Goal: Transaction & Acquisition: Purchase product/service

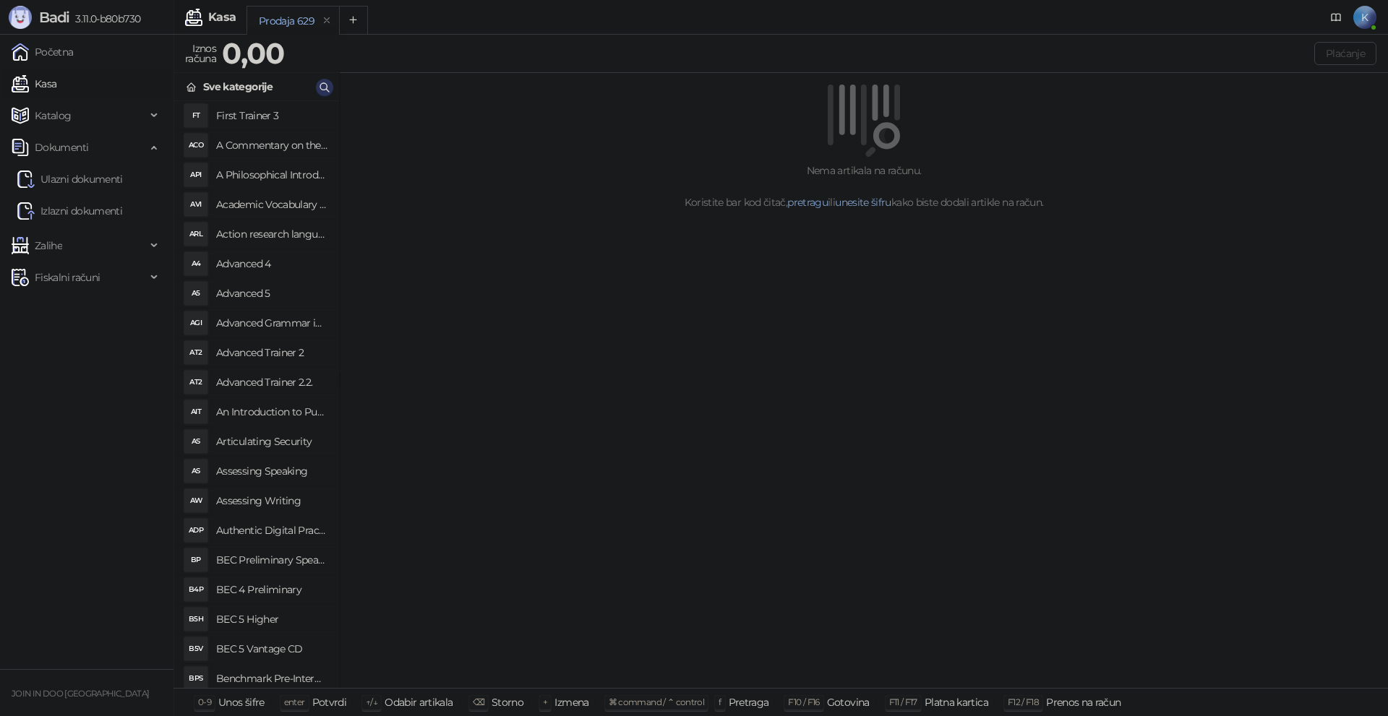
click at [326, 82] on icon "button" at bounding box center [325, 88] width 12 height 12
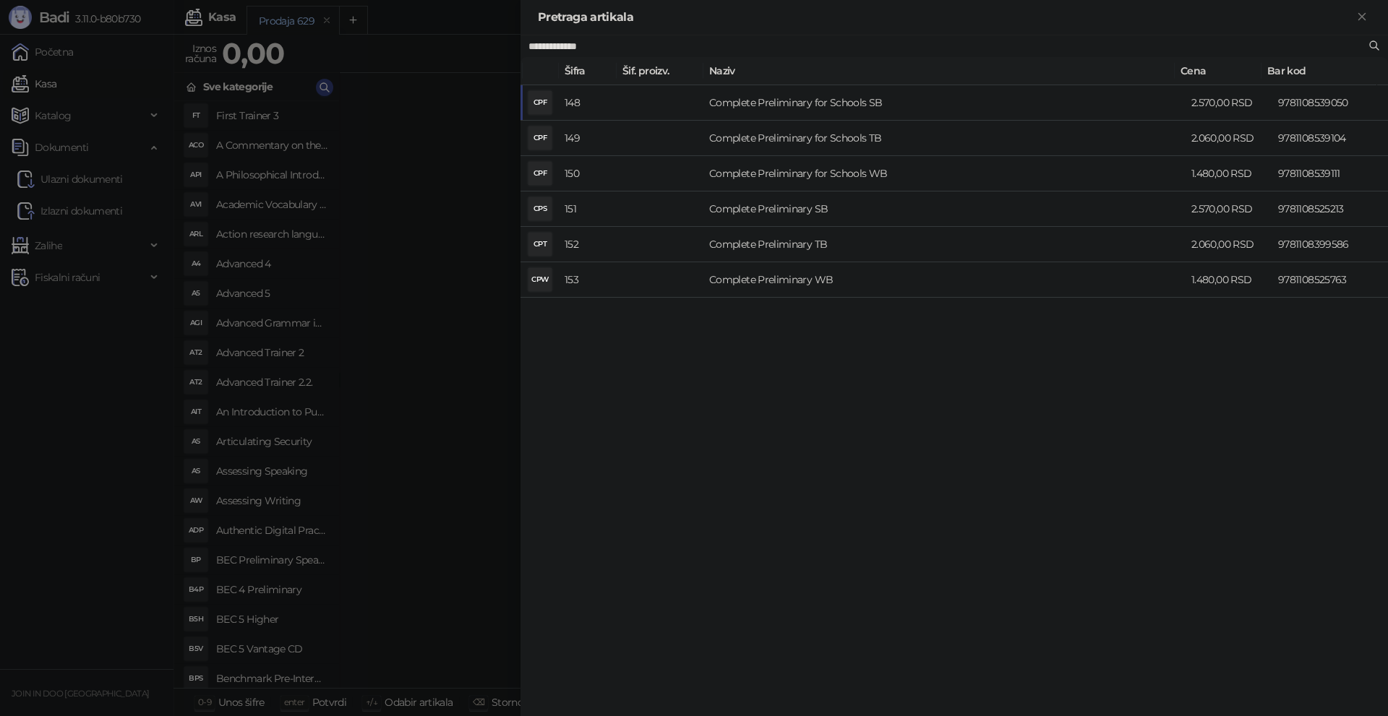
type input "**********"
click at [789, 208] on td "Complete Preliminary SB" at bounding box center [944, 209] width 482 height 35
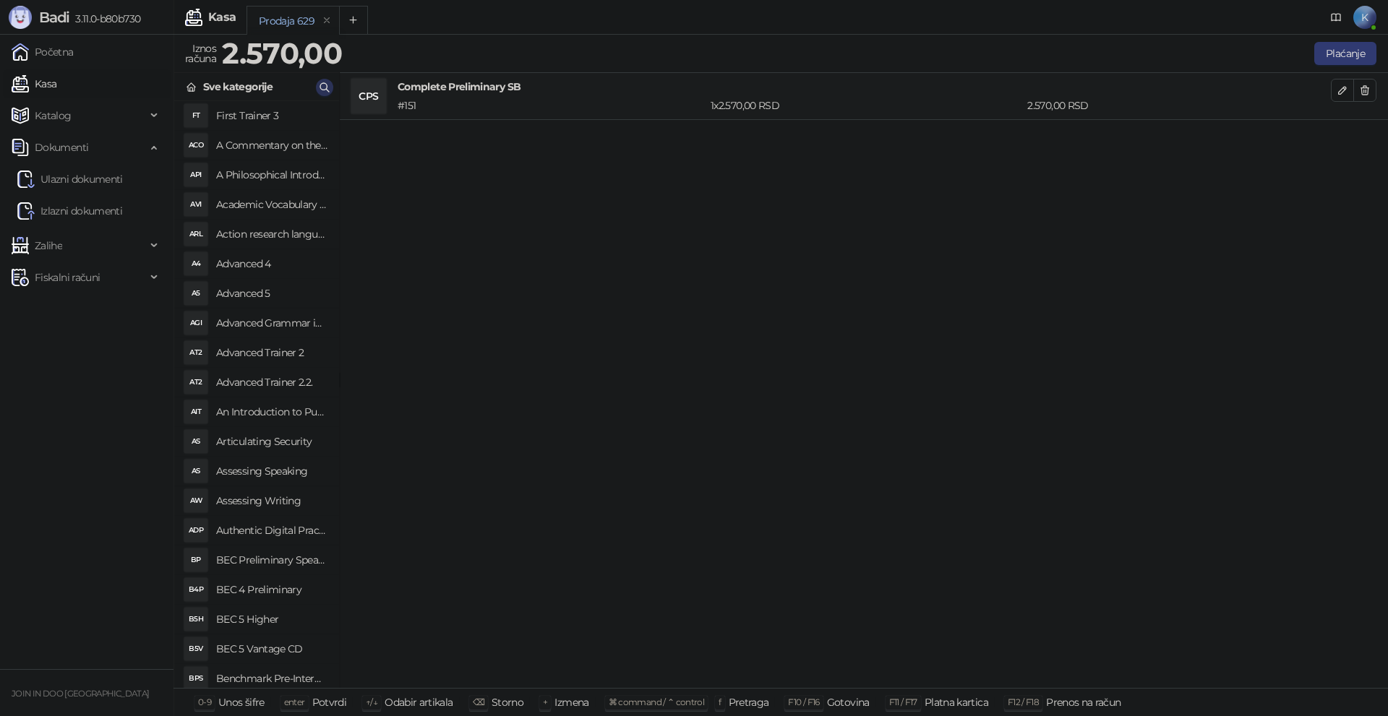
click at [326, 86] on icon "button" at bounding box center [325, 88] width 12 height 12
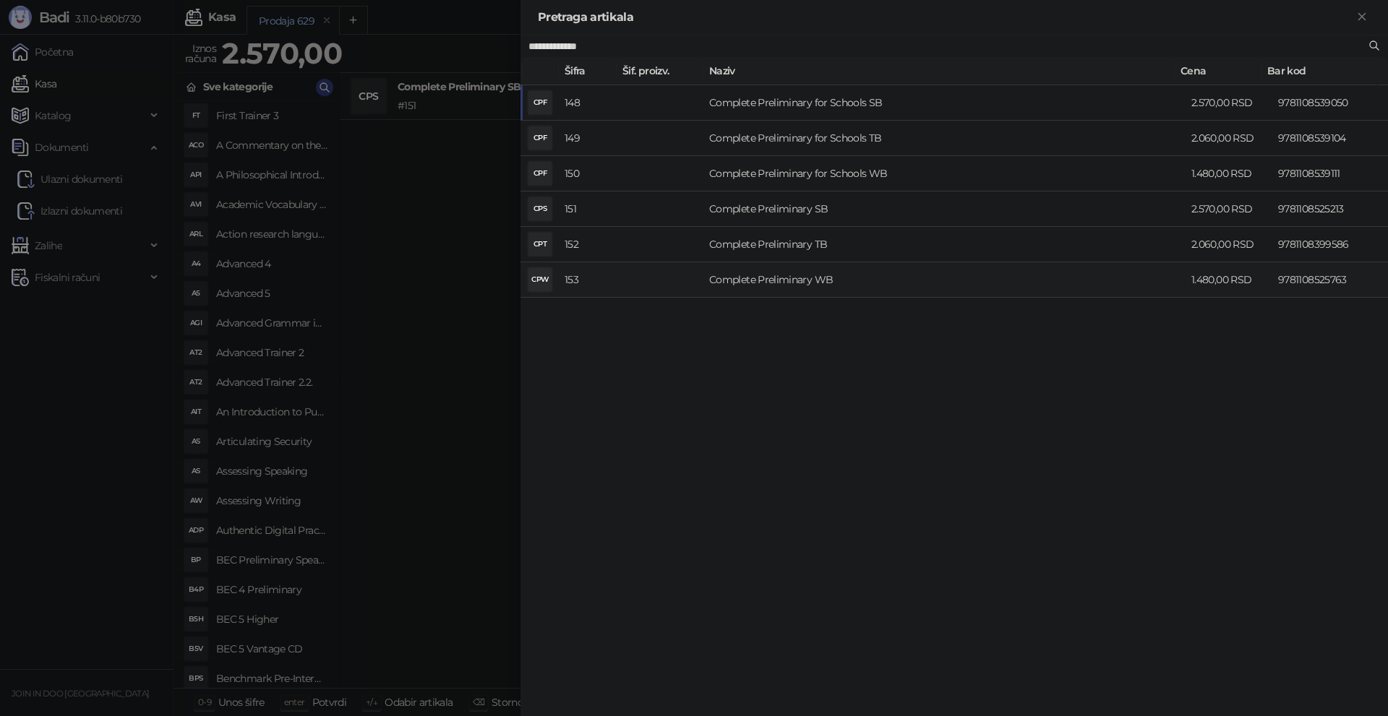
click at [760, 283] on td "Complete Preliminary WB" at bounding box center [944, 279] width 482 height 35
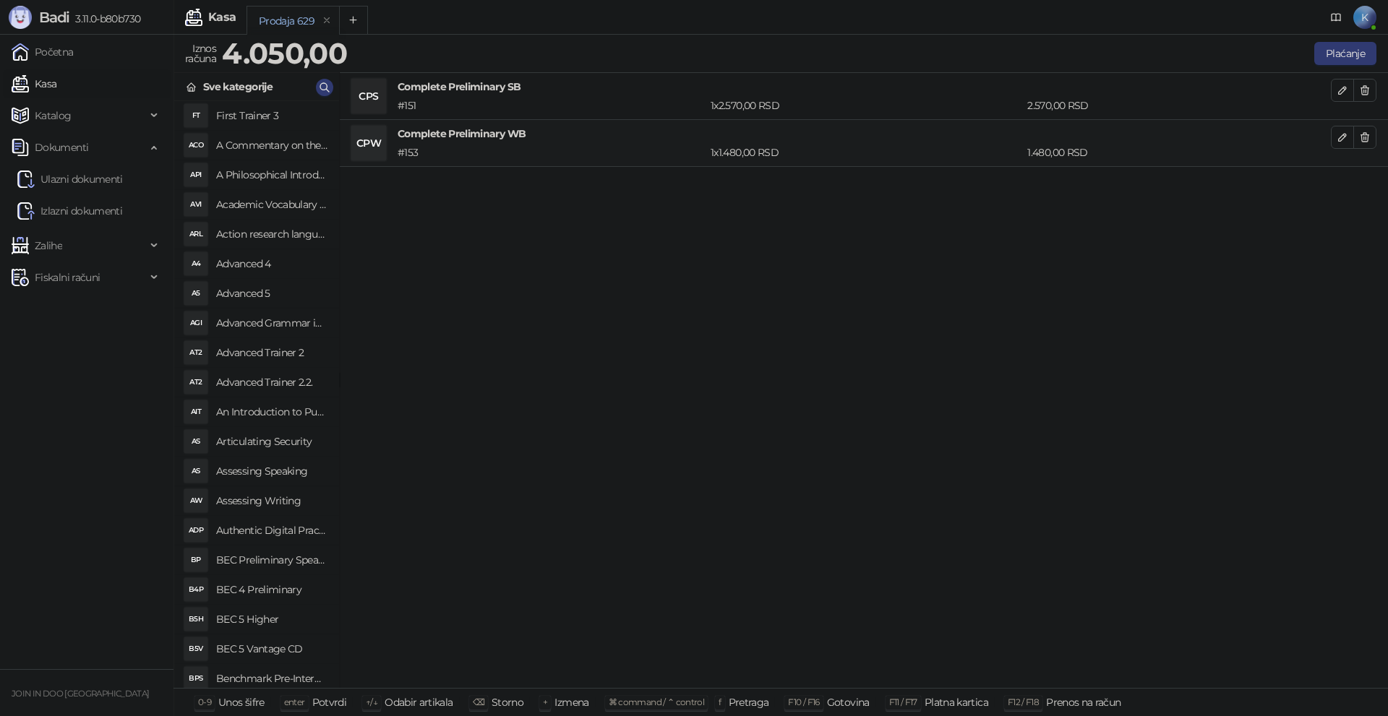
click at [760, 283] on div "CPS Complete Preliminary SB # 151 1 x 2.570,00 RSD 2.570,00 RSD CPW Complete Pr…" at bounding box center [864, 381] width 1048 height 616
click at [1334, 47] on button "Plaćanje" at bounding box center [1345, 53] width 62 height 23
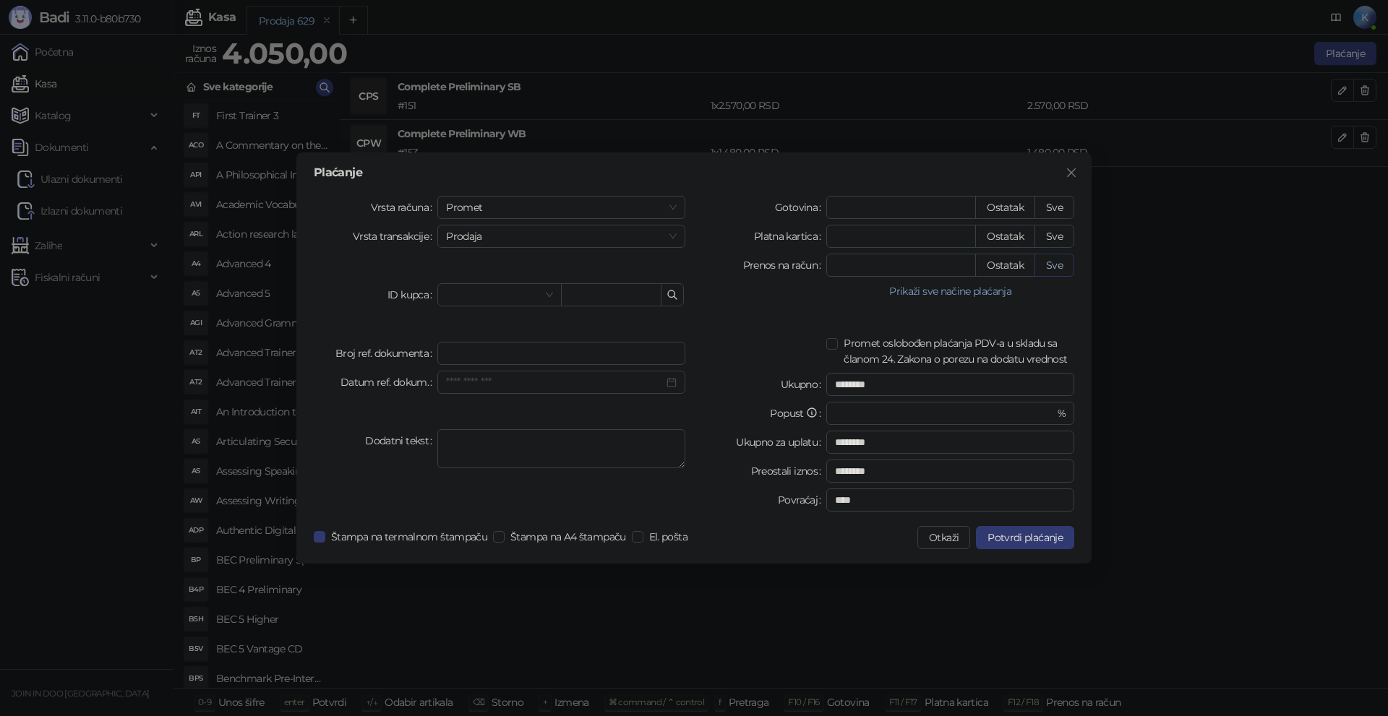
click at [1053, 267] on button "Sve" at bounding box center [1054, 265] width 40 height 23
type input "****"
click at [1005, 535] on span "Potvrdi plaćanje" at bounding box center [1024, 537] width 75 height 13
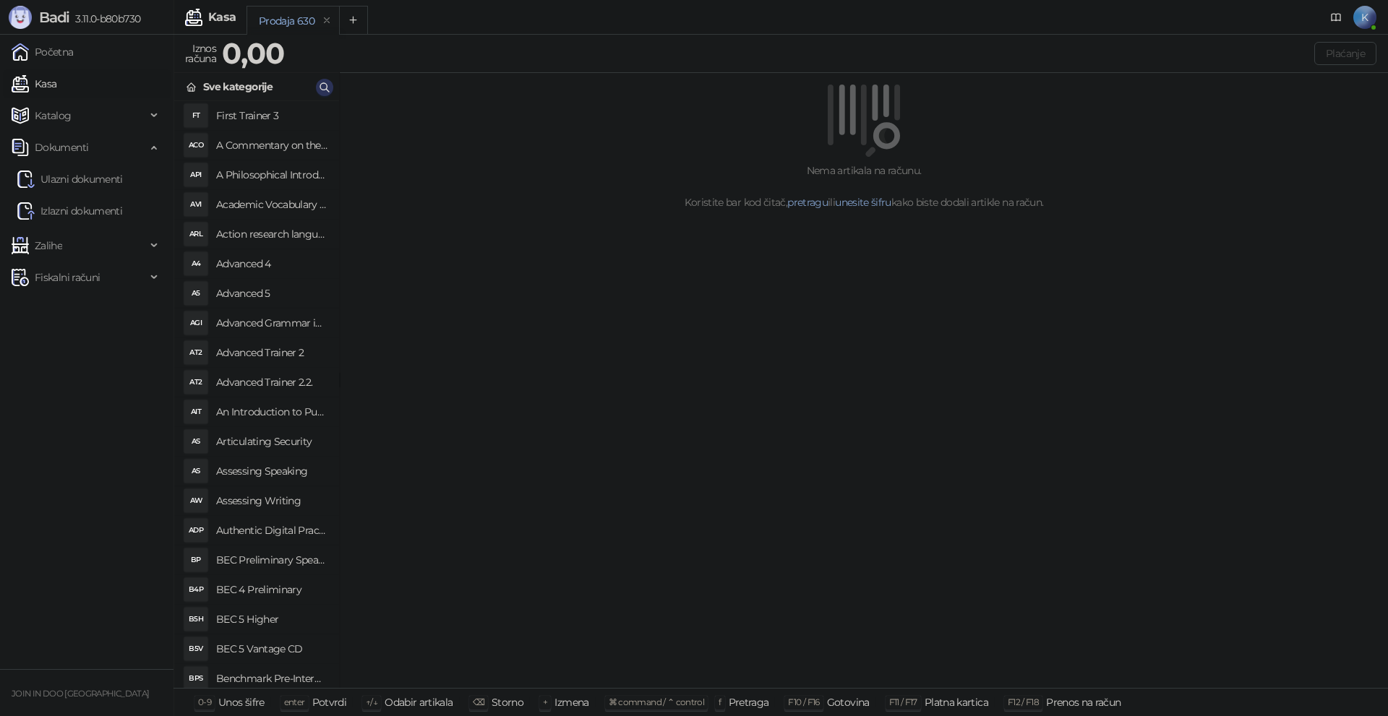
click at [323, 88] on icon "button" at bounding box center [325, 88] width 12 height 12
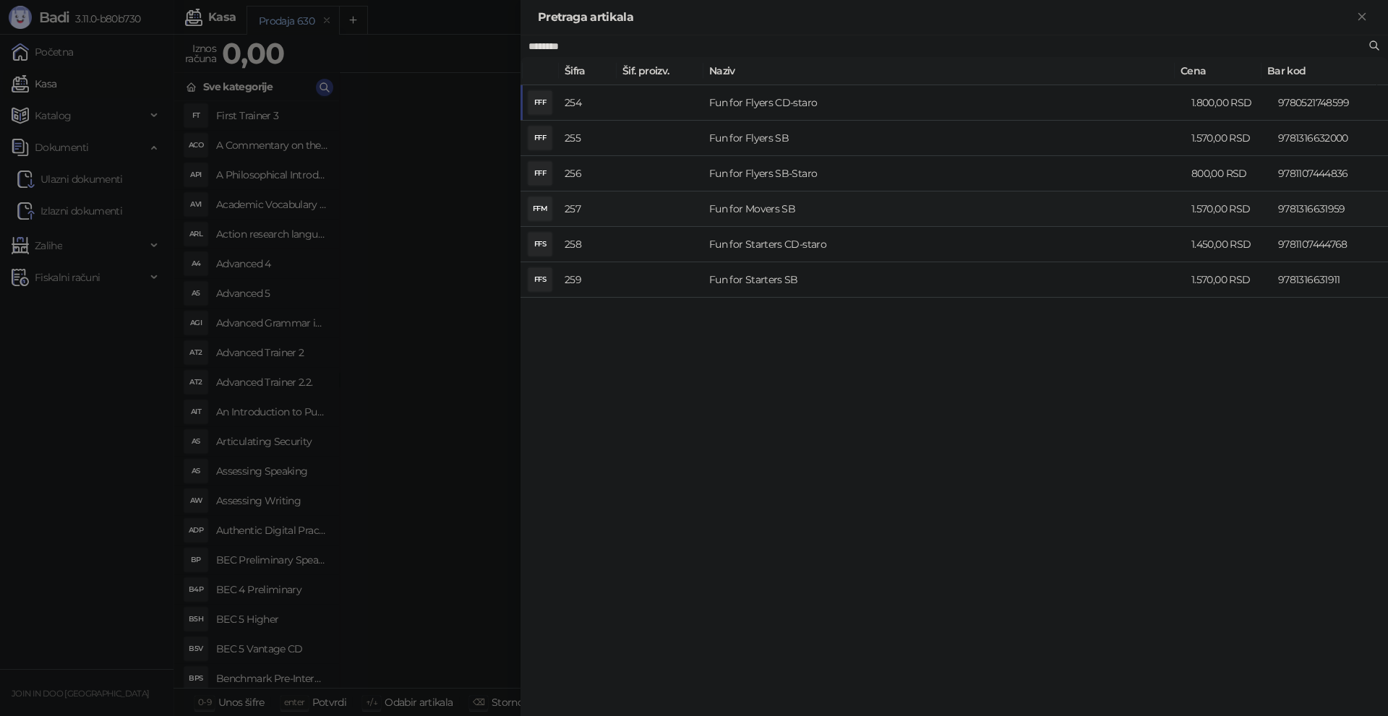
type input "*******"
click at [778, 203] on td "Fun for Movers SB" at bounding box center [944, 209] width 482 height 35
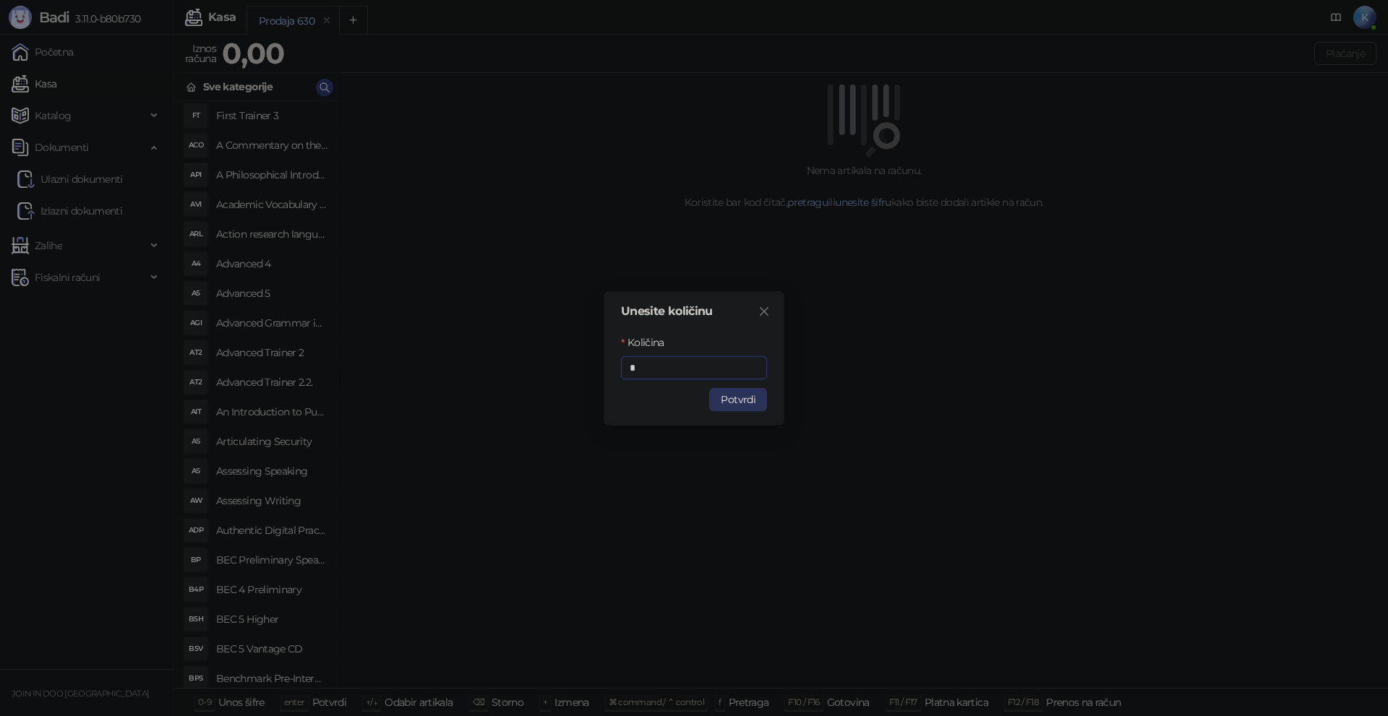
click at [722, 393] on button "Potvrdi" at bounding box center [738, 399] width 58 height 23
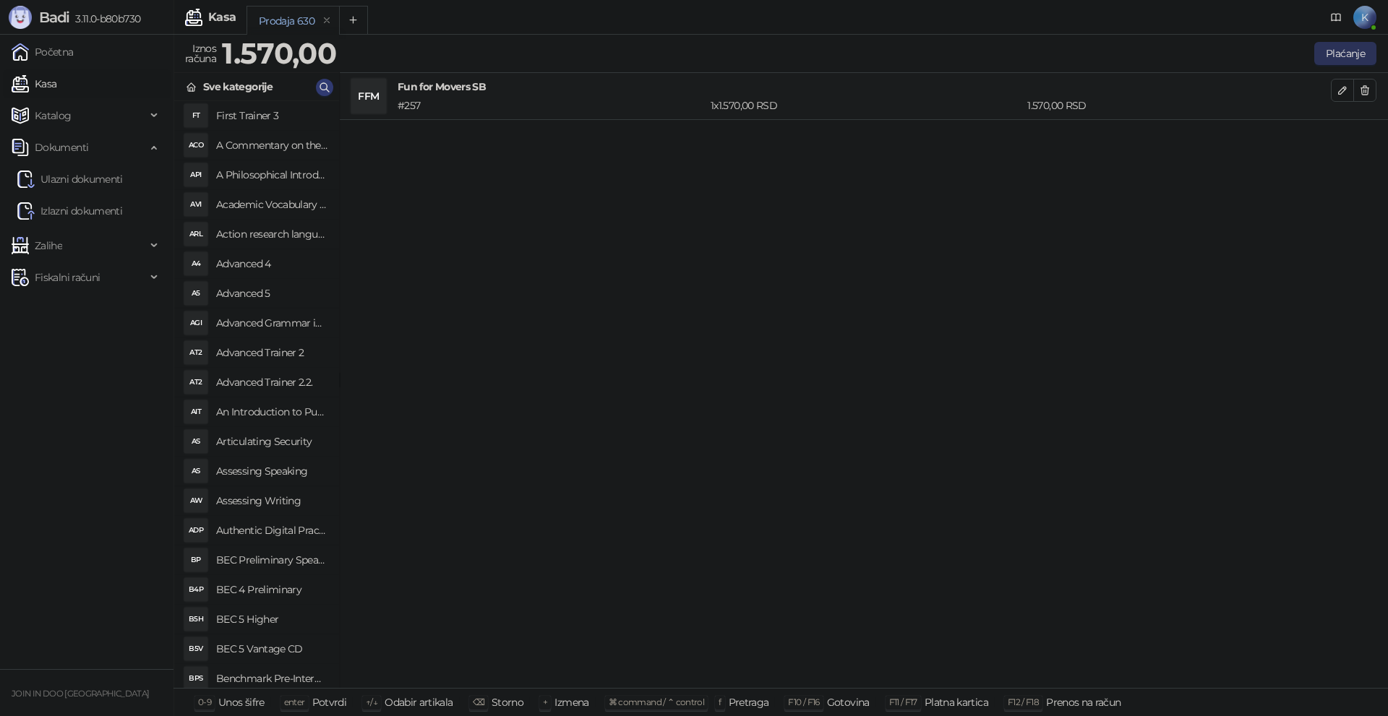
click at [1326, 57] on button "Plaćanje" at bounding box center [1345, 53] width 62 height 23
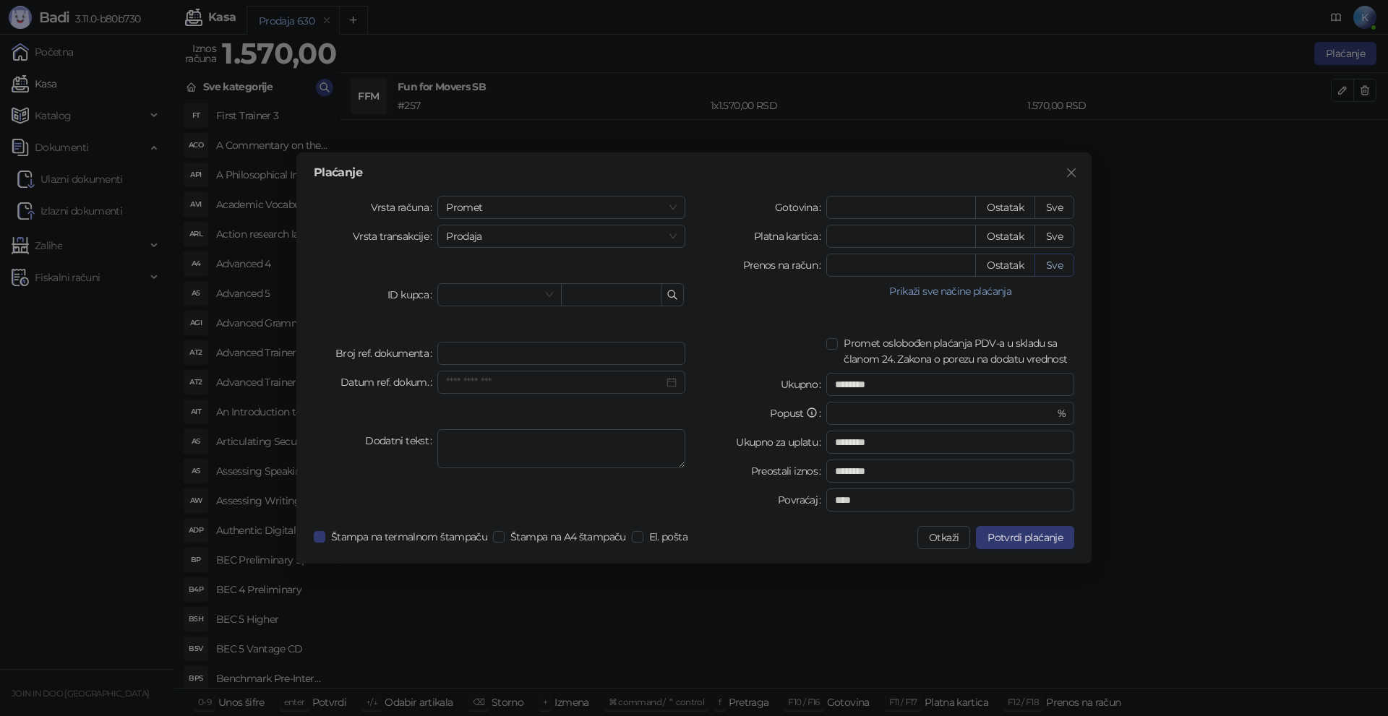
click at [1052, 262] on button "Sve" at bounding box center [1054, 265] width 40 height 23
type input "****"
click at [1014, 530] on button "Potvrdi plaćanje" at bounding box center [1025, 537] width 98 height 23
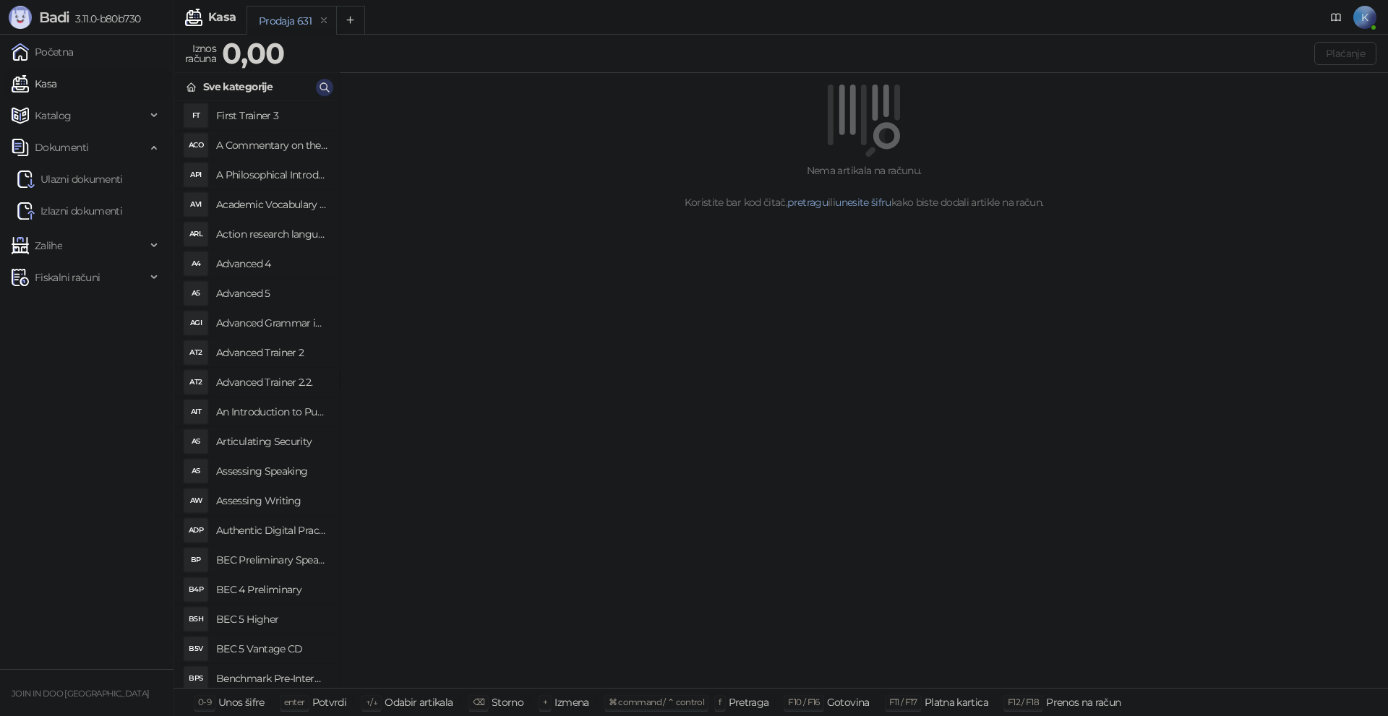
click at [327, 90] on icon "button" at bounding box center [324, 87] width 9 height 9
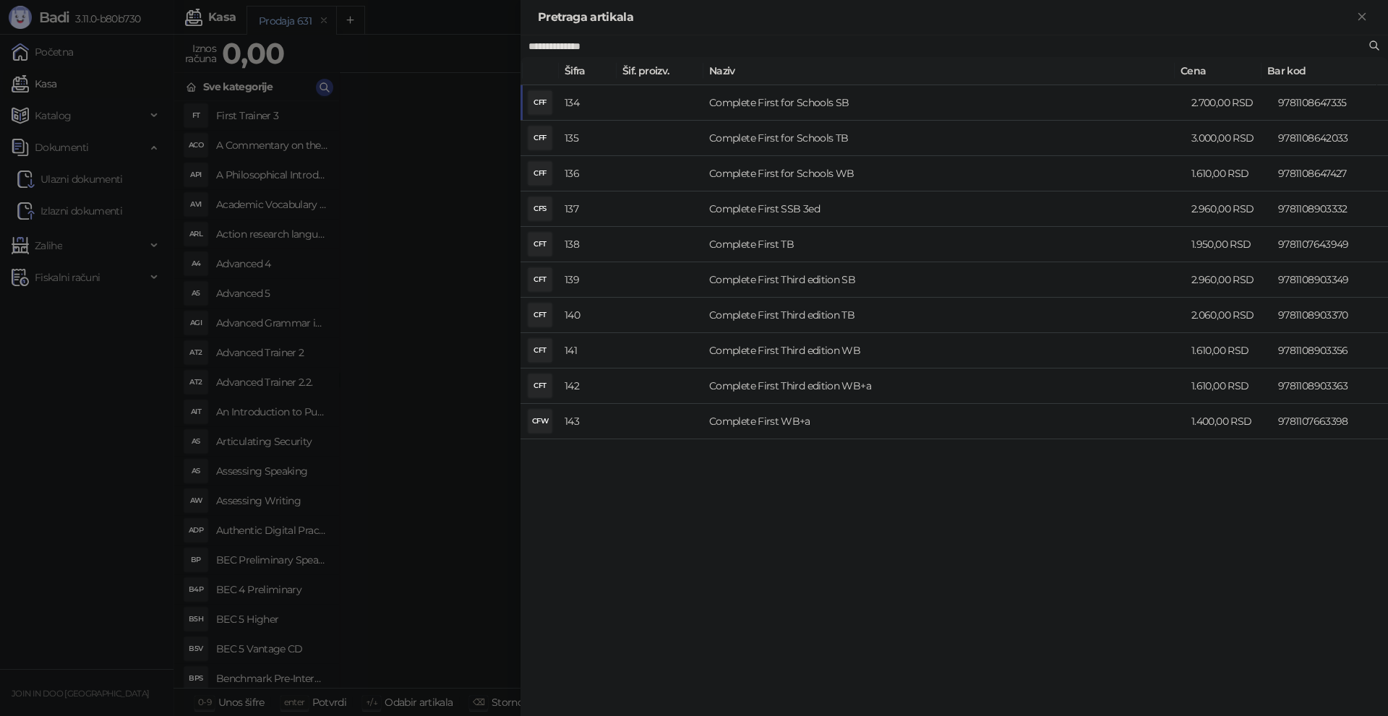
type input "**********"
click at [815, 279] on td "Complete First Third edition SB" at bounding box center [944, 279] width 482 height 35
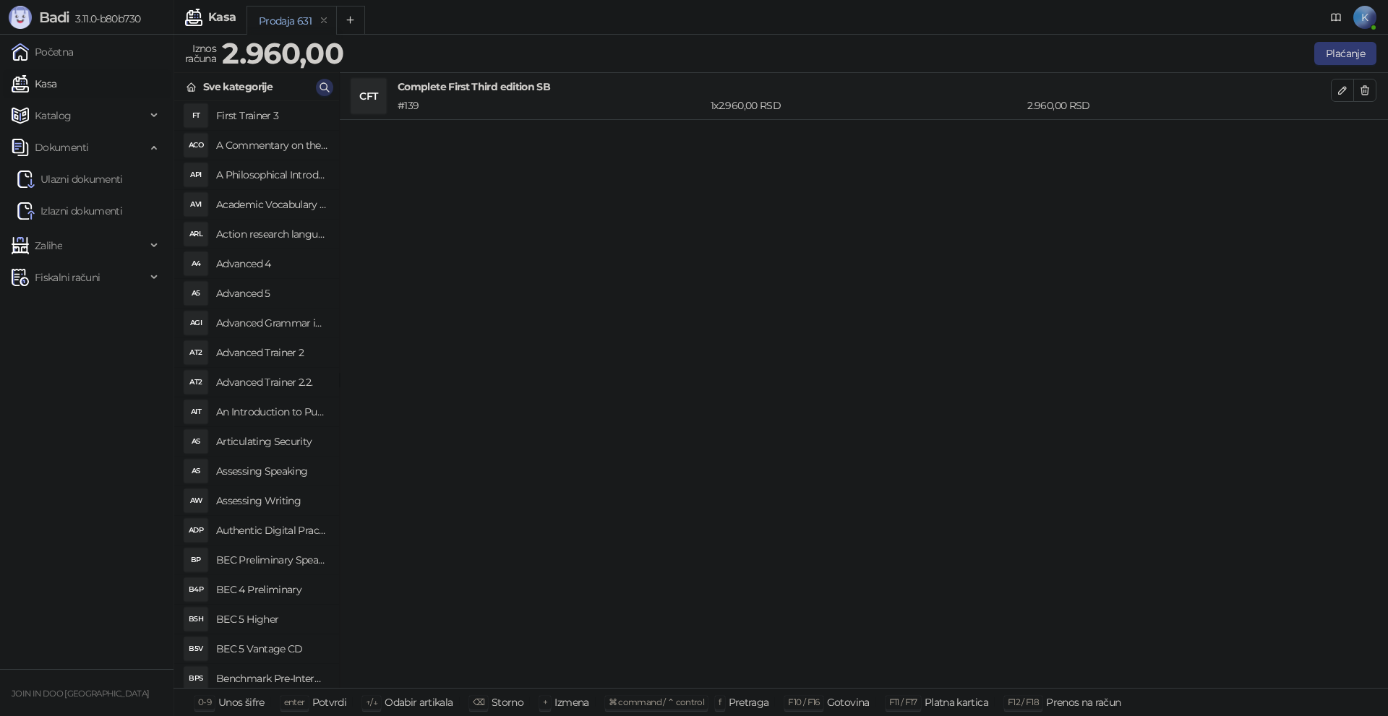
click at [328, 83] on icon "button" at bounding box center [325, 88] width 12 height 12
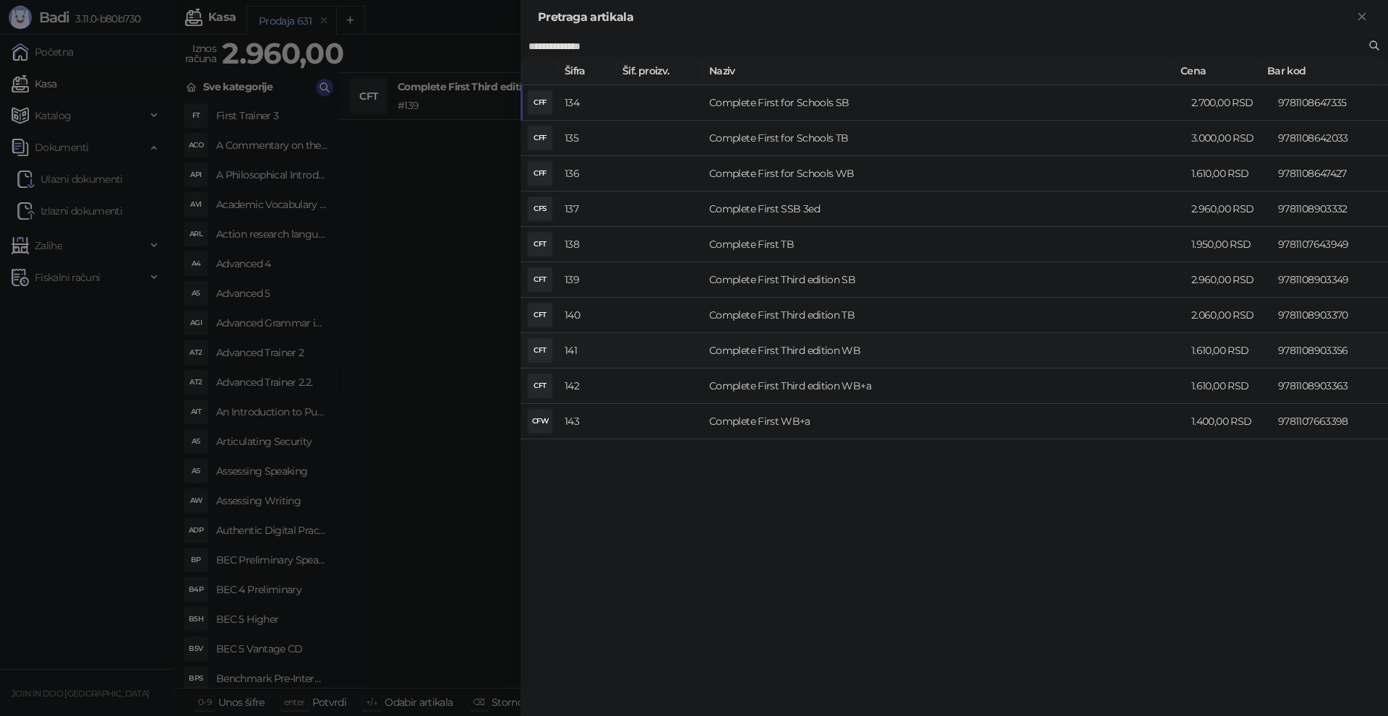
click at [787, 350] on td "Complete First Third edition WB" at bounding box center [944, 350] width 482 height 35
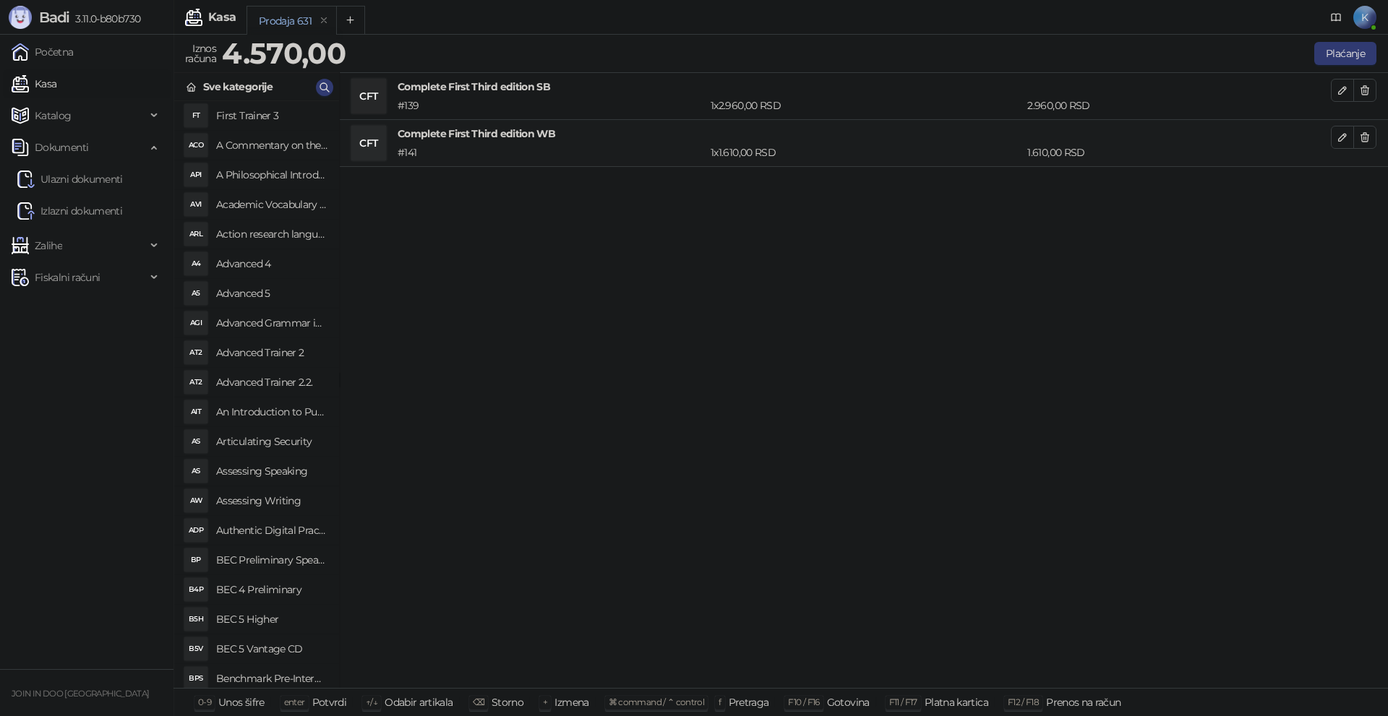
click at [784, 345] on div "CFT Complete First Third edition SB # 139 1 x 2.960,00 RSD 2.960,00 RSD CFT Com…" at bounding box center [864, 381] width 1048 height 616
click at [1366, 58] on button "Plaćanje" at bounding box center [1345, 53] width 62 height 23
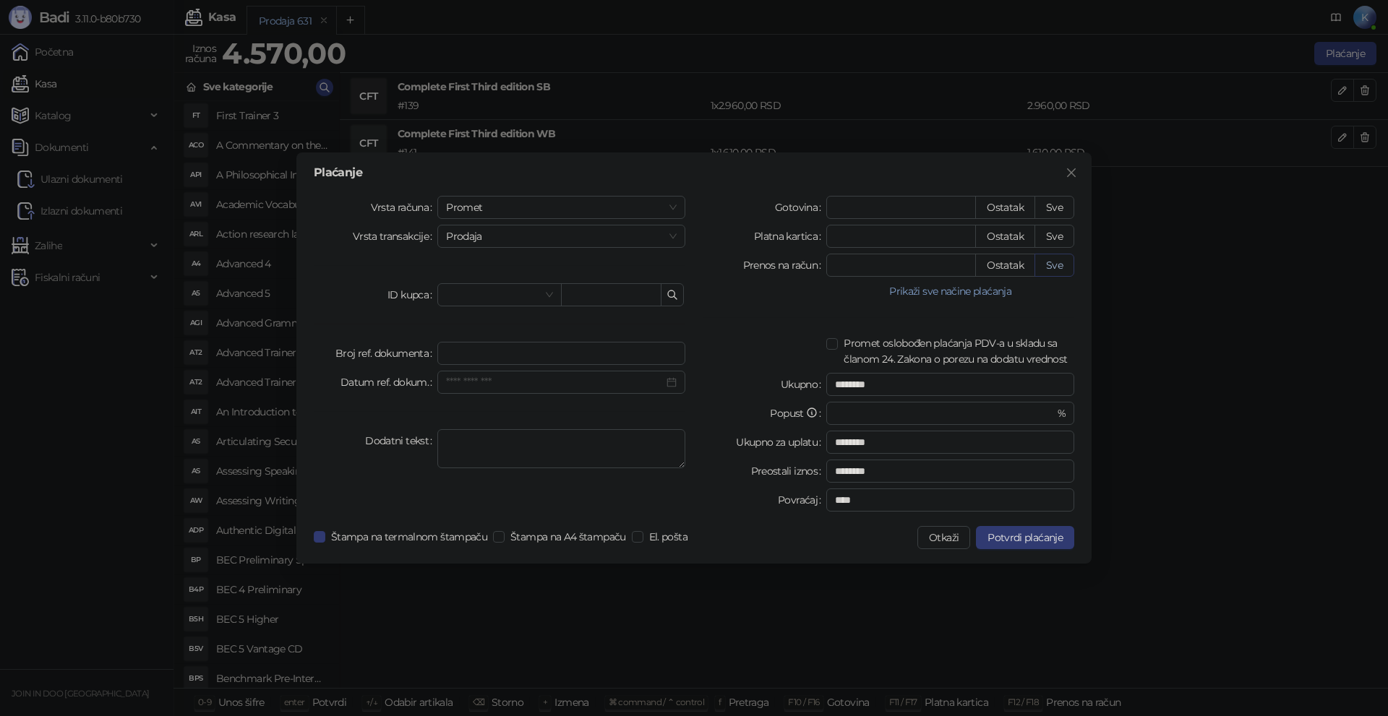
click at [1058, 268] on button "Sve" at bounding box center [1054, 265] width 40 height 23
type input "****"
click at [1017, 535] on span "Potvrdi plaćanje" at bounding box center [1024, 537] width 75 height 13
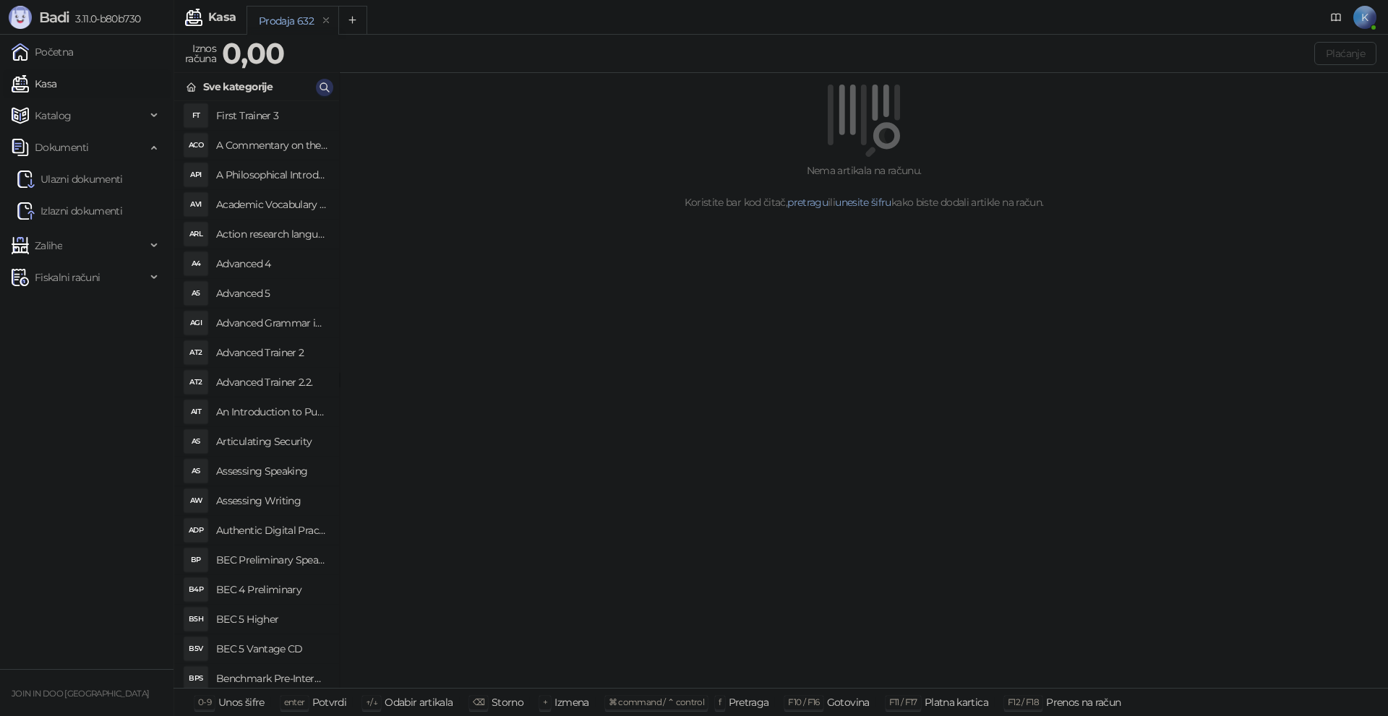
click at [328, 85] on icon "button" at bounding box center [325, 88] width 12 height 12
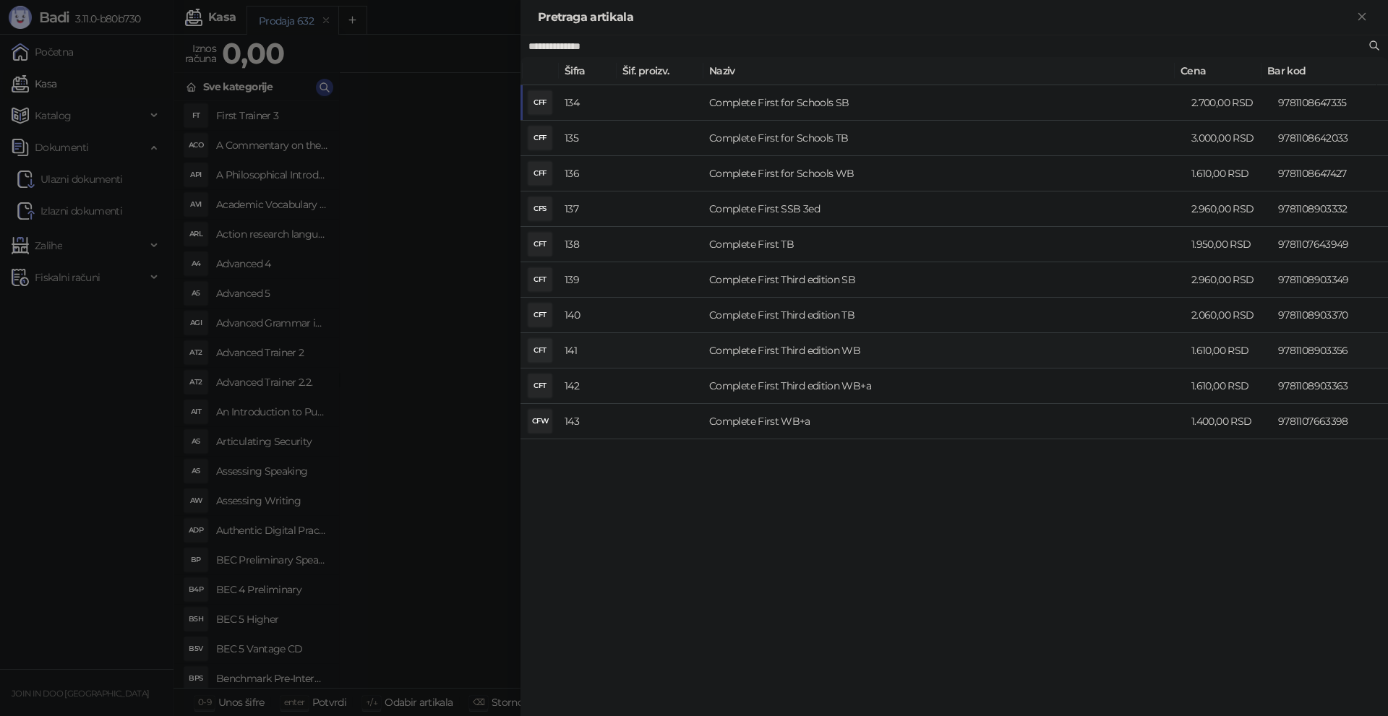
type input "**********"
click at [753, 353] on td "Complete First Third edition WB" at bounding box center [944, 350] width 482 height 35
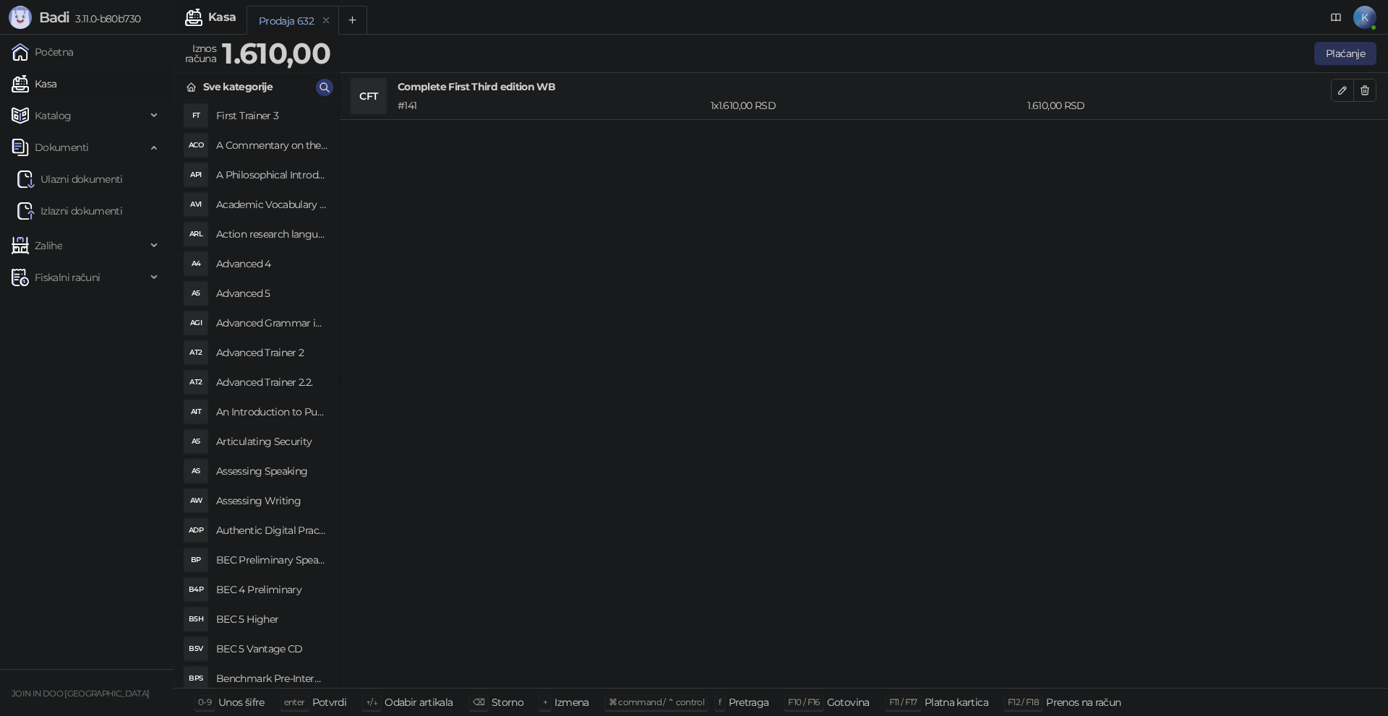
click at [1325, 51] on button "Plaćanje" at bounding box center [1345, 53] width 62 height 23
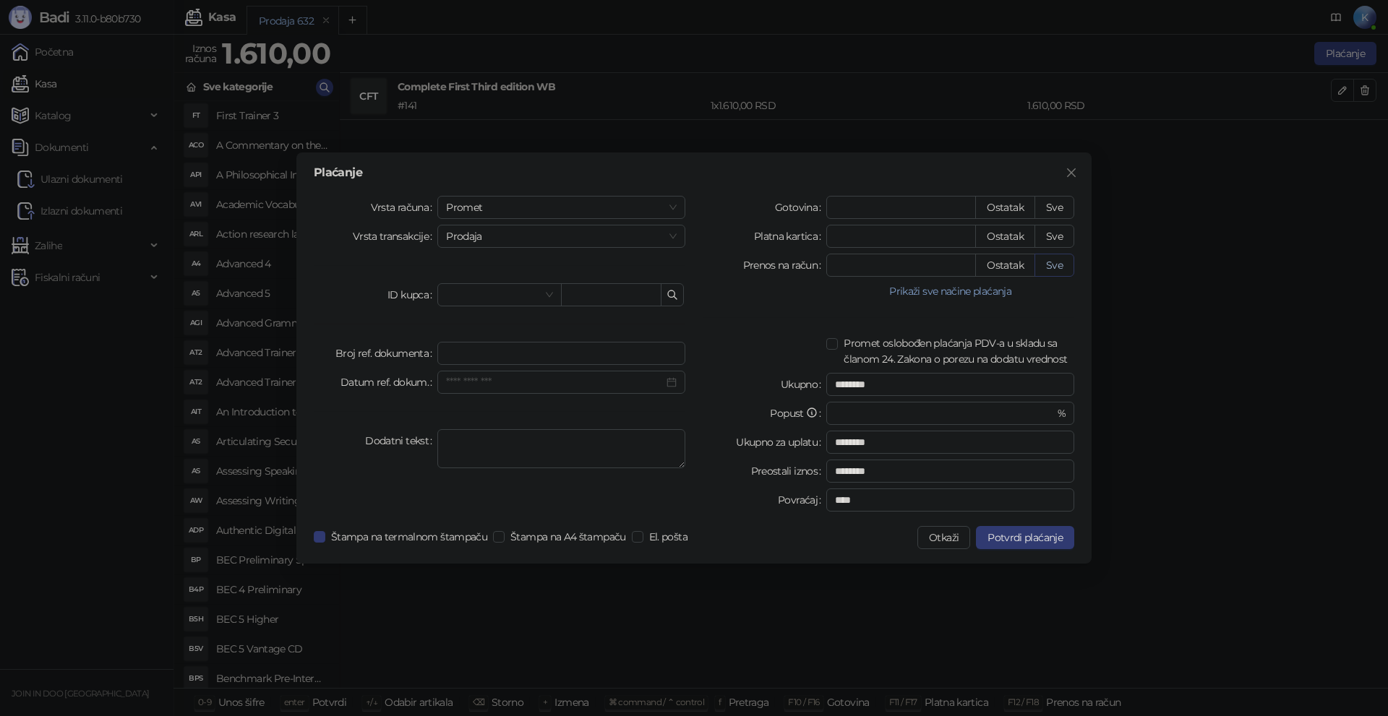
click at [1057, 264] on button "Sve" at bounding box center [1054, 265] width 40 height 23
type input "****"
click at [1027, 537] on span "Potvrdi plaćanje" at bounding box center [1024, 537] width 75 height 13
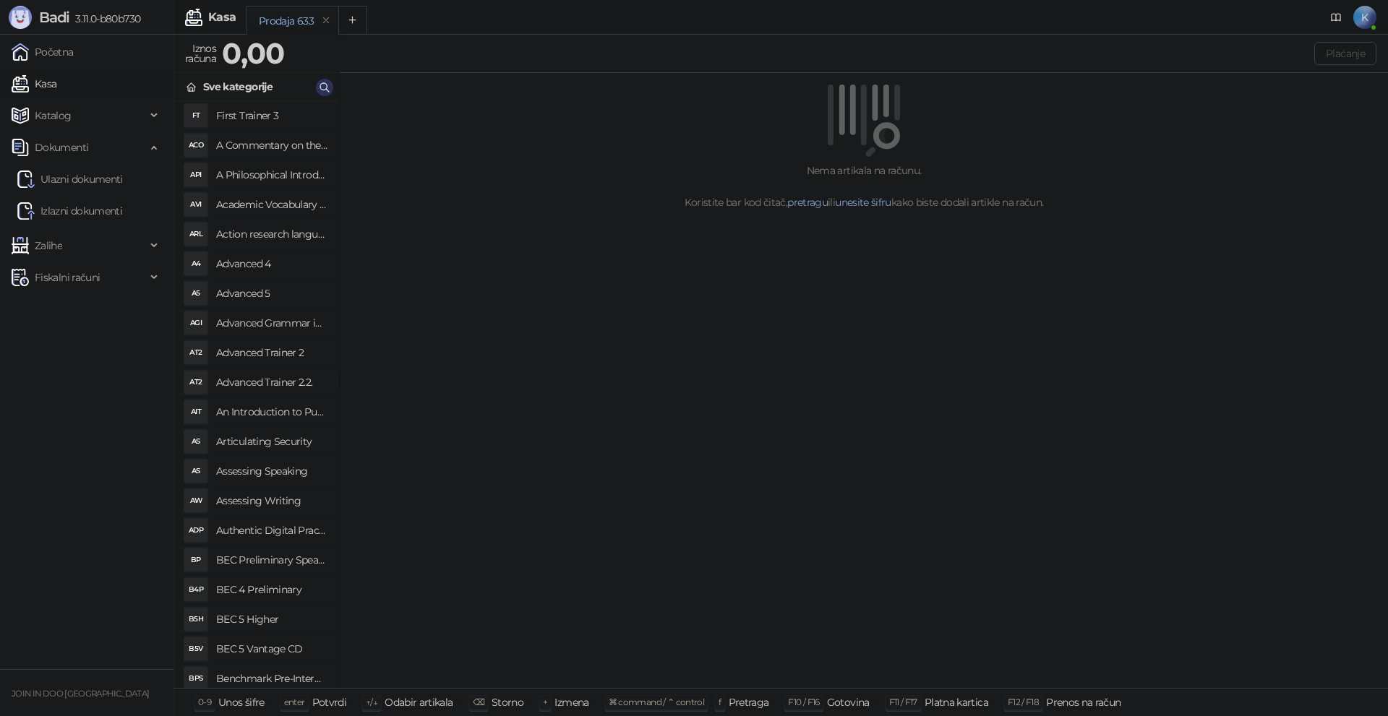
click at [322, 88] on icon "button" at bounding box center [325, 88] width 12 height 12
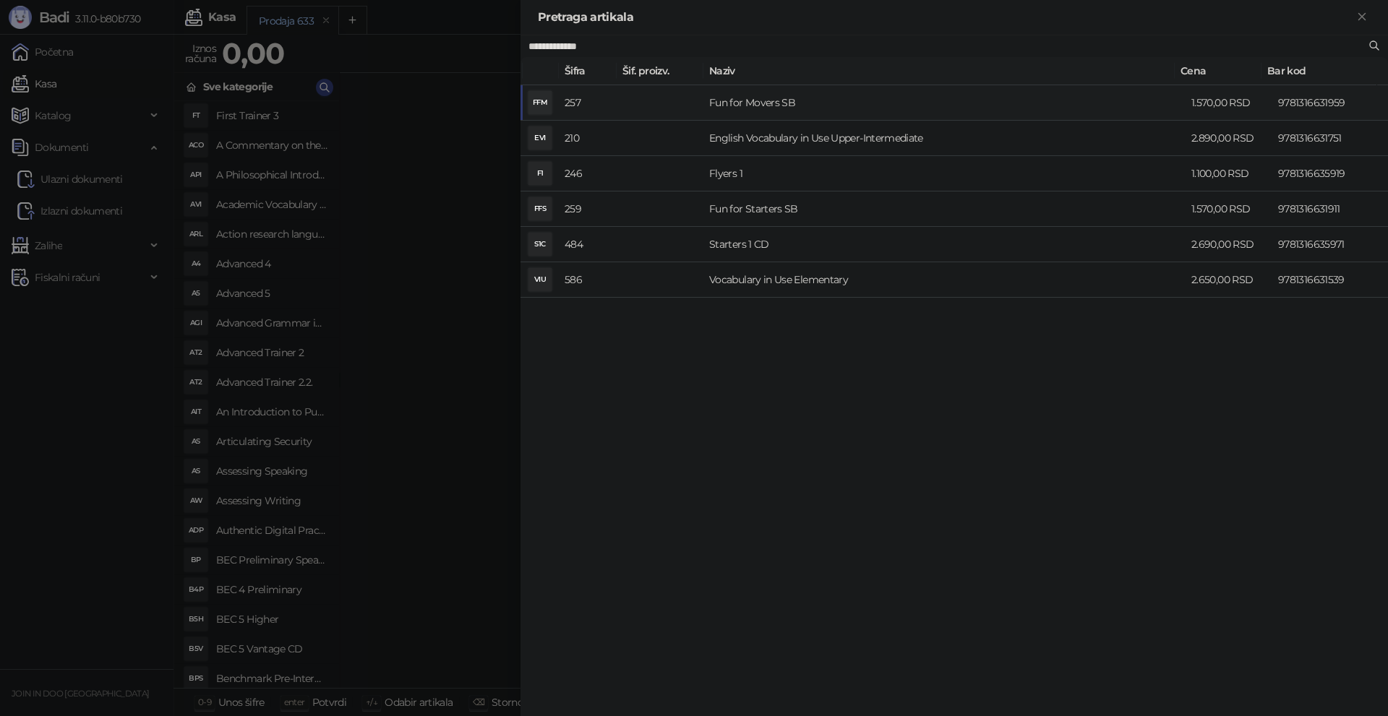
type input "**********"
click at [705, 100] on td "Fun for Movers SB" at bounding box center [944, 102] width 482 height 35
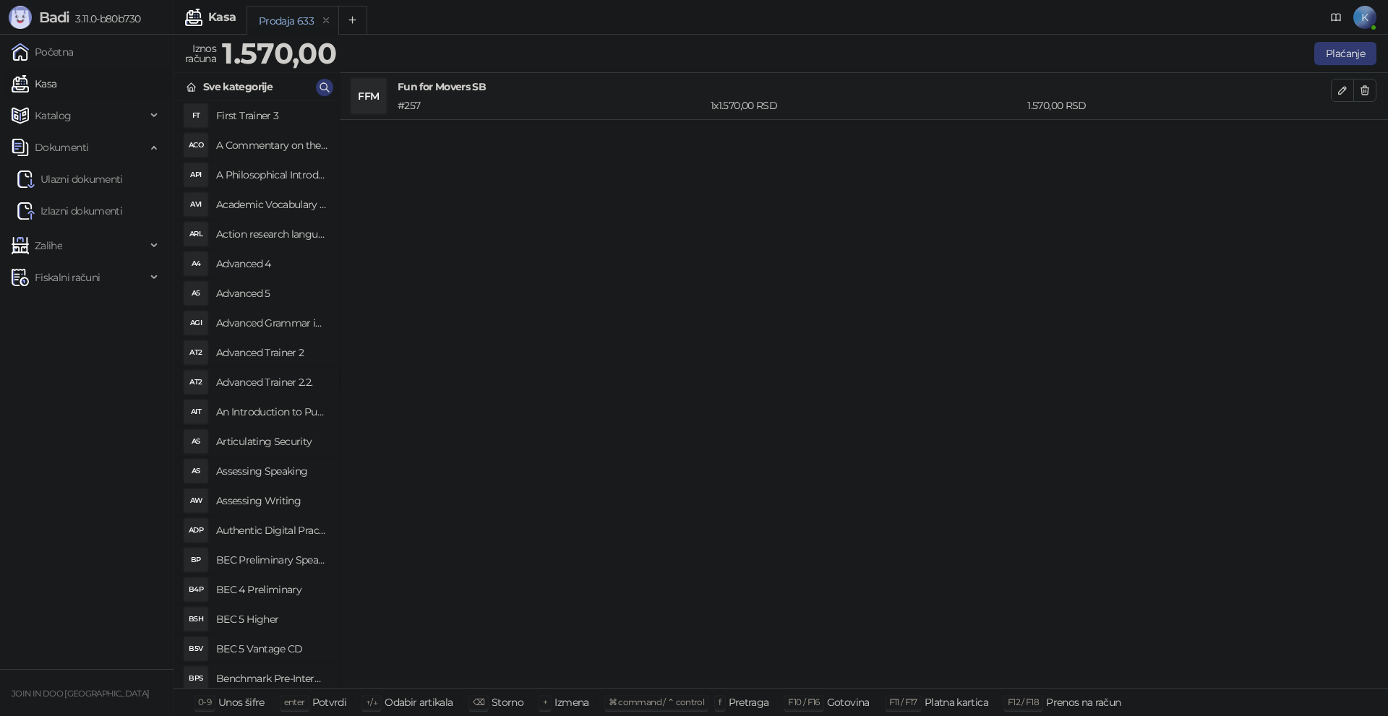
click at [659, 191] on div "FFM Fun for Movers SB # 257 1 x 1.570,00 RSD 1.570,00 RSD" at bounding box center [864, 381] width 1048 height 616
click at [1353, 49] on button "Plaćanje" at bounding box center [1345, 53] width 62 height 23
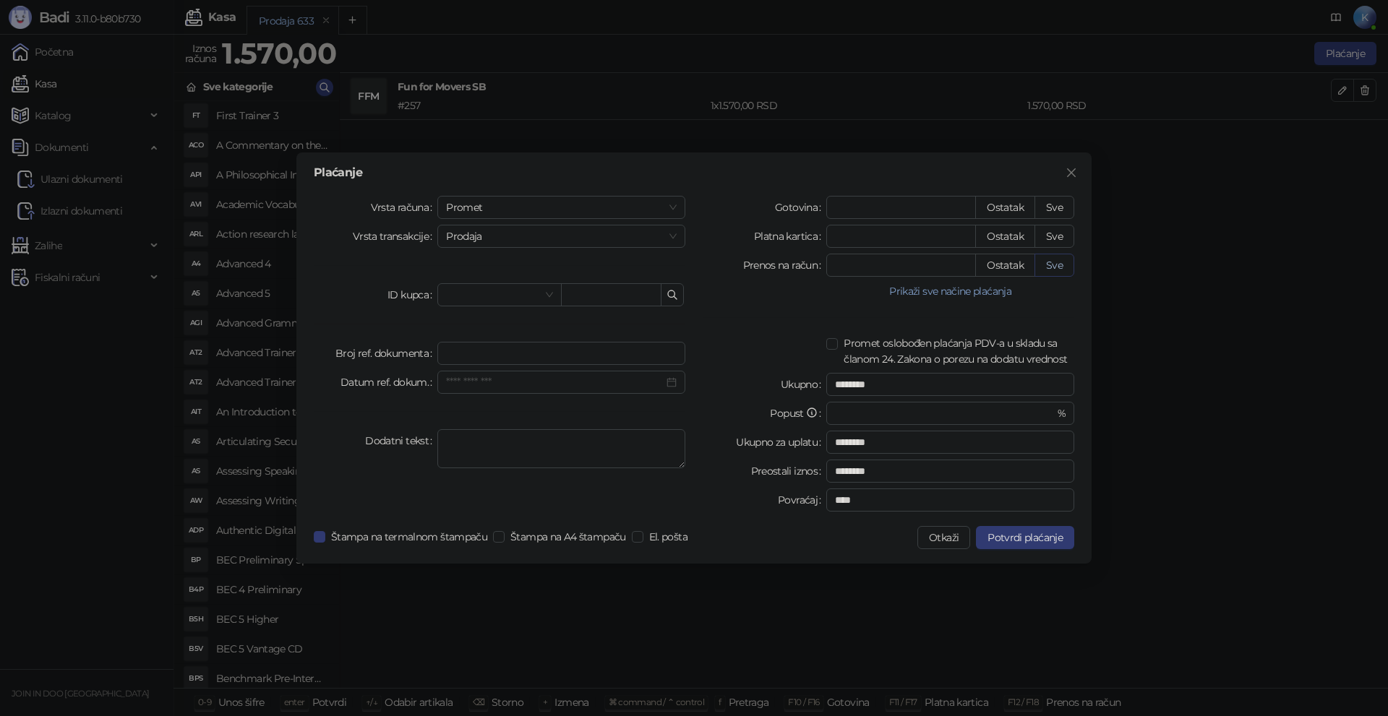
click at [1053, 263] on button "Sve" at bounding box center [1054, 265] width 40 height 23
type input "****"
click at [1026, 530] on button "Potvrdi plaćanje" at bounding box center [1025, 537] width 98 height 23
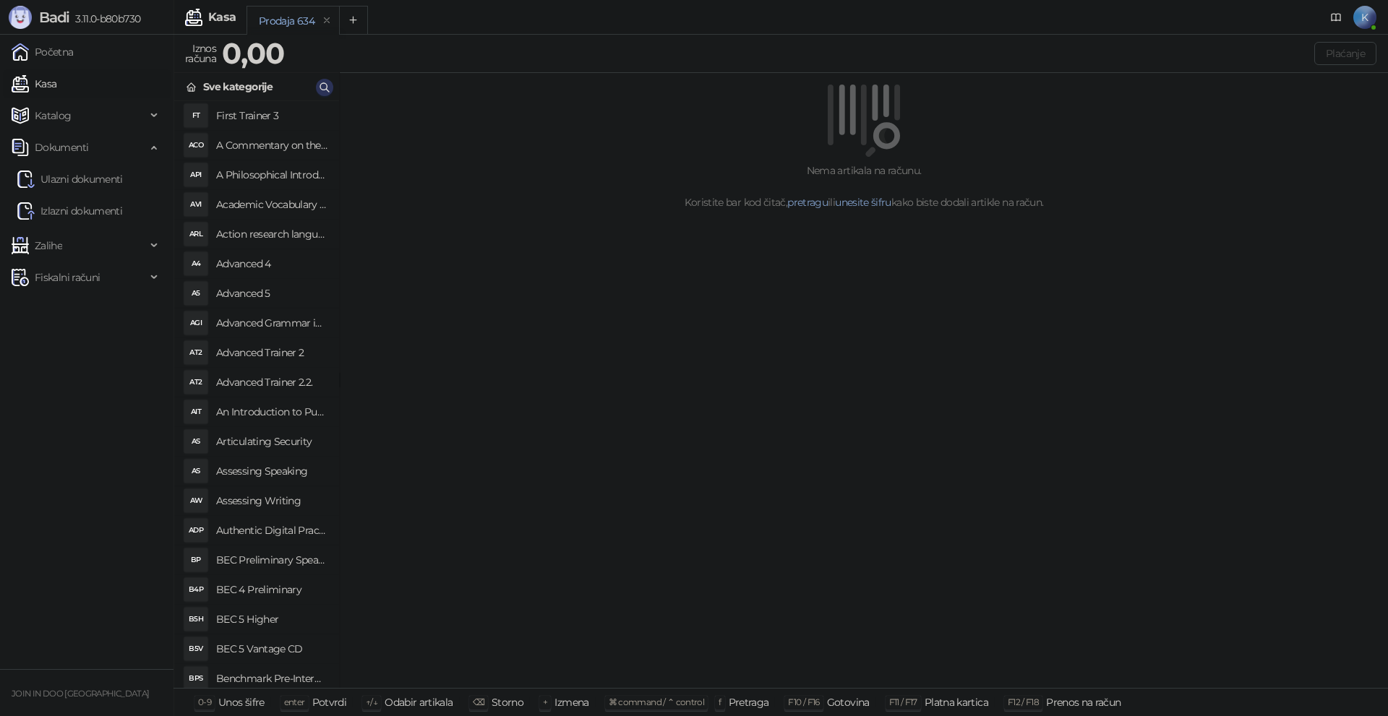
click at [321, 82] on icon "button" at bounding box center [325, 88] width 12 height 12
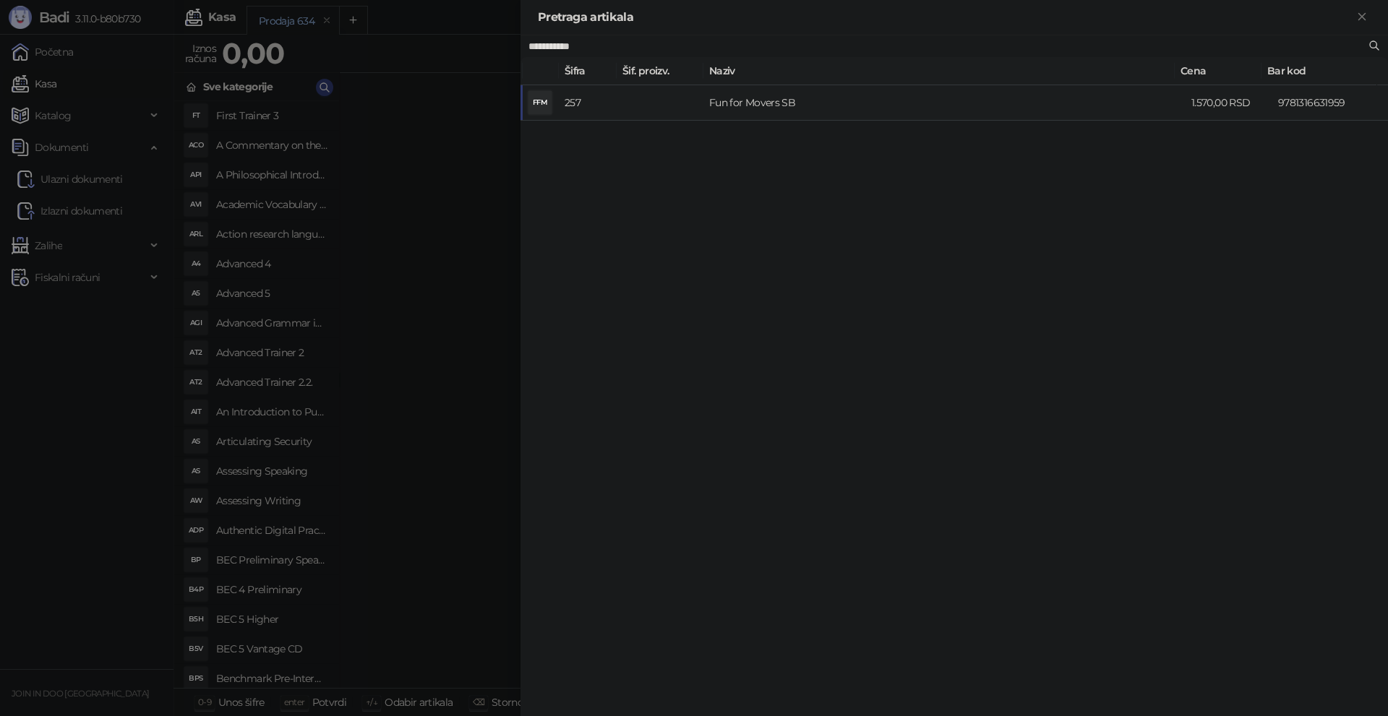
type input "**********"
click at [688, 101] on td at bounding box center [660, 102] width 87 height 35
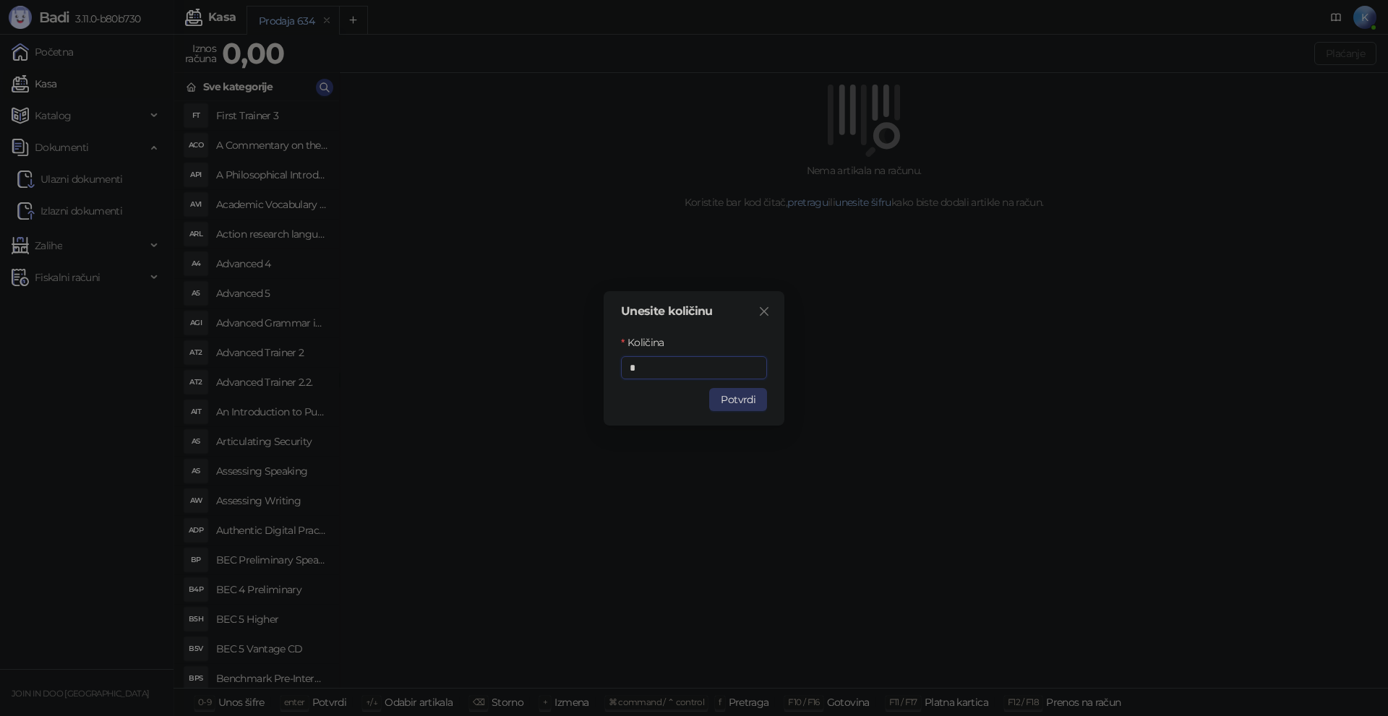
click at [734, 400] on button "Potvrdi" at bounding box center [738, 399] width 58 height 23
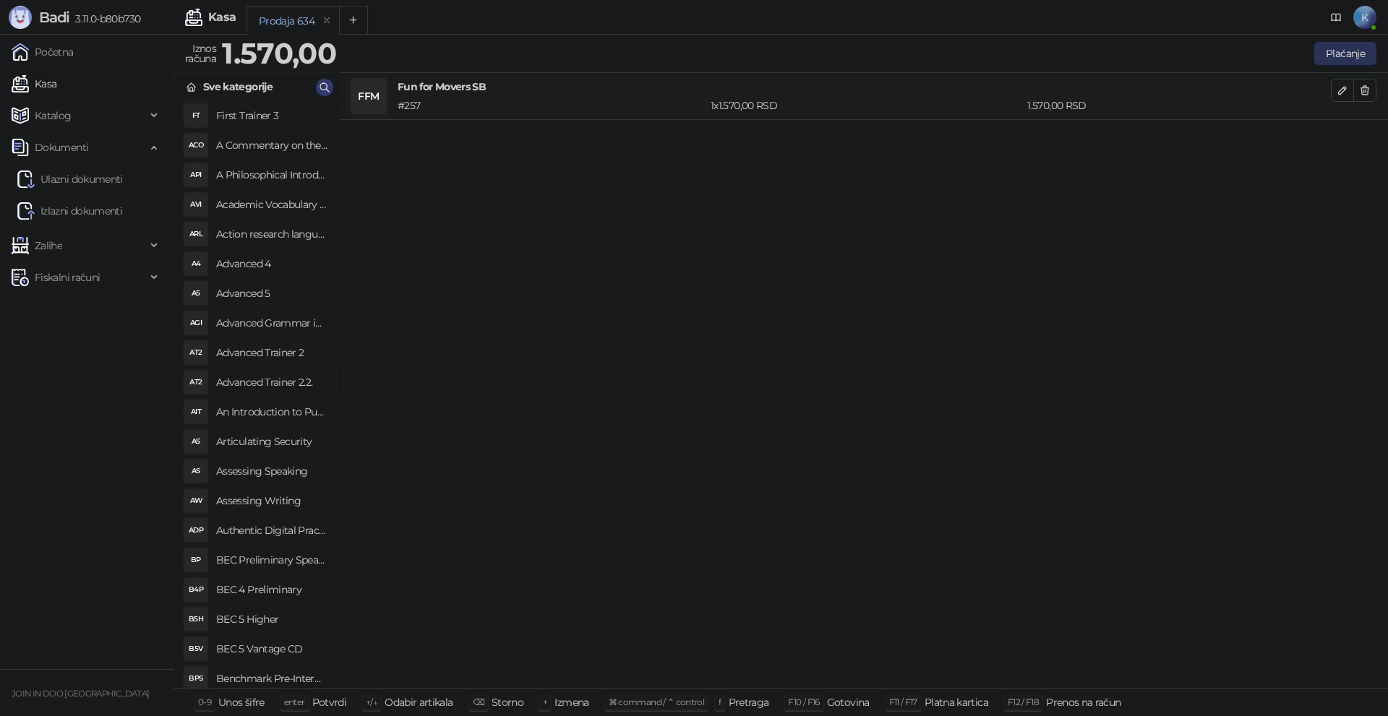
click at [1326, 60] on button "Plaćanje" at bounding box center [1345, 53] width 62 height 23
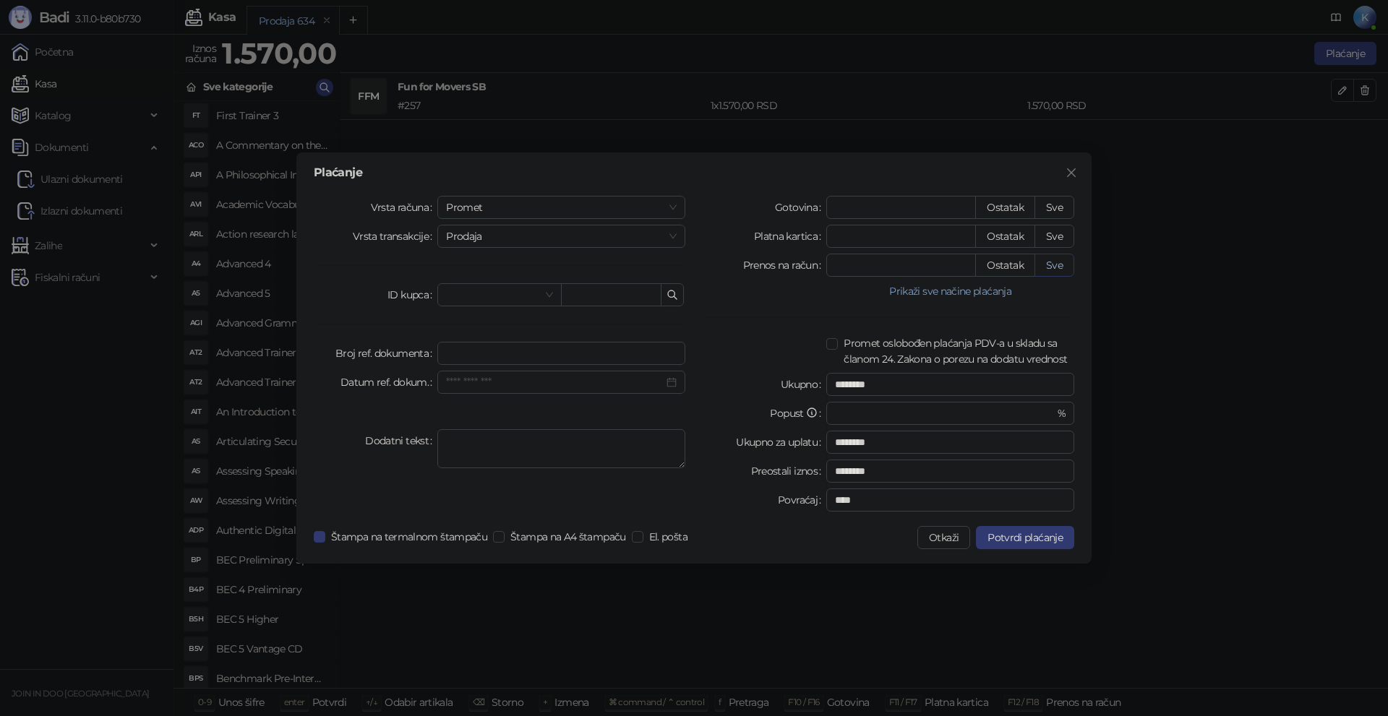
click at [1065, 263] on button "Sve" at bounding box center [1054, 265] width 40 height 23
type input "****"
click at [1034, 535] on span "Potvrdi plaćanje" at bounding box center [1024, 537] width 75 height 13
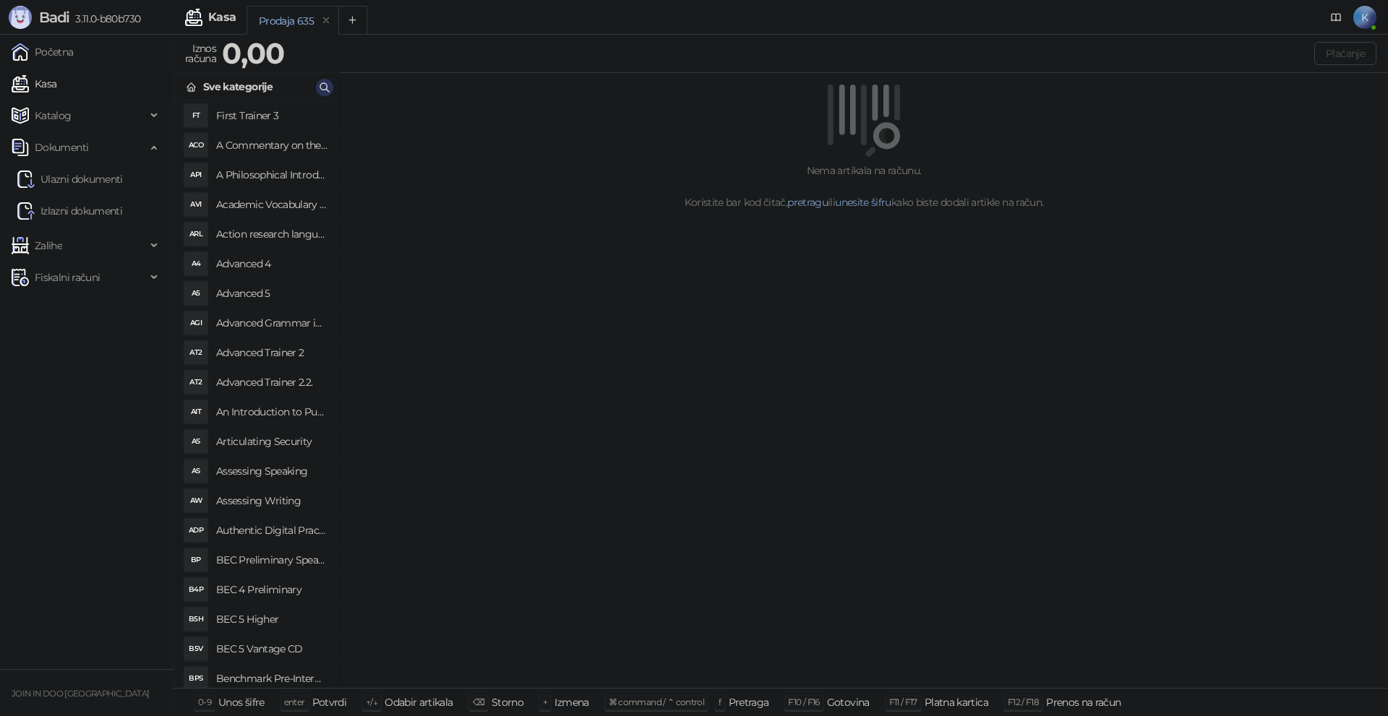
click at [324, 87] on icon "button" at bounding box center [325, 88] width 12 height 12
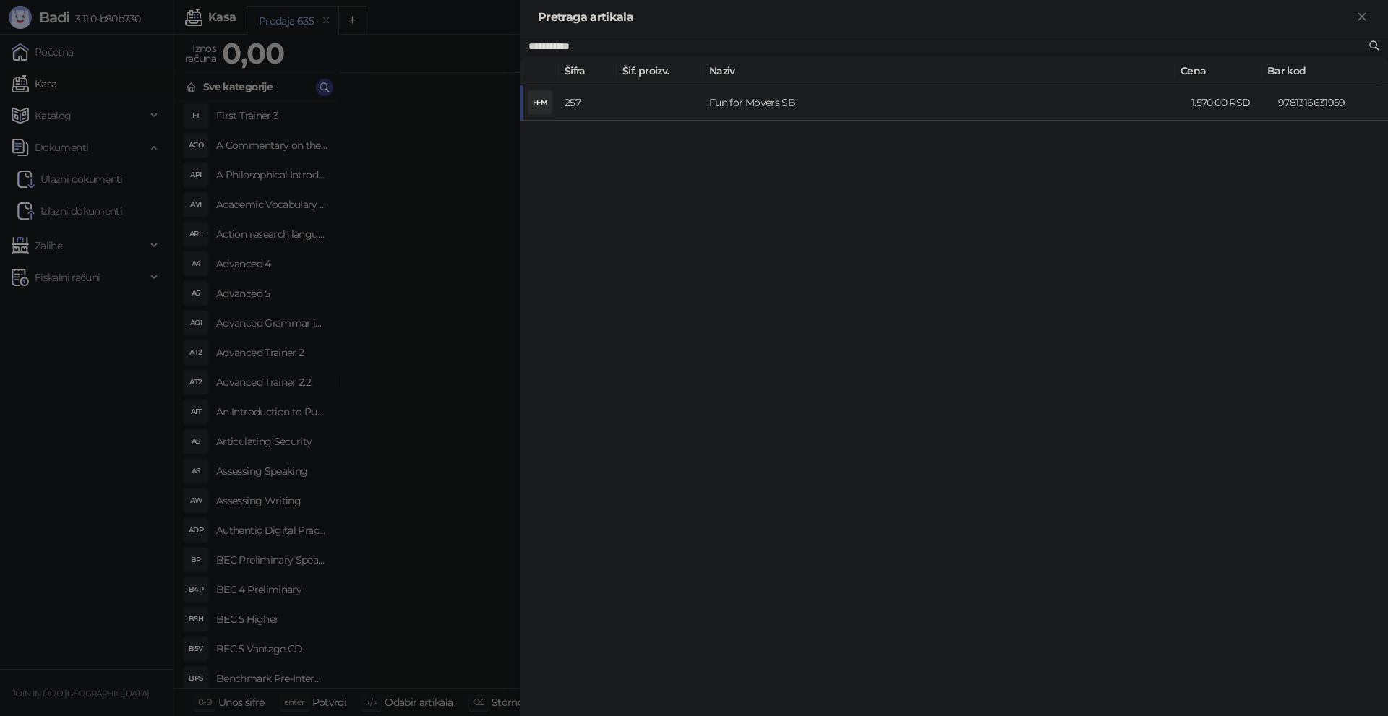
type input "**********"
click at [706, 103] on td "Fun for Movers SB" at bounding box center [944, 102] width 482 height 35
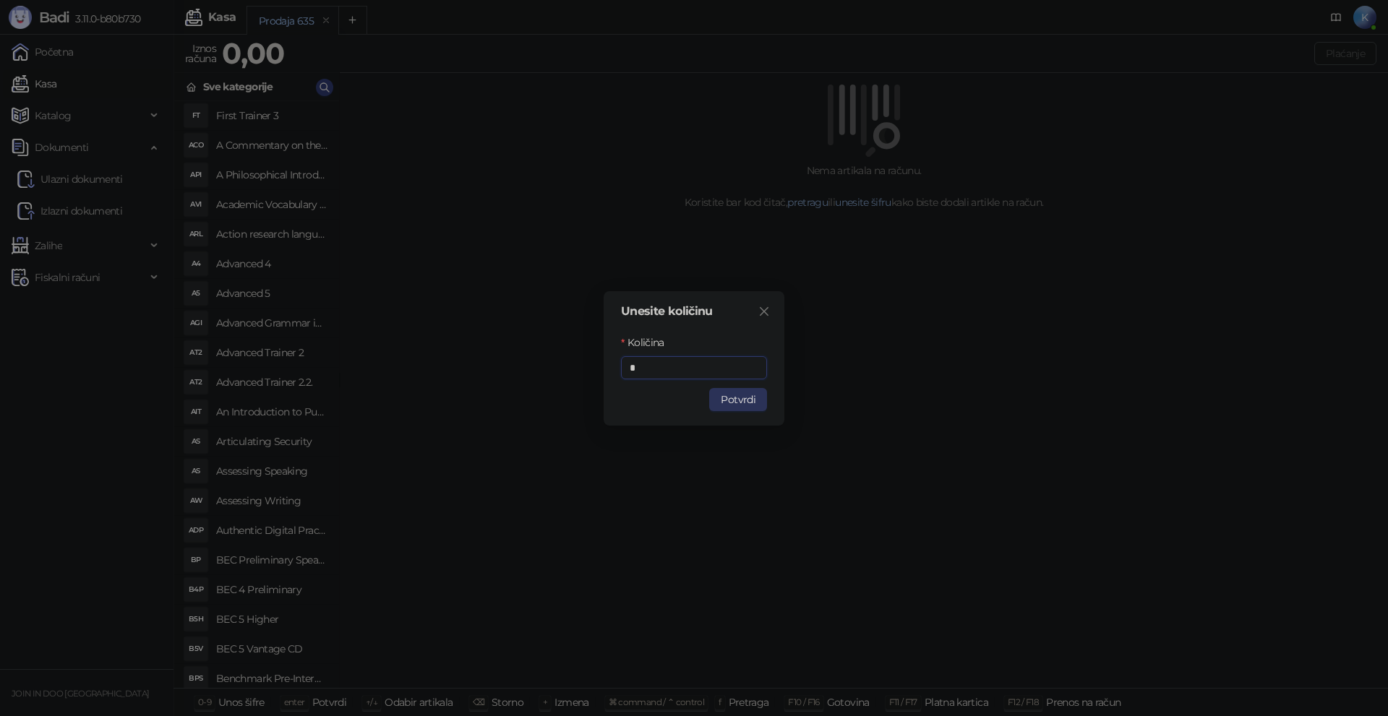
click at [732, 406] on button "Potvrdi" at bounding box center [738, 399] width 58 height 23
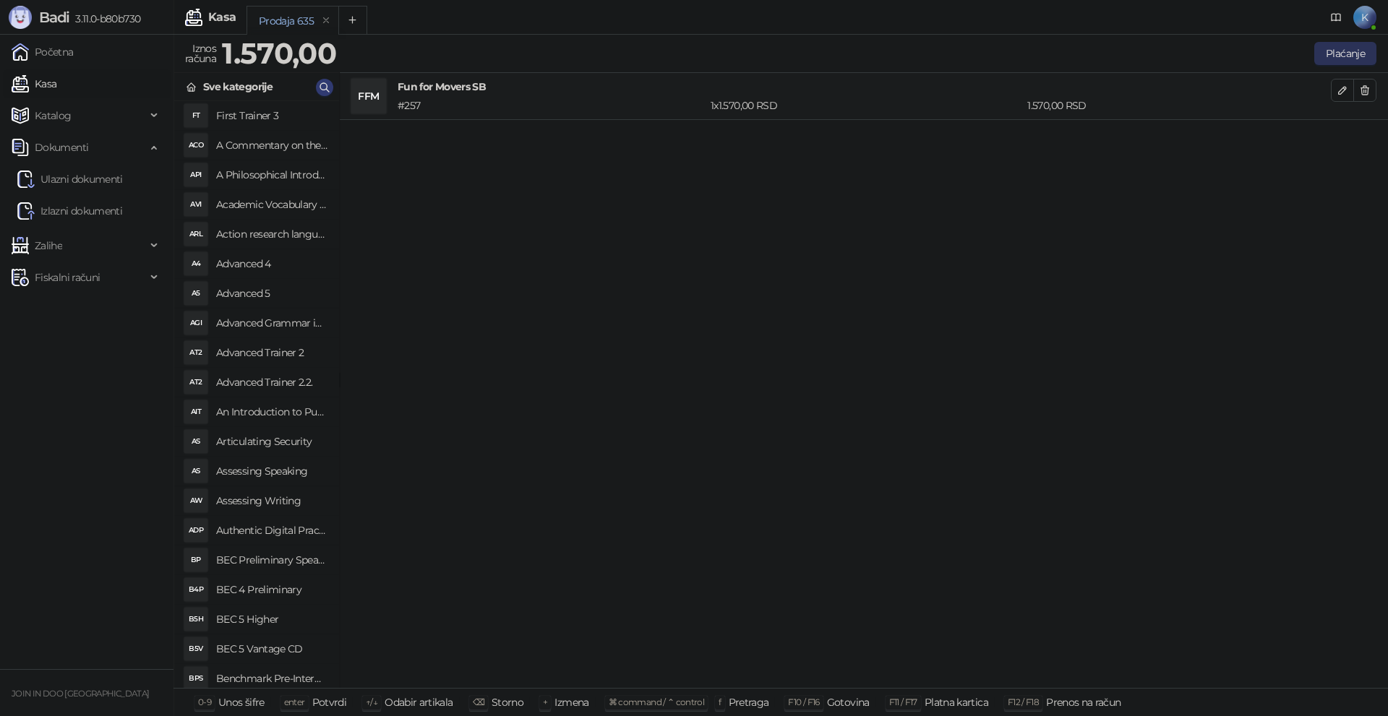
click at [1326, 53] on button "Plaćanje" at bounding box center [1345, 53] width 62 height 23
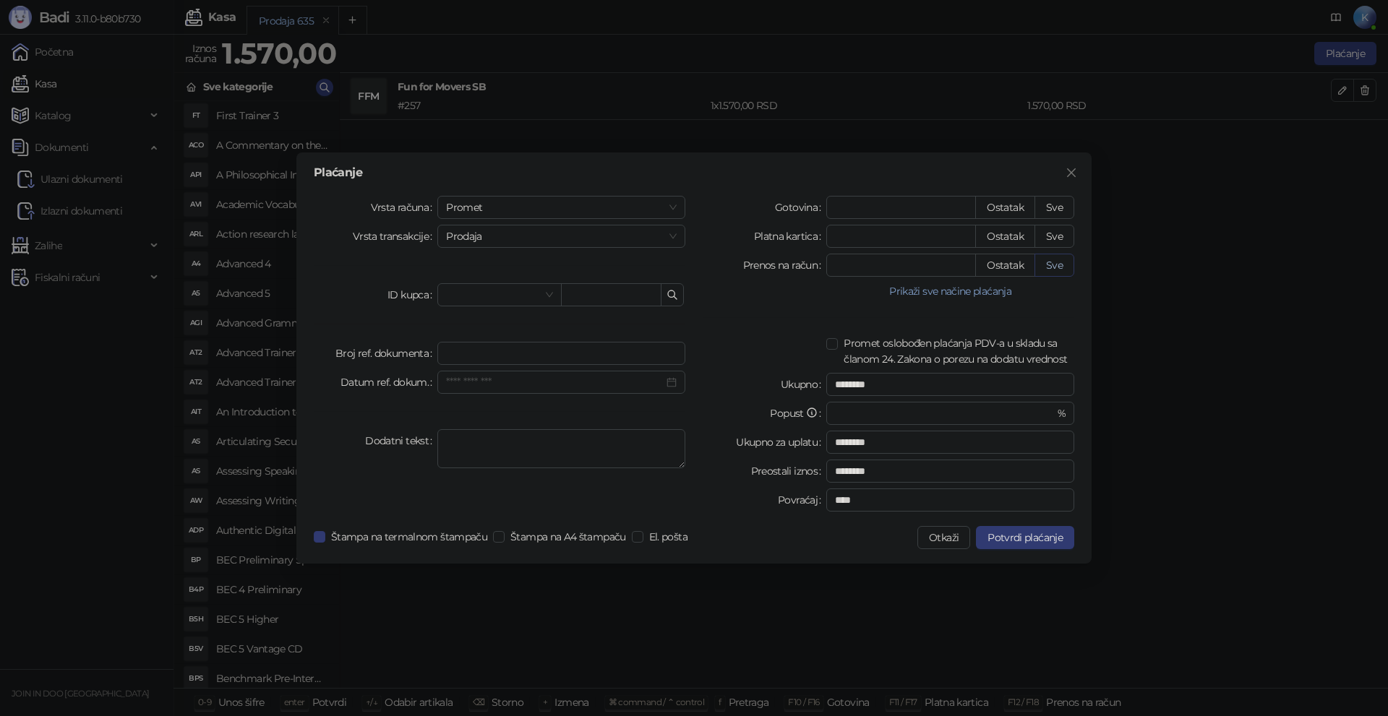
click at [1063, 266] on button "Sve" at bounding box center [1054, 265] width 40 height 23
type input "****"
click at [1047, 541] on span "Potvrdi plaćanje" at bounding box center [1024, 537] width 75 height 13
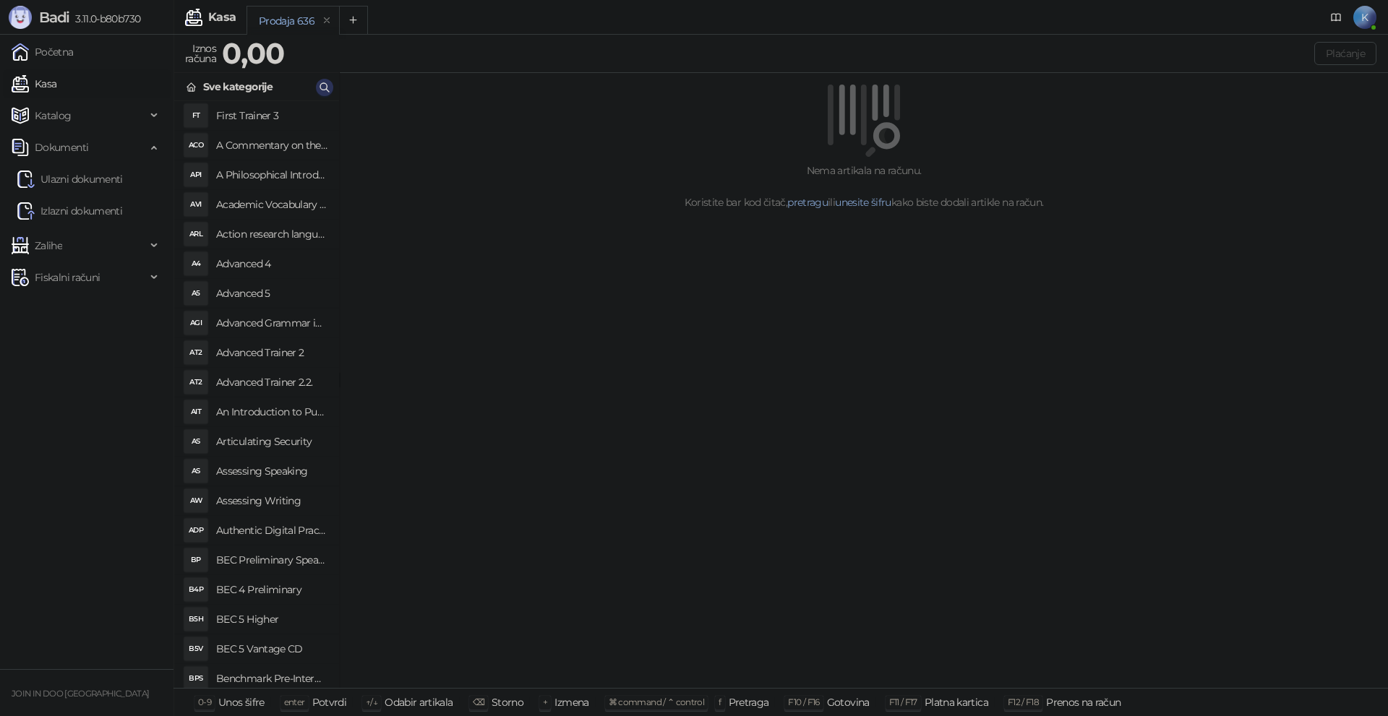
click at [328, 85] on icon "button" at bounding box center [325, 88] width 12 height 12
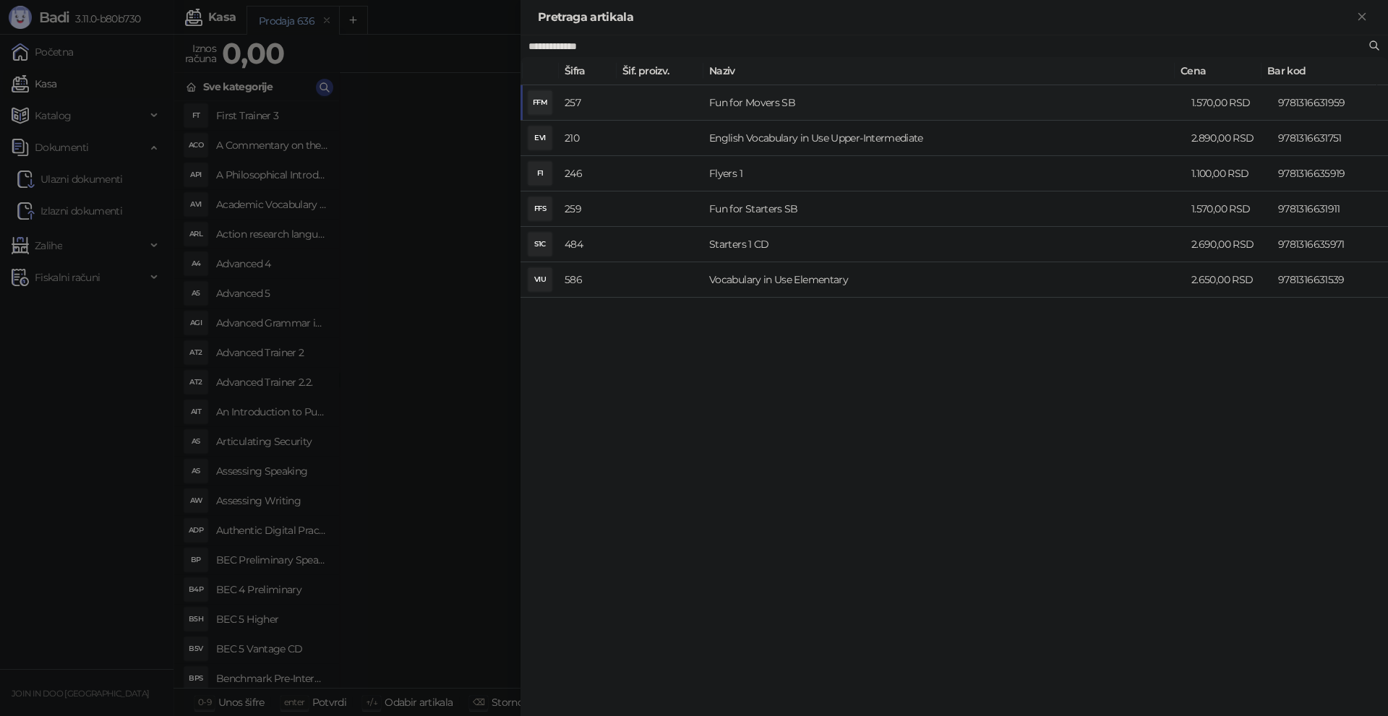
type input "**********"
click at [779, 100] on td "Fun for Movers SB" at bounding box center [944, 102] width 482 height 35
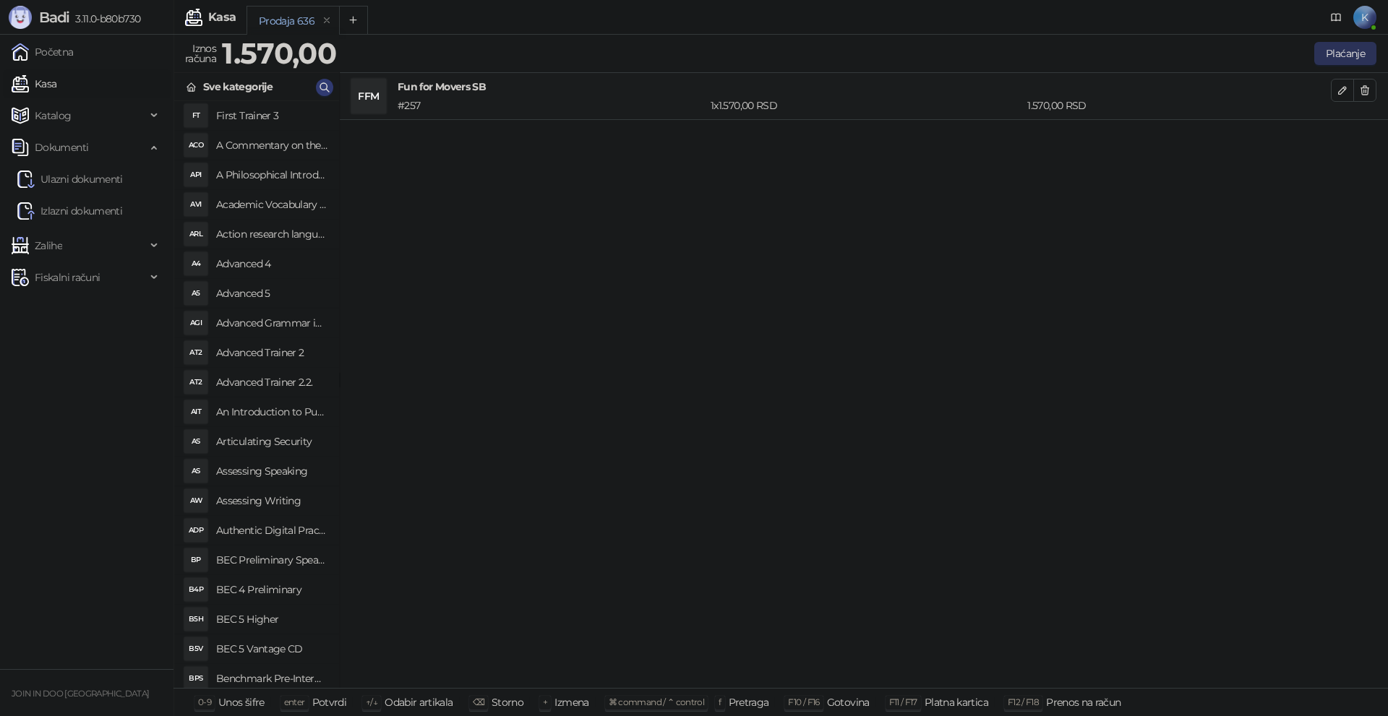
click at [1337, 59] on button "Plaćanje" at bounding box center [1345, 53] width 62 height 23
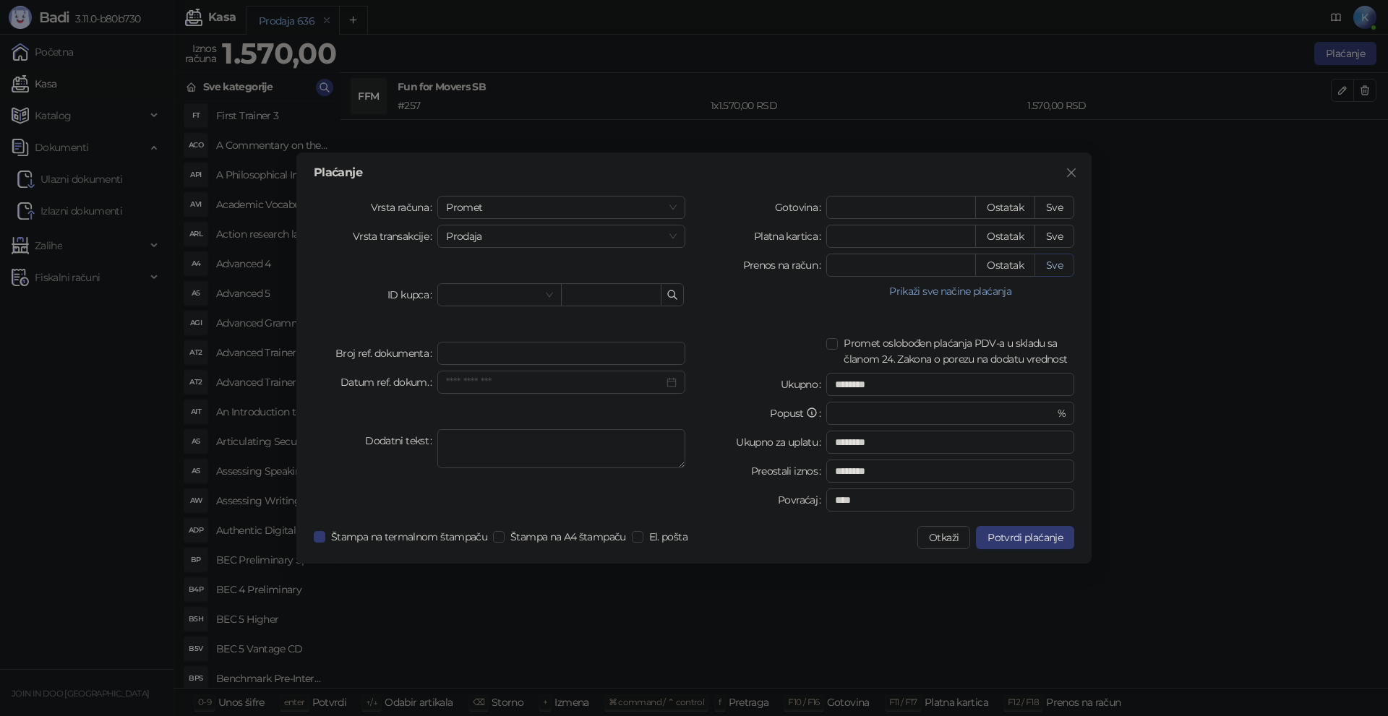
click at [1055, 268] on button "Sve" at bounding box center [1054, 265] width 40 height 23
type input "****"
click at [1050, 543] on span "Potvrdi plaćanje" at bounding box center [1024, 537] width 75 height 13
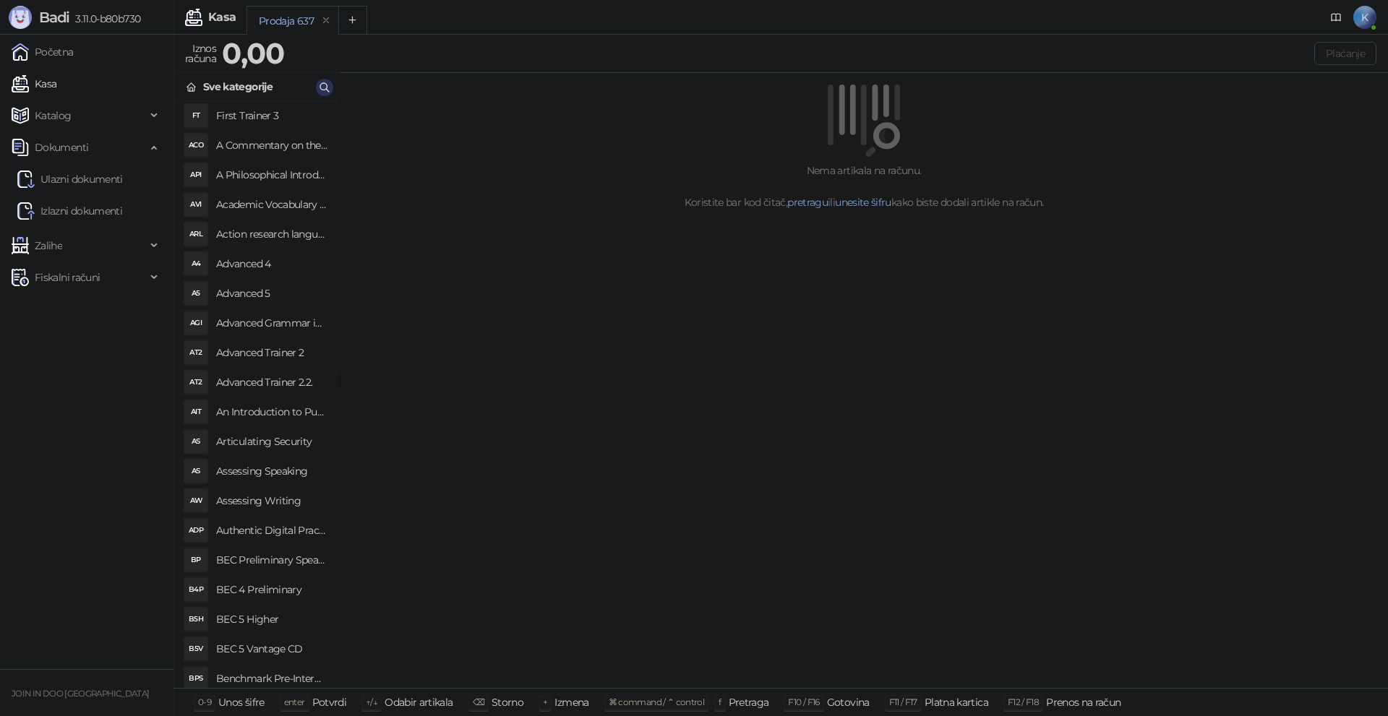
click at [320, 80] on button "button" at bounding box center [324, 87] width 17 height 17
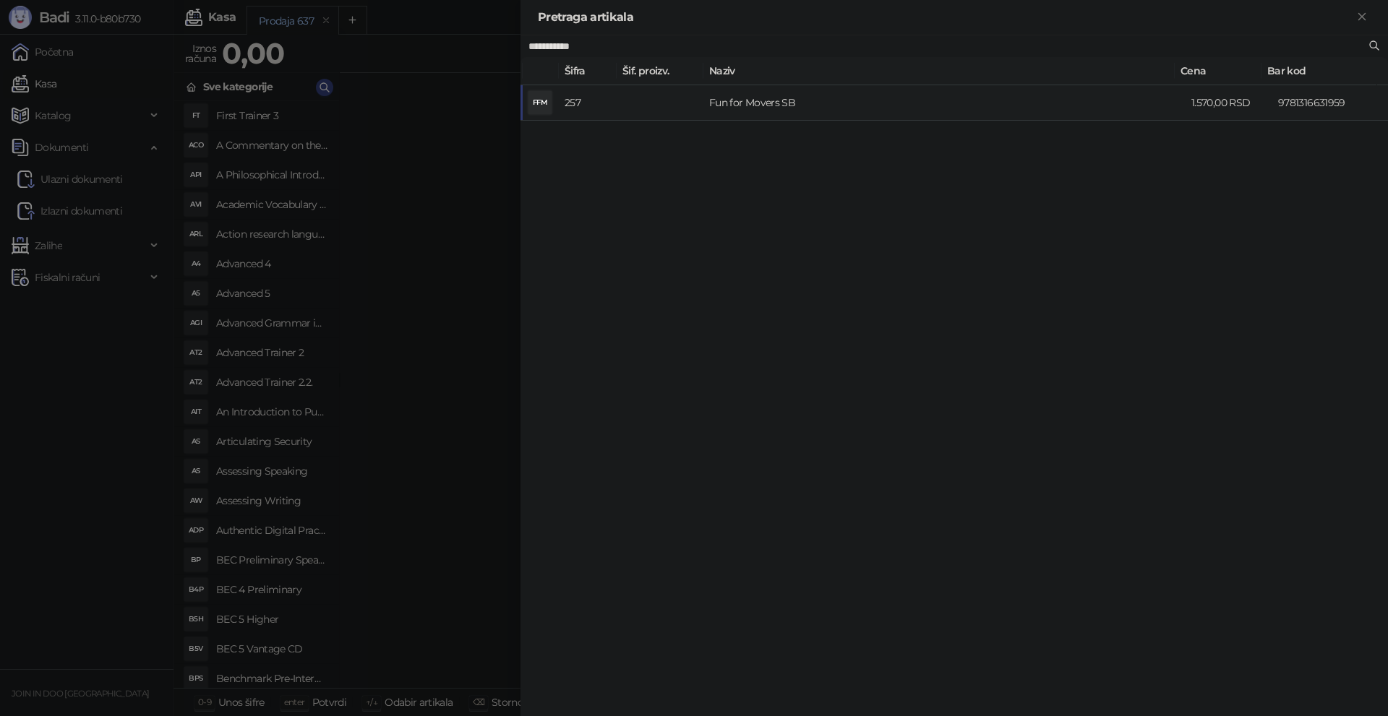
type input "**********"
click at [726, 95] on td "Fun for Movers SB" at bounding box center [944, 102] width 482 height 35
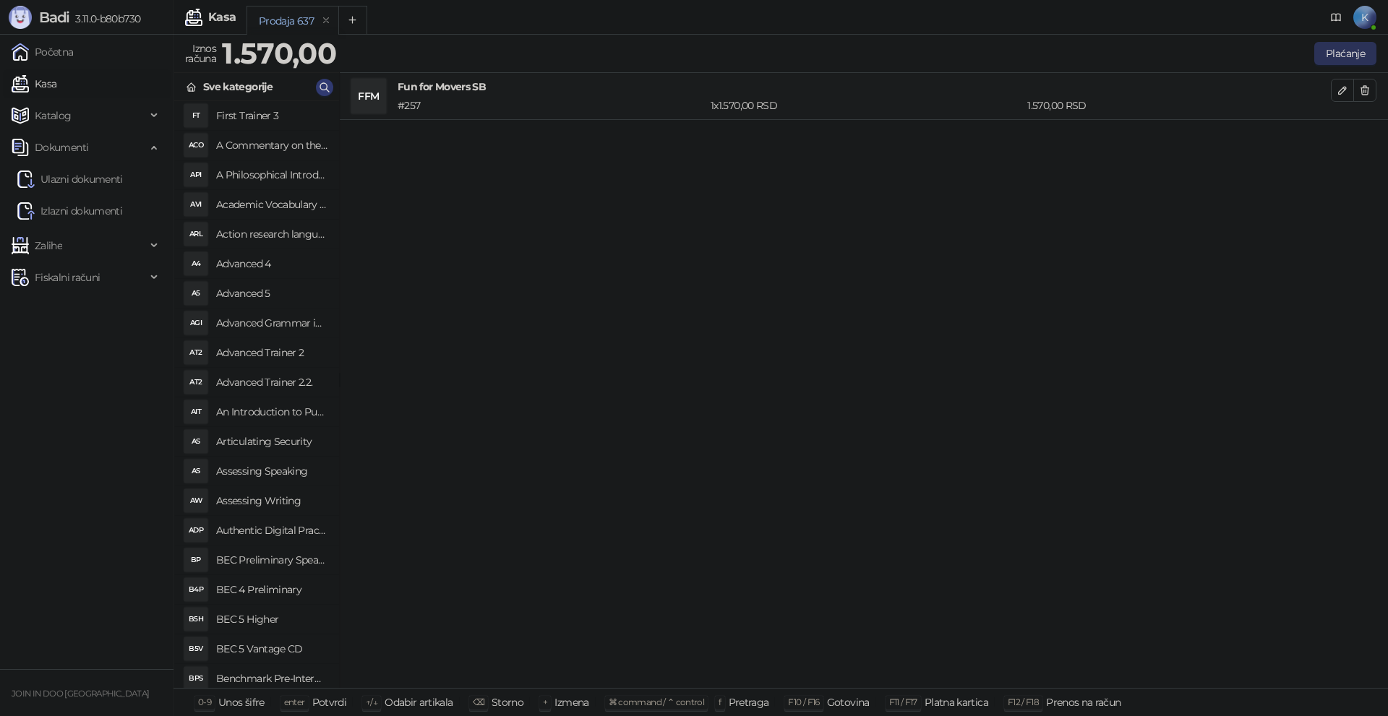
click at [1330, 54] on button "Plaćanje" at bounding box center [1345, 53] width 62 height 23
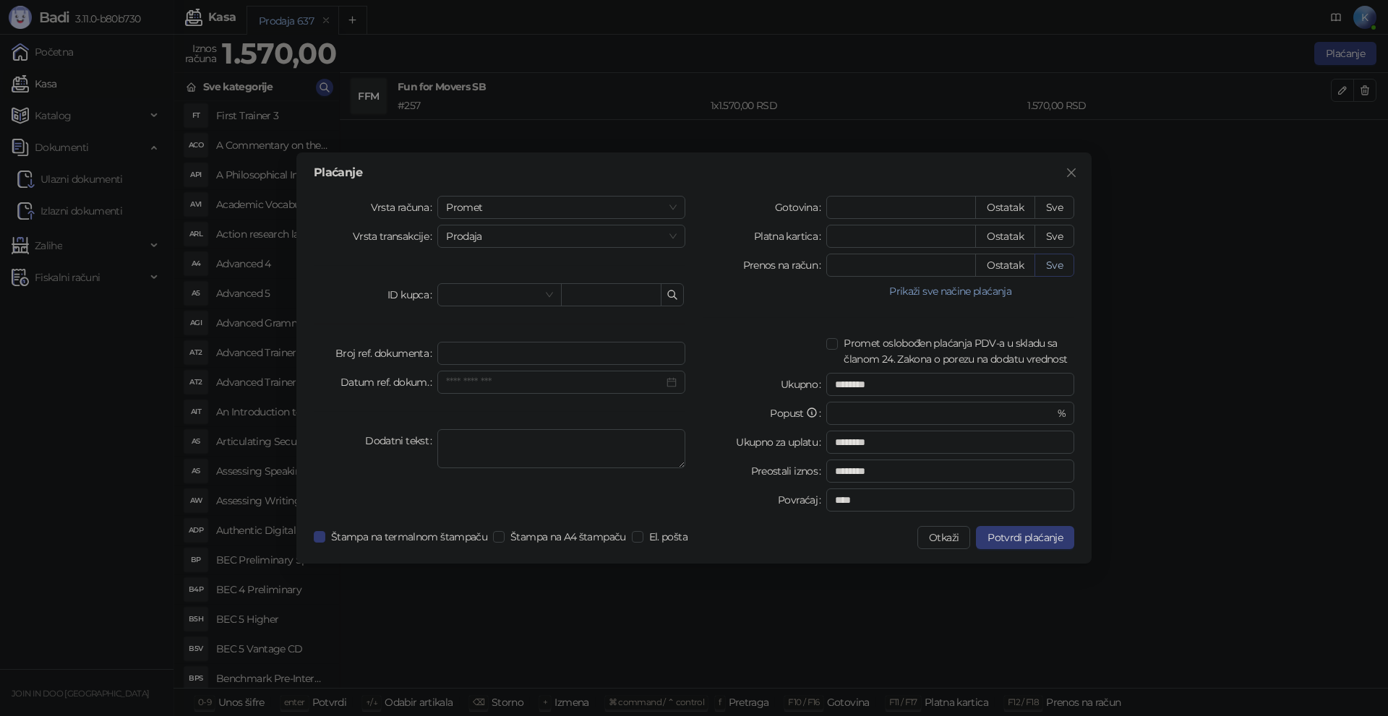
click at [1062, 267] on button "Sve" at bounding box center [1054, 265] width 40 height 23
type input "****"
click at [1032, 539] on span "Potvrdi plaćanje" at bounding box center [1024, 537] width 75 height 13
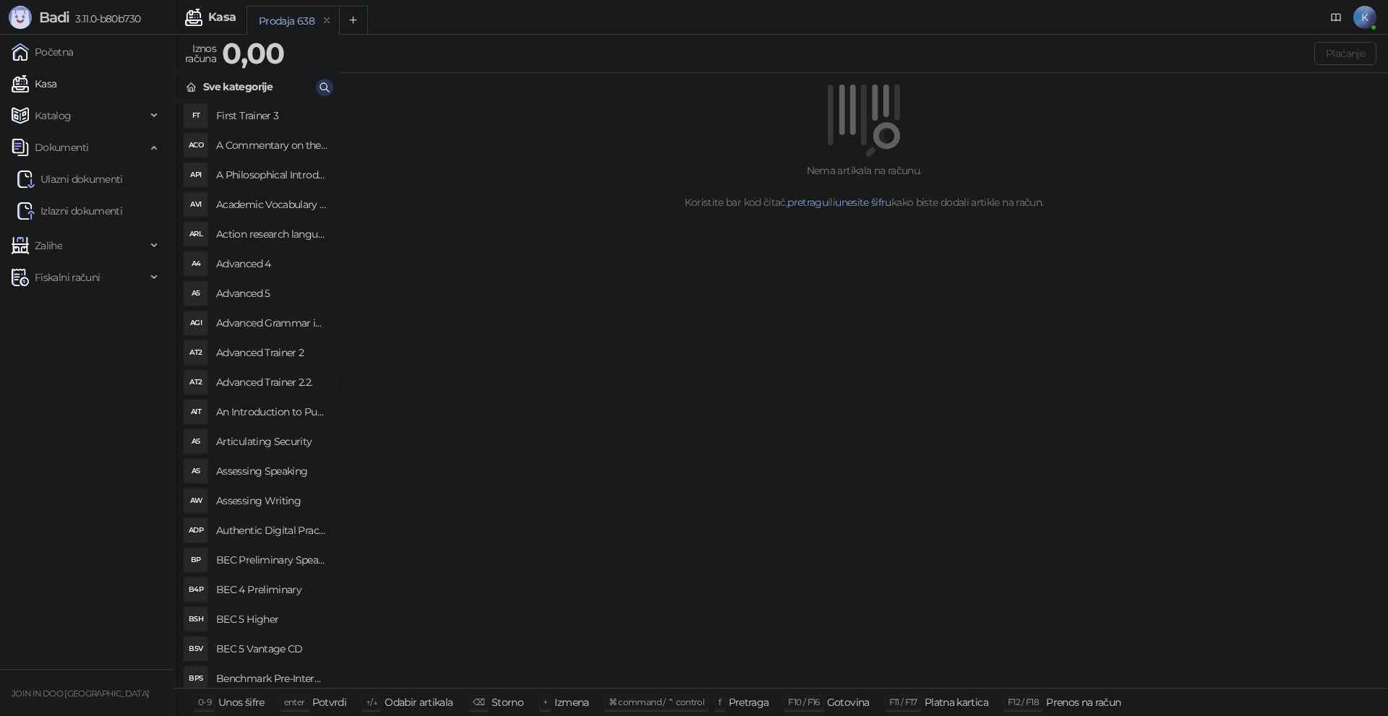
click at [318, 84] on button "button" at bounding box center [324, 87] width 17 height 17
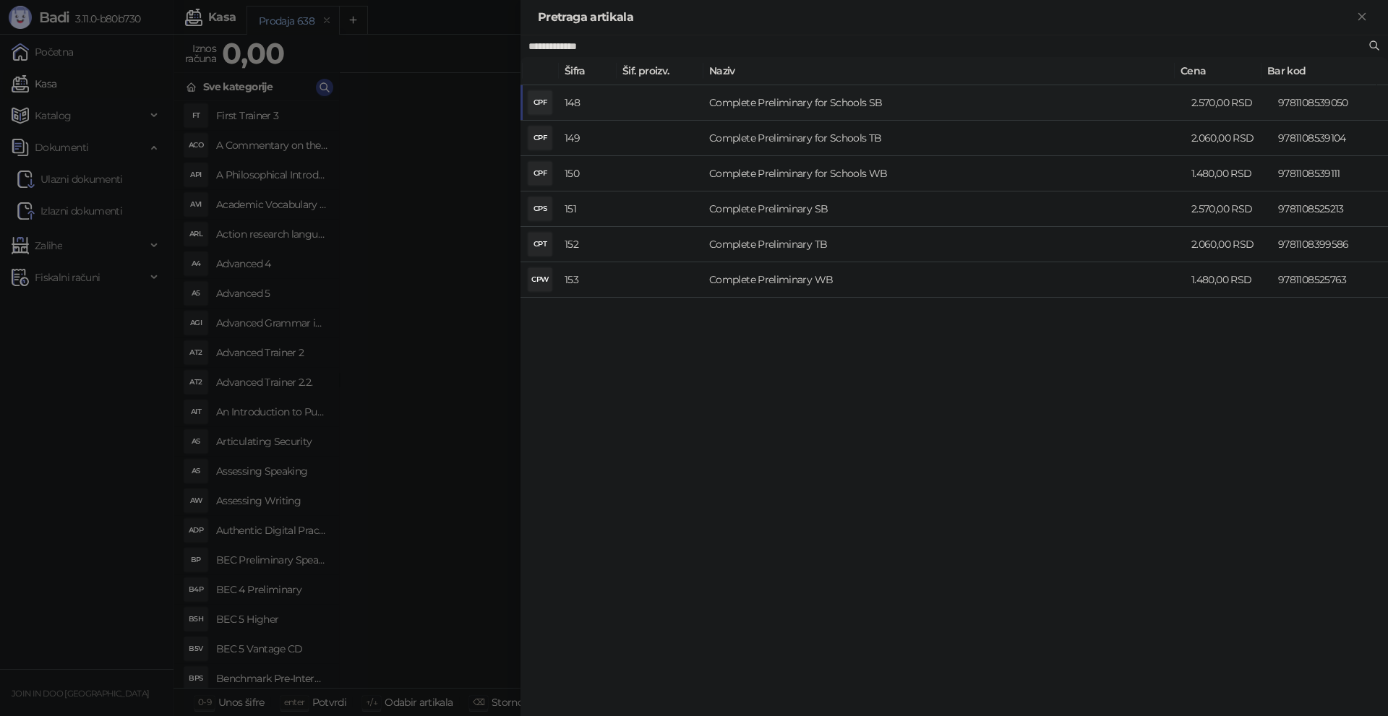
type input "**********"
click at [869, 103] on td "Complete Preliminary for Schools SB" at bounding box center [944, 102] width 482 height 35
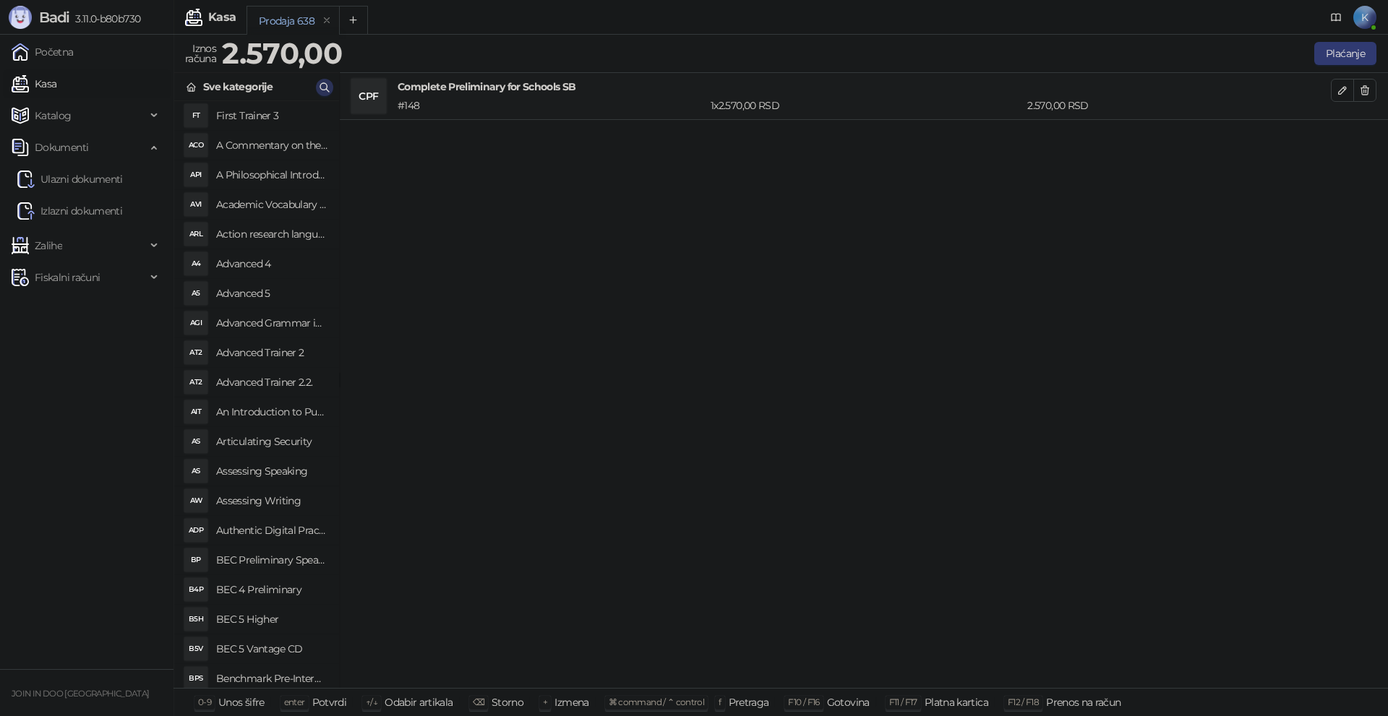
click at [322, 87] on icon "button" at bounding box center [325, 88] width 12 height 12
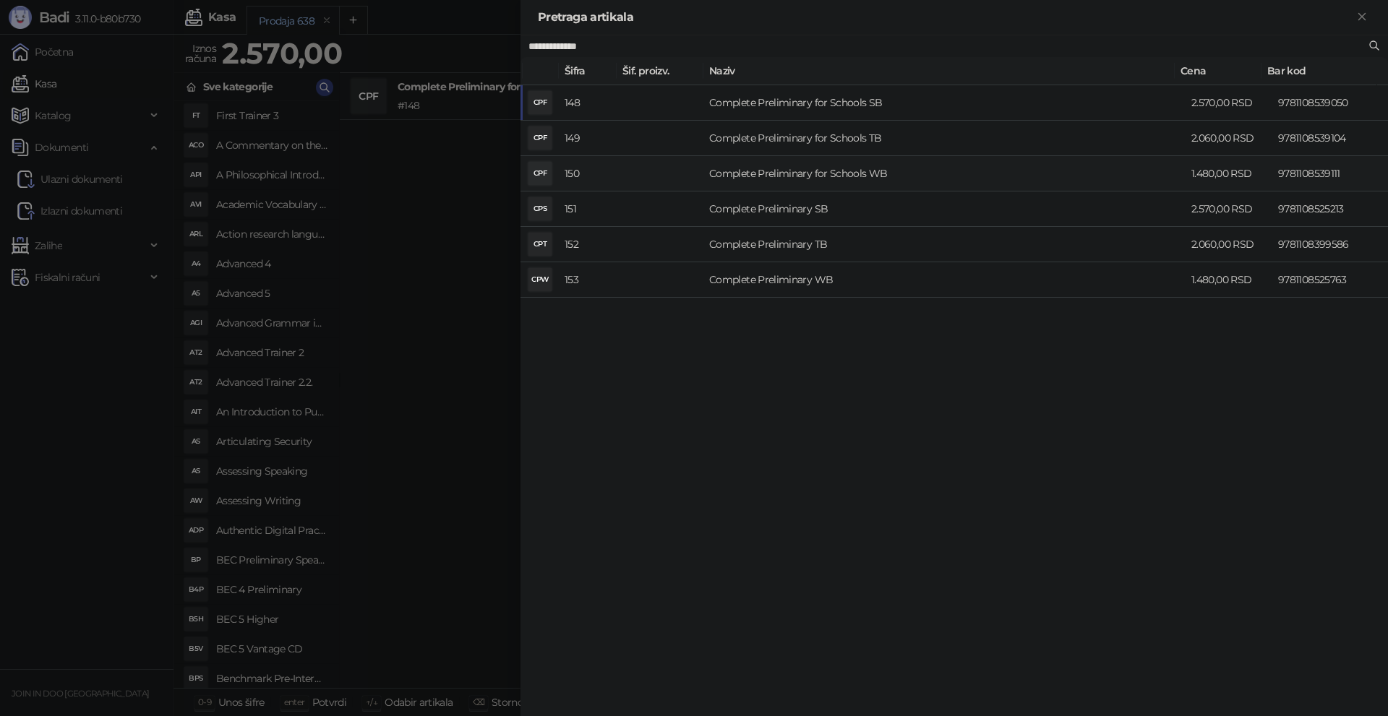
click at [843, 177] on td "Complete Preliminary for Schools WB" at bounding box center [944, 173] width 482 height 35
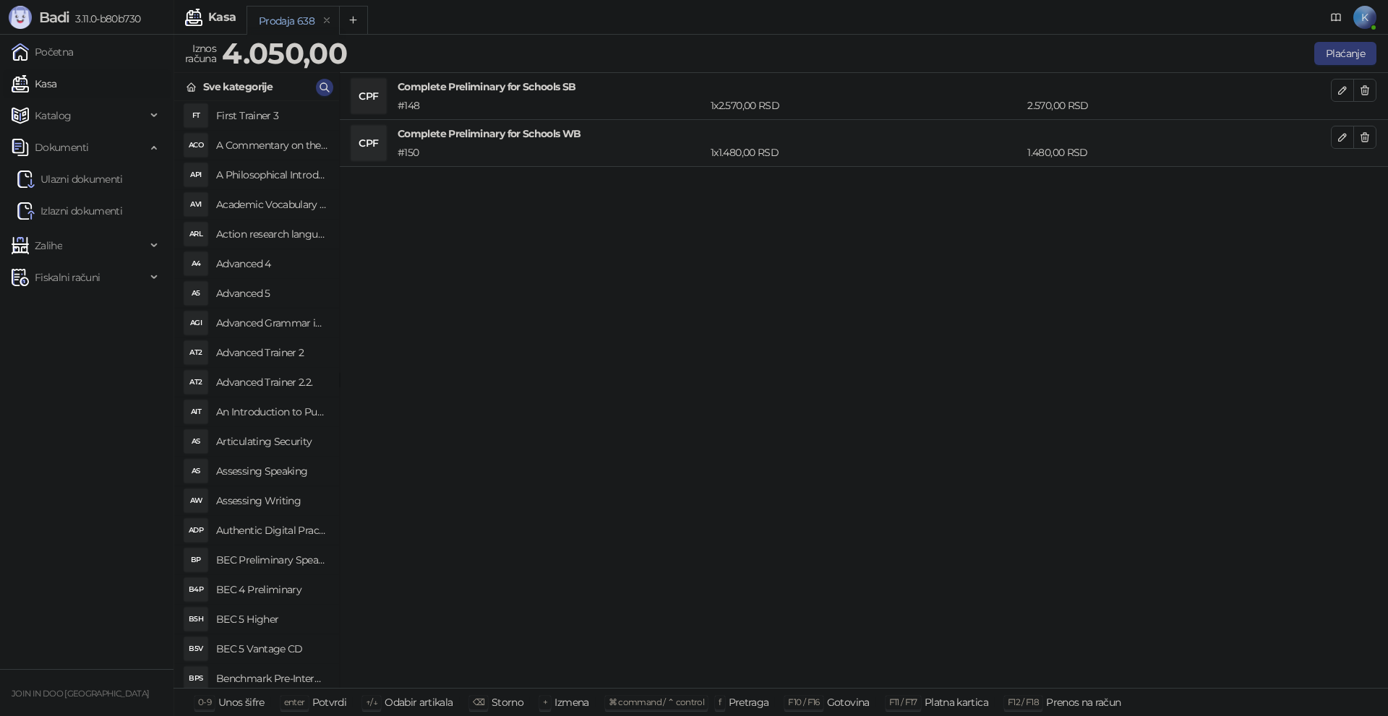
click at [475, 238] on div "CPF Complete Preliminary for Schools SB # 148 1 x 2.570,00 RSD 2.570,00 RSD CPF…" at bounding box center [864, 381] width 1048 height 616
click at [1362, 51] on button "Plaćanje" at bounding box center [1345, 53] width 62 height 23
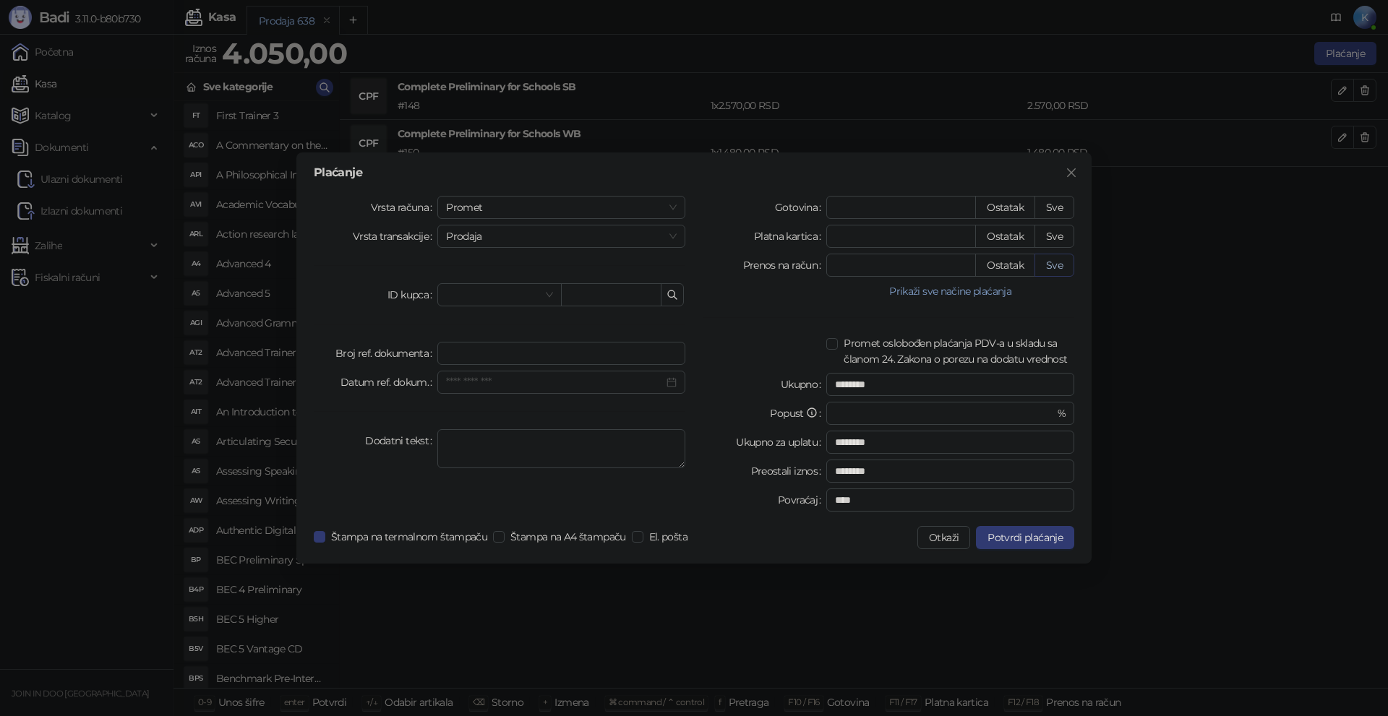
click at [1063, 269] on button "Sve" at bounding box center [1054, 265] width 40 height 23
type input "****"
click at [1040, 539] on span "Potvrdi plaćanje" at bounding box center [1024, 537] width 75 height 13
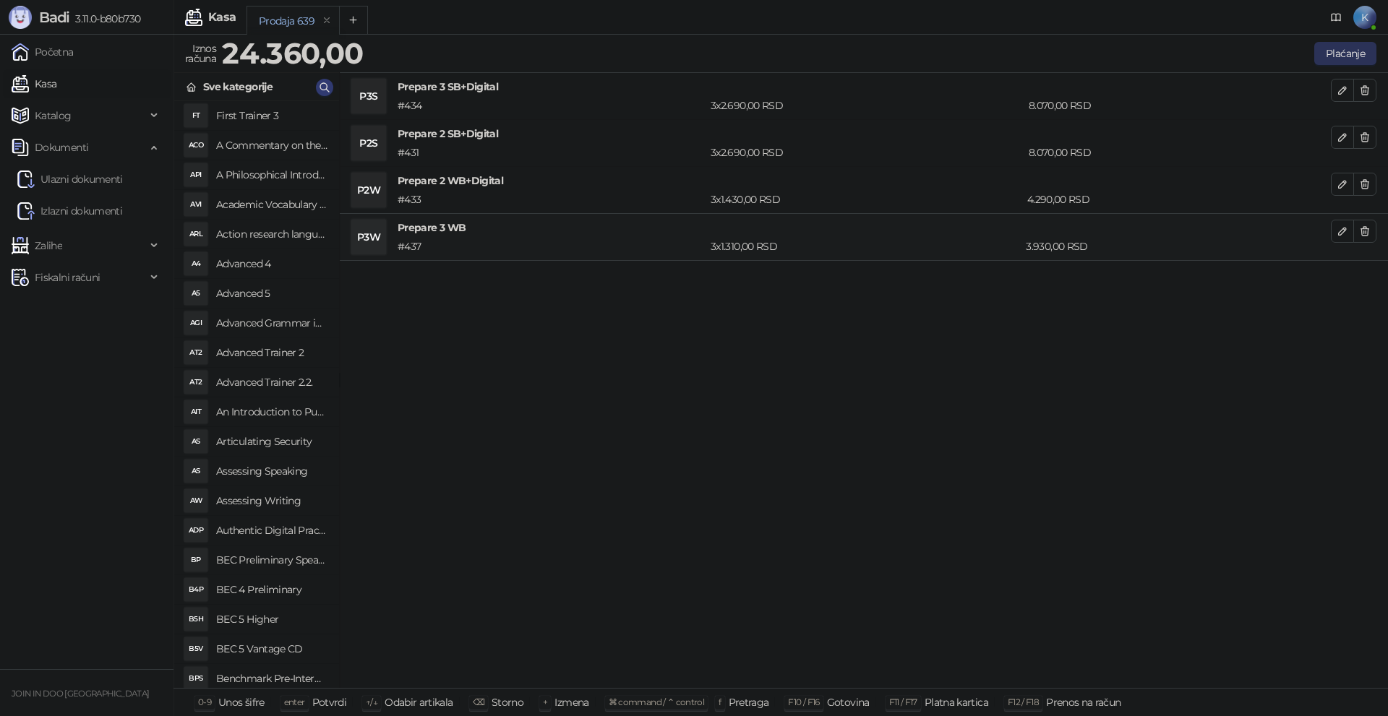
click at [1334, 55] on button "Plaćanje" at bounding box center [1345, 53] width 62 height 23
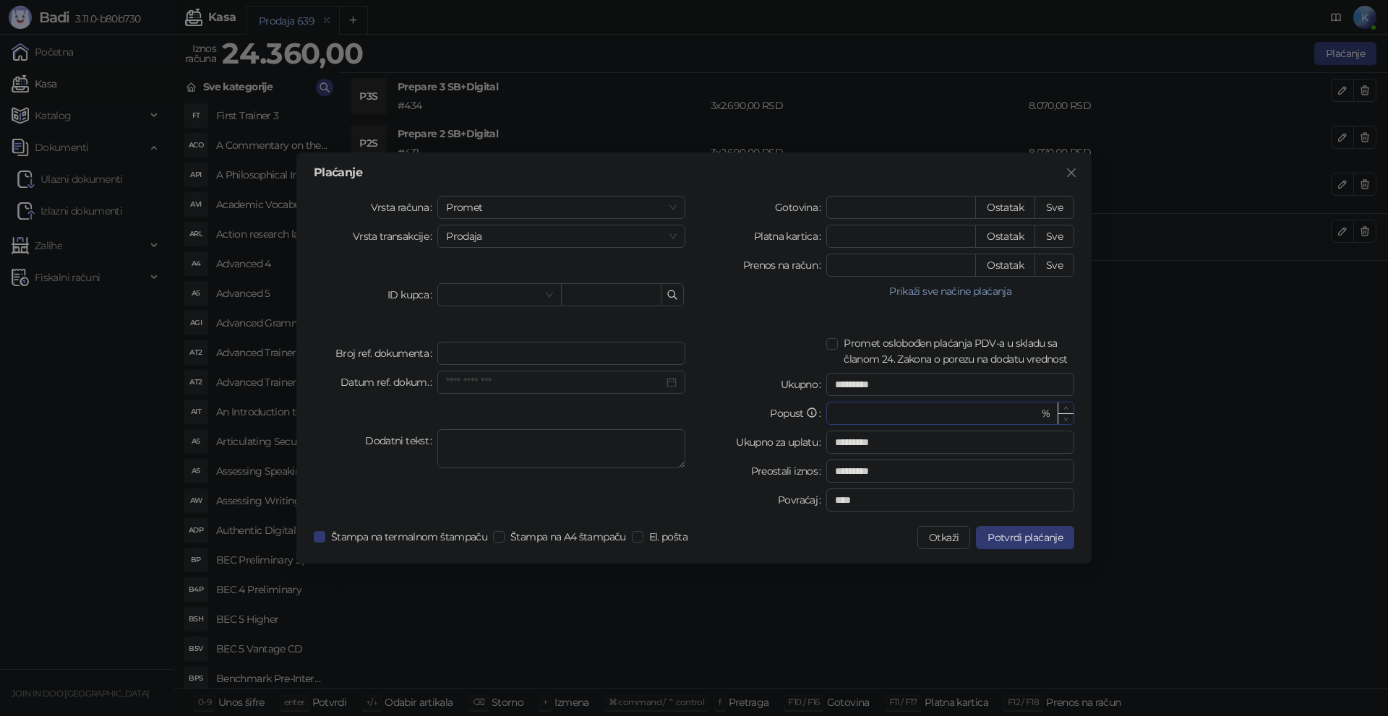
click at [878, 418] on input "*" at bounding box center [936, 414] width 203 height 22
type input "*"
type input "*********"
type input "**"
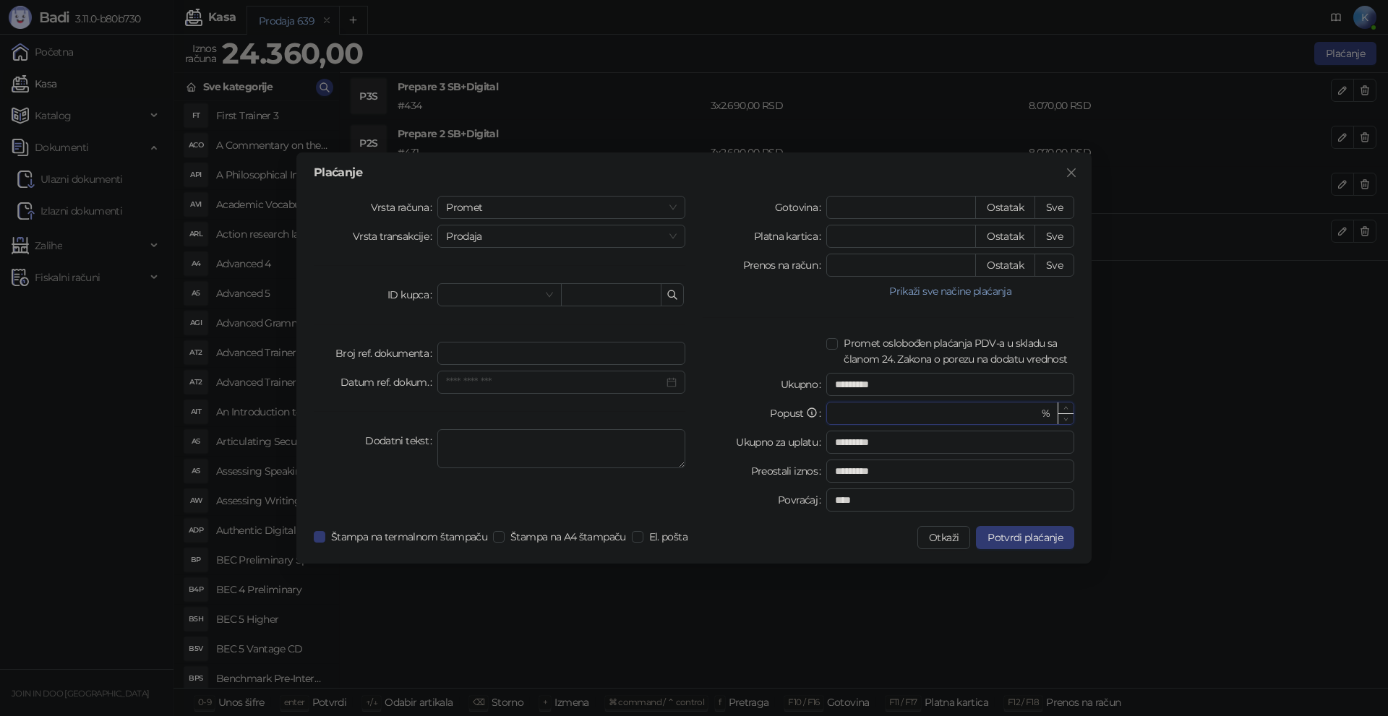
type input "*********"
type input "**"
click at [1055, 270] on button "Sve" at bounding box center [1054, 265] width 40 height 23
type input "*****"
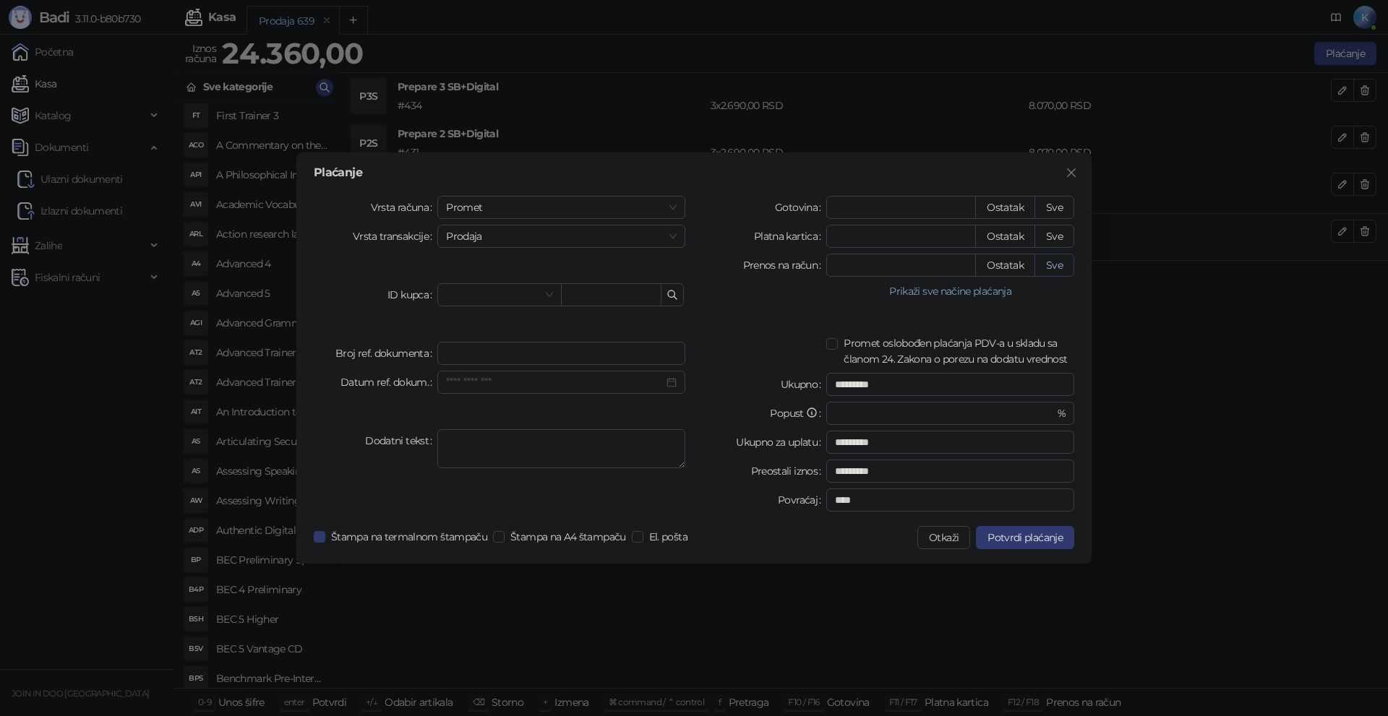
type input "****"
click at [469, 291] on input "search" at bounding box center [492, 295] width 93 height 22
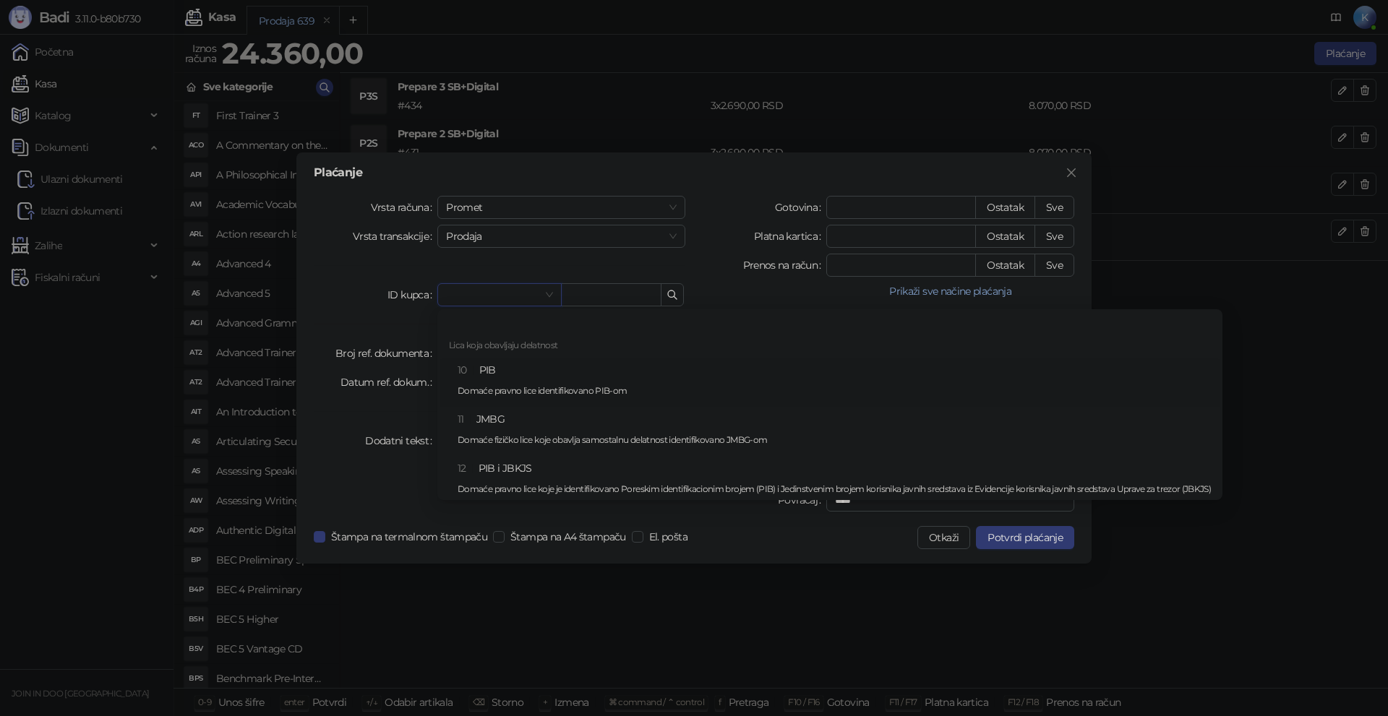
click at [486, 366] on div "10 PIB Domaće pravno lice identifikovano PIB-om" at bounding box center [834, 383] width 753 height 42
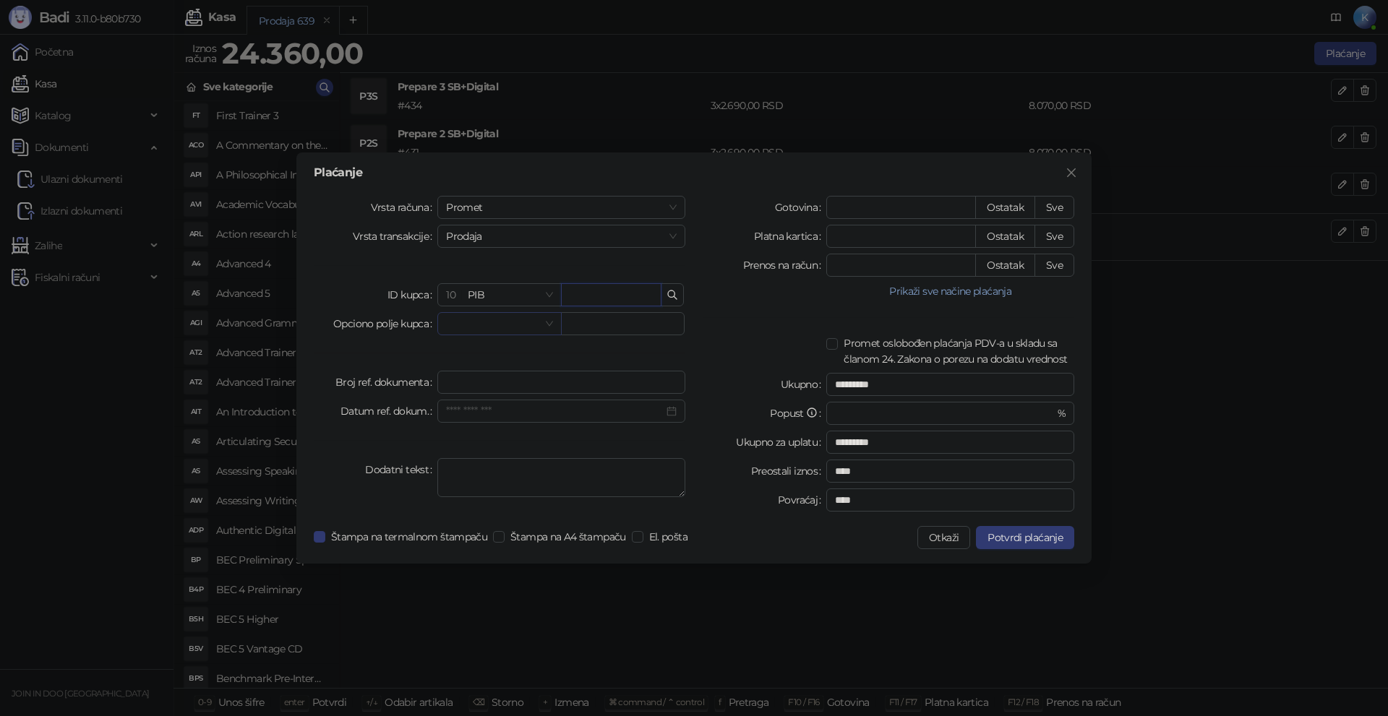
paste input "*********"
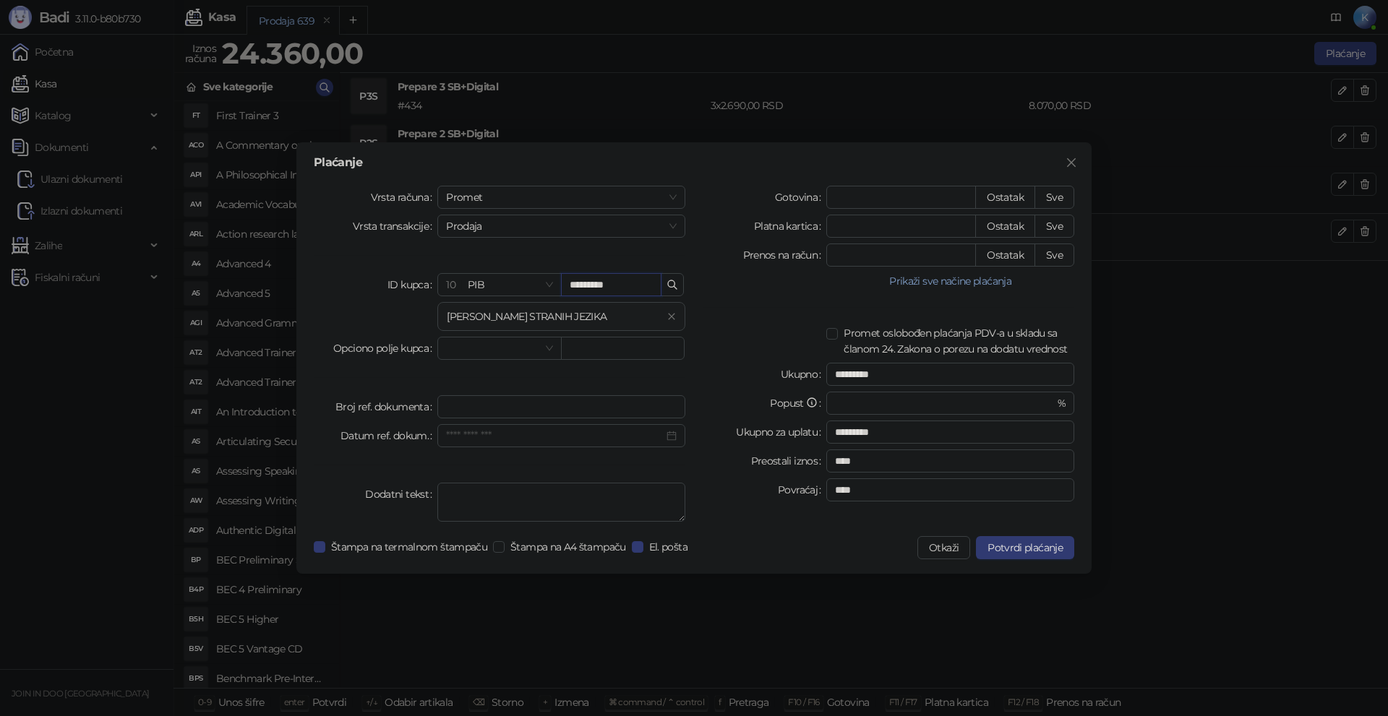
type input "*********"
click at [362, 318] on div "ID kupca" at bounding box center [376, 302] width 124 height 58
click at [519, 550] on span "Štampa na A4 štampaču" at bounding box center [568, 547] width 127 height 16
click at [1028, 543] on span "Potvrdi plaćanje" at bounding box center [1024, 547] width 75 height 13
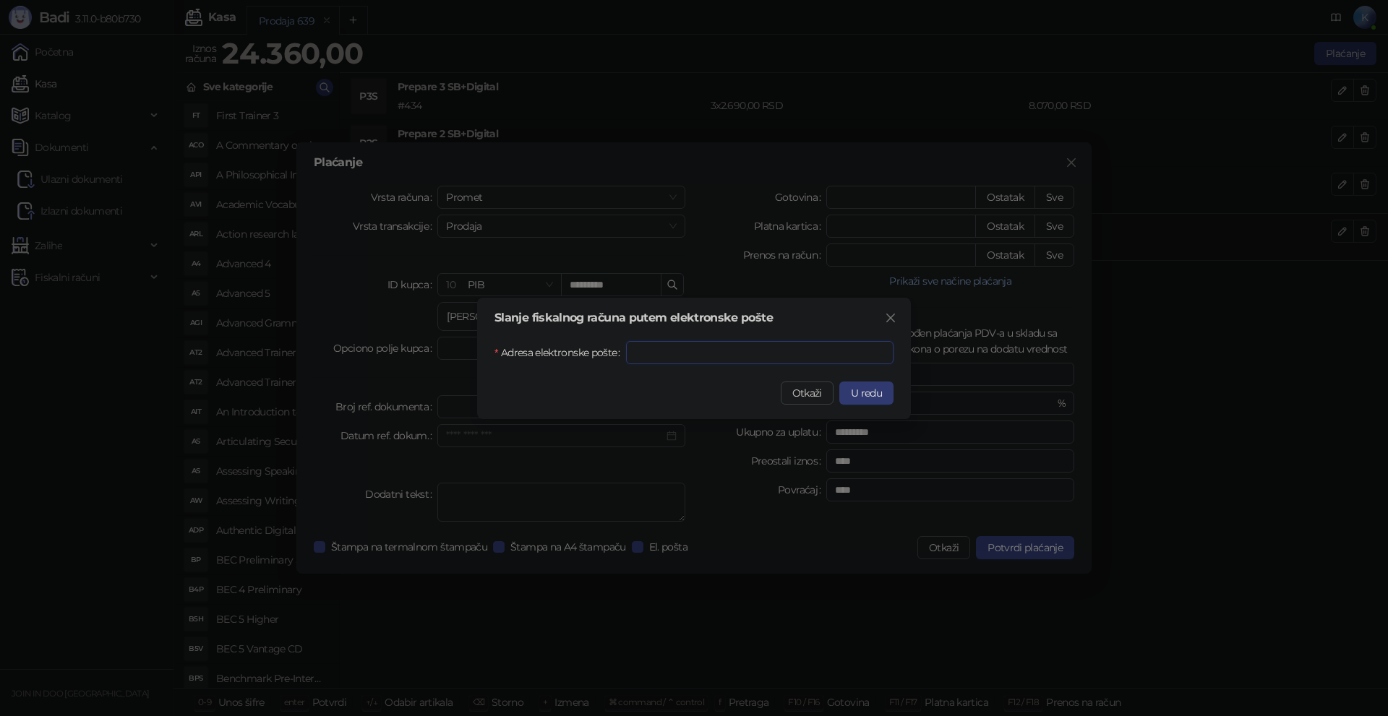
click at [632, 353] on input "Adresa elektronske pošte" at bounding box center [759, 352] width 267 height 23
paste input "**********"
type input "**********"
click at [866, 390] on span "U redu" at bounding box center [866, 393] width 31 height 13
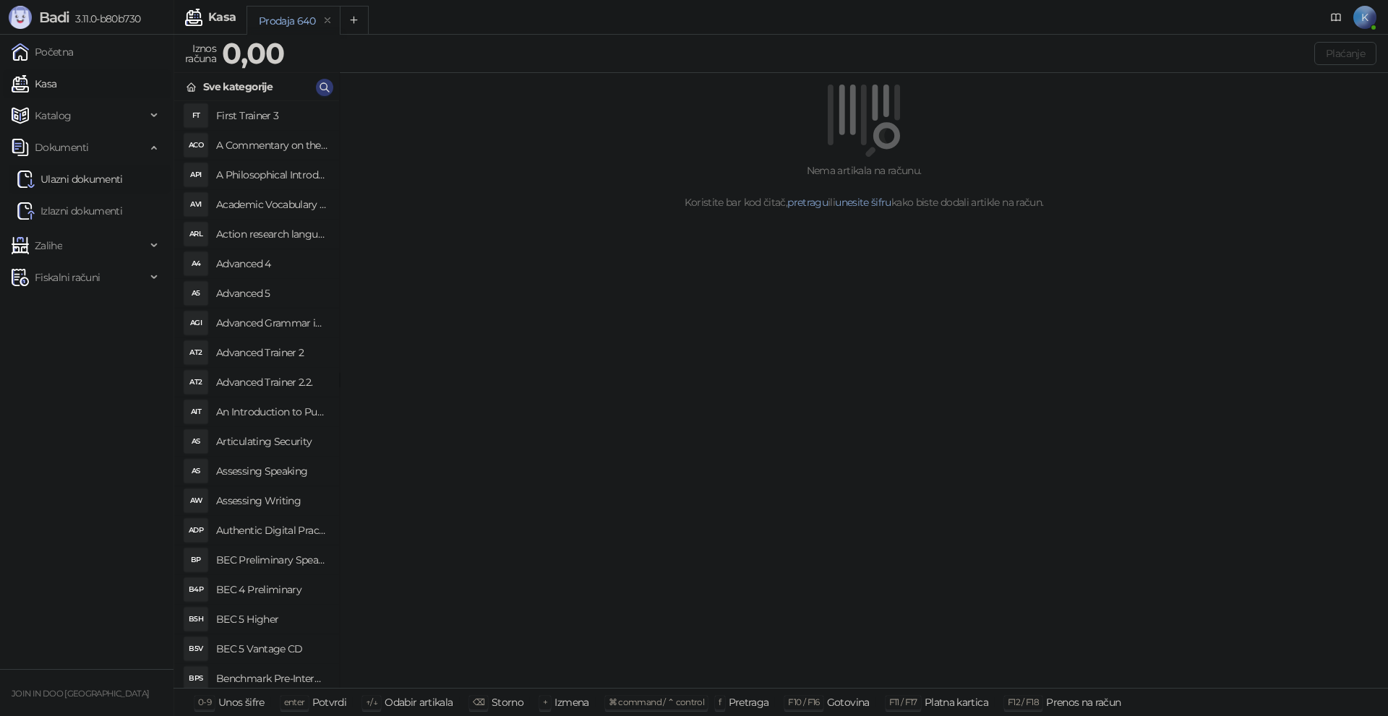
click at [95, 172] on link "Ulazni dokumenti" at bounding box center [70, 179] width 106 height 29
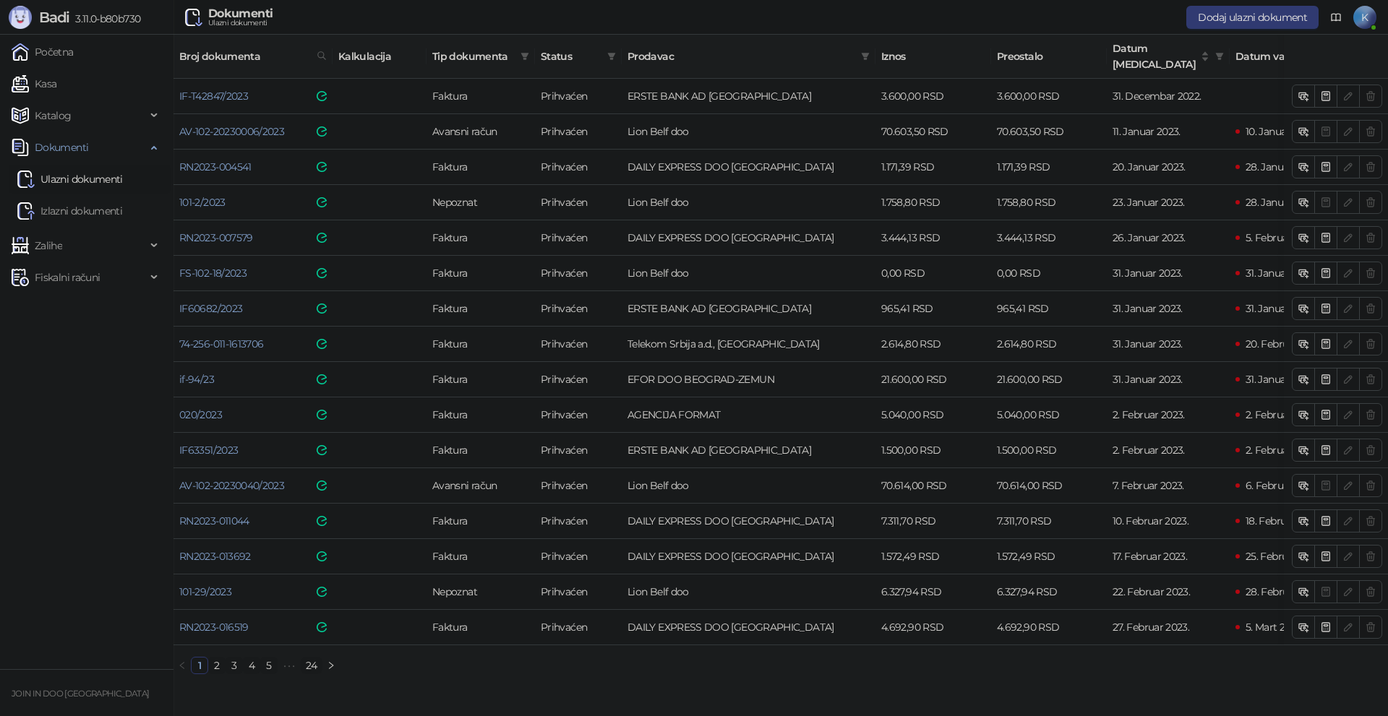
click at [311, 658] on link "24" at bounding box center [311, 666] width 20 height 16
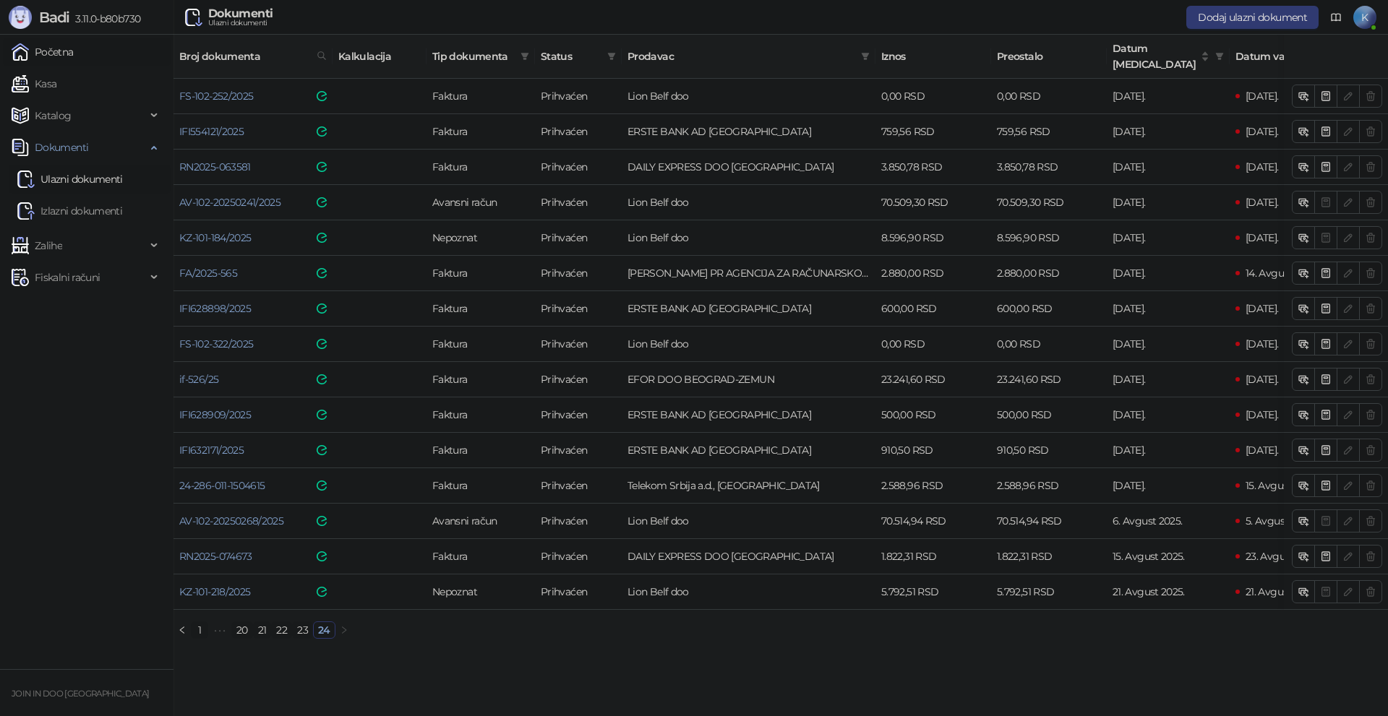
click at [59, 49] on link "Početna" at bounding box center [43, 52] width 62 height 29
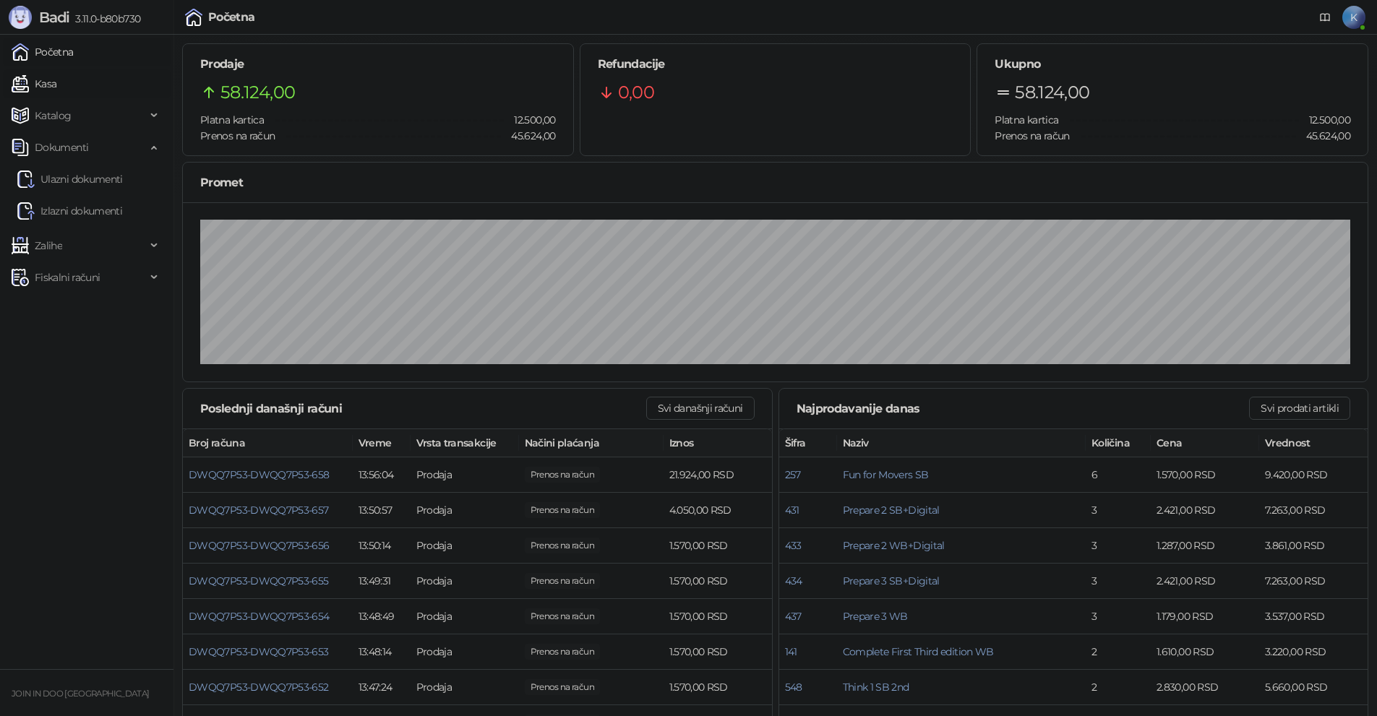
click at [42, 81] on link "Kasa" at bounding box center [34, 83] width 45 height 29
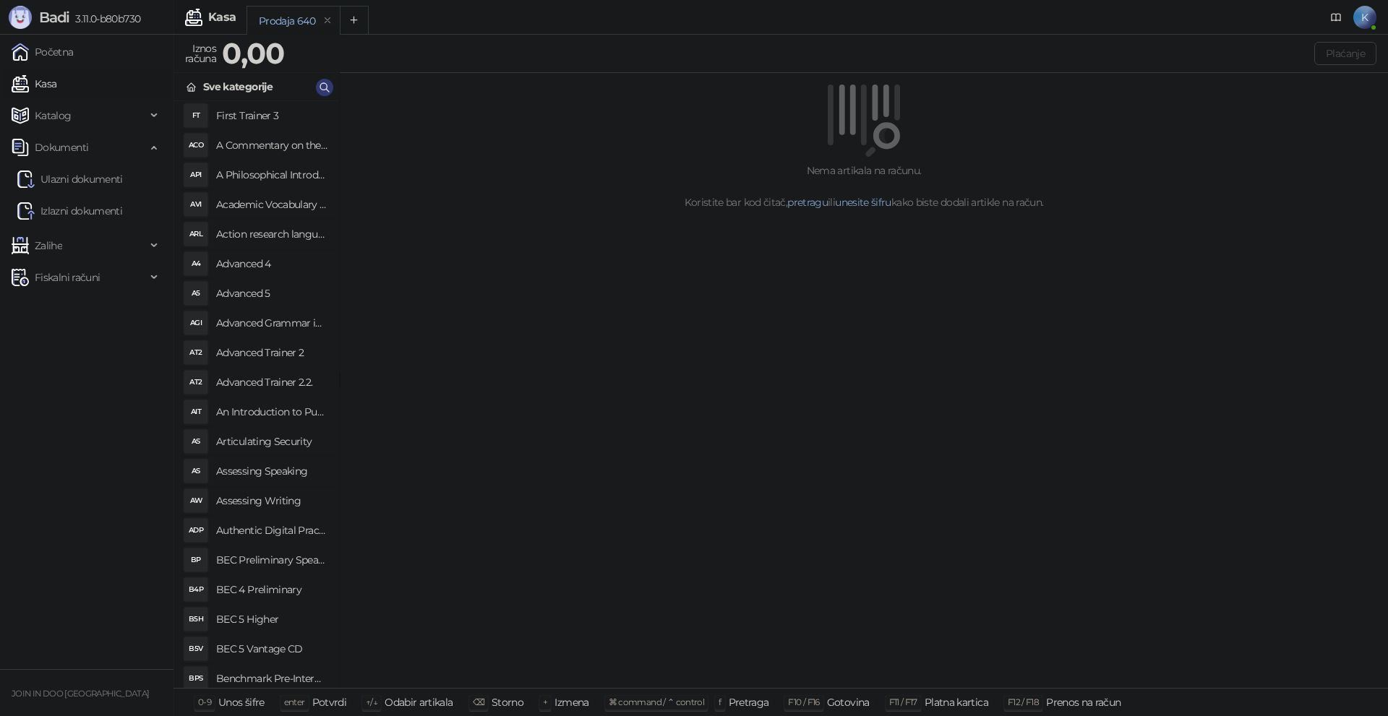
click at [273, 265] on h4 "Advanced 4" at bounding box center [271, 263] width 111 height 23
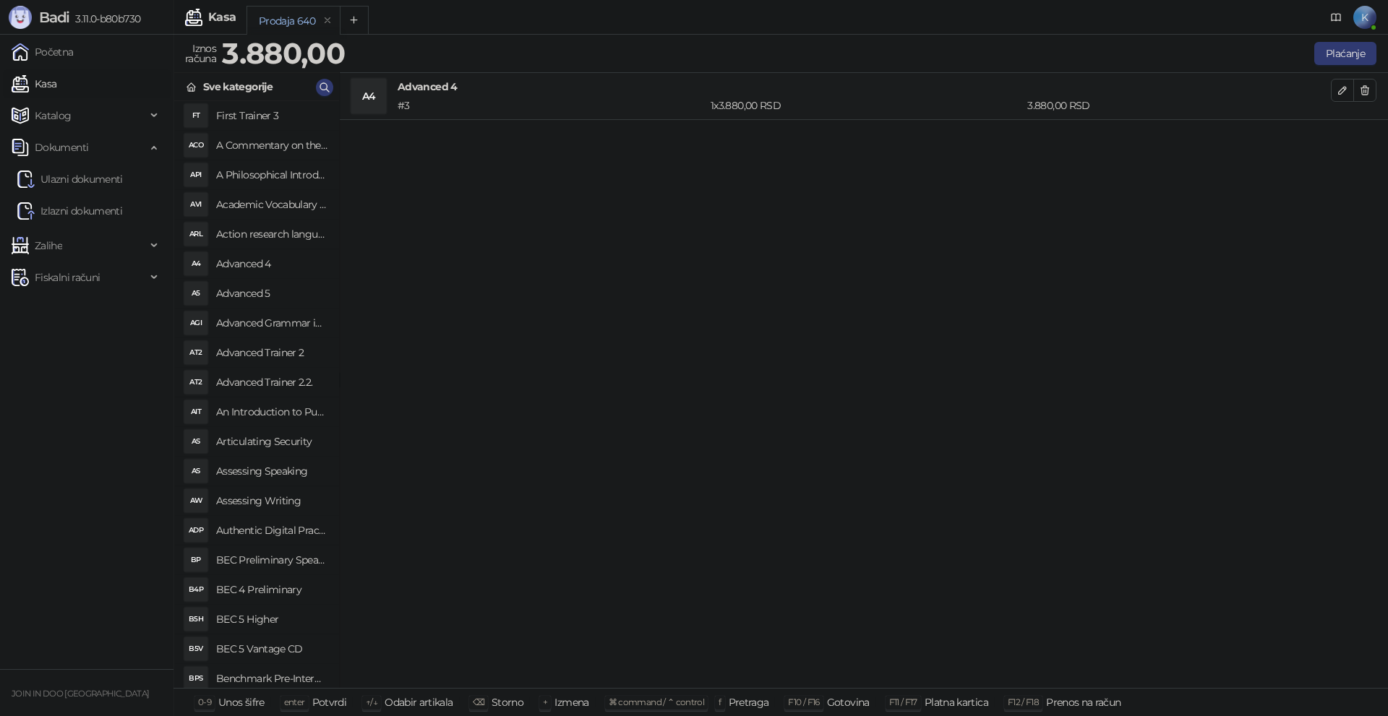
click at [246, 296] on h4 "Advanced 5" at bounding box center [271, 293] width 111 height 23
click at [1366, 89] on icon "button" at bounding box center [1365, 91] width 12 height 12
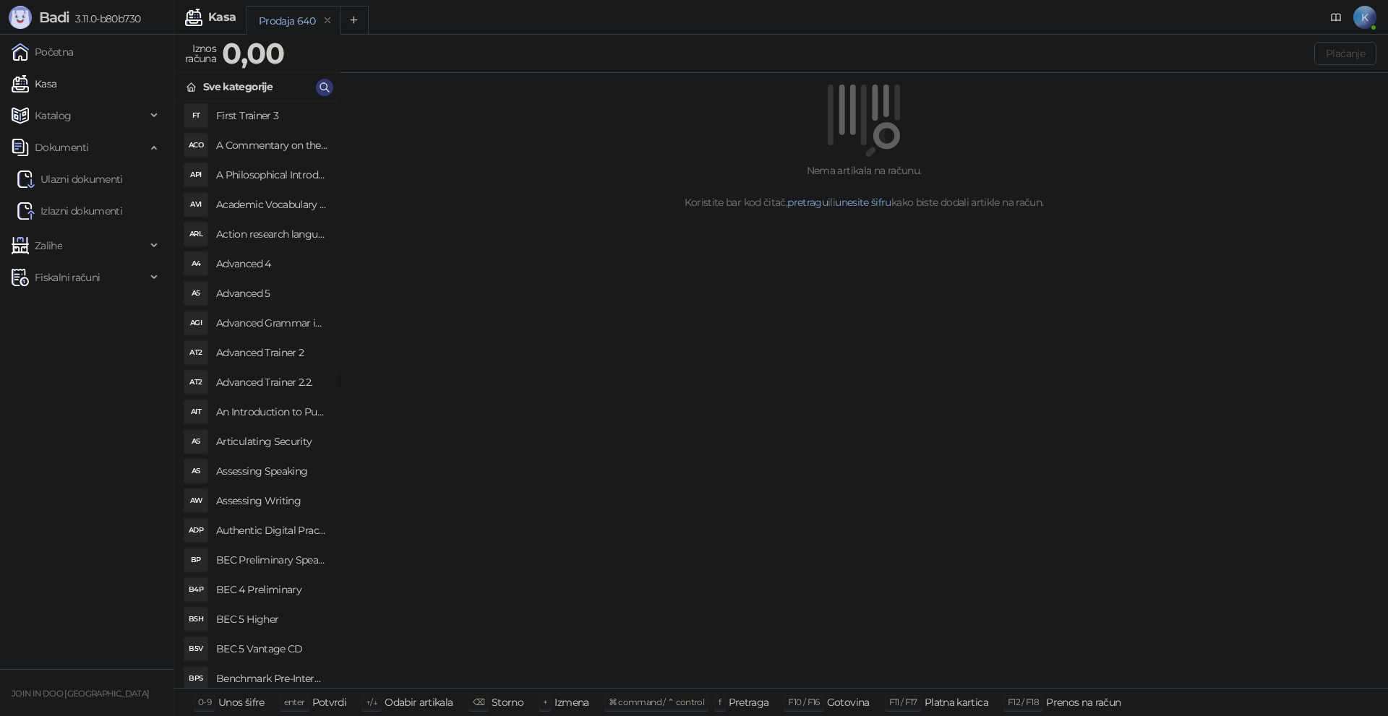
click at [267, 113] on h4 "First Trainer 3" at bounding box center [271, 115] width 111 height 23
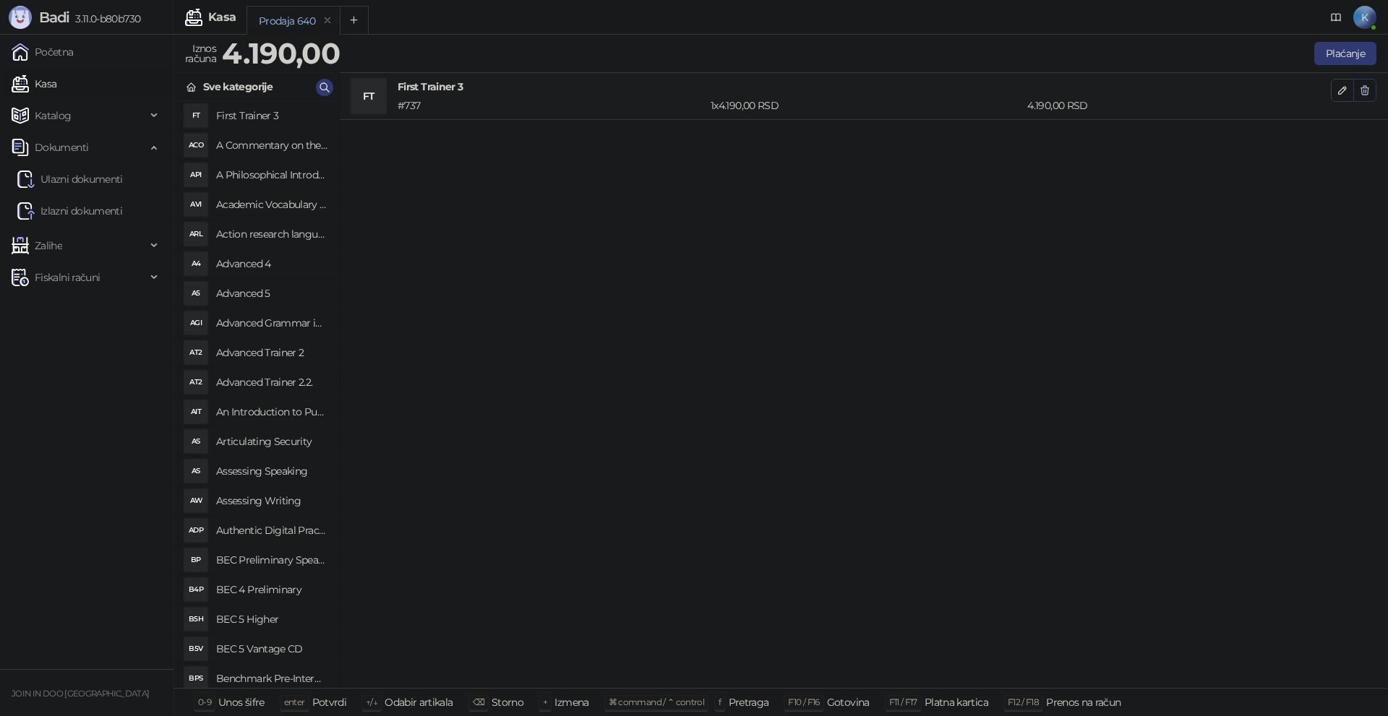
click at [1361, 93] on icon "button" at bounding box center [1365, 91] width 12 height 12
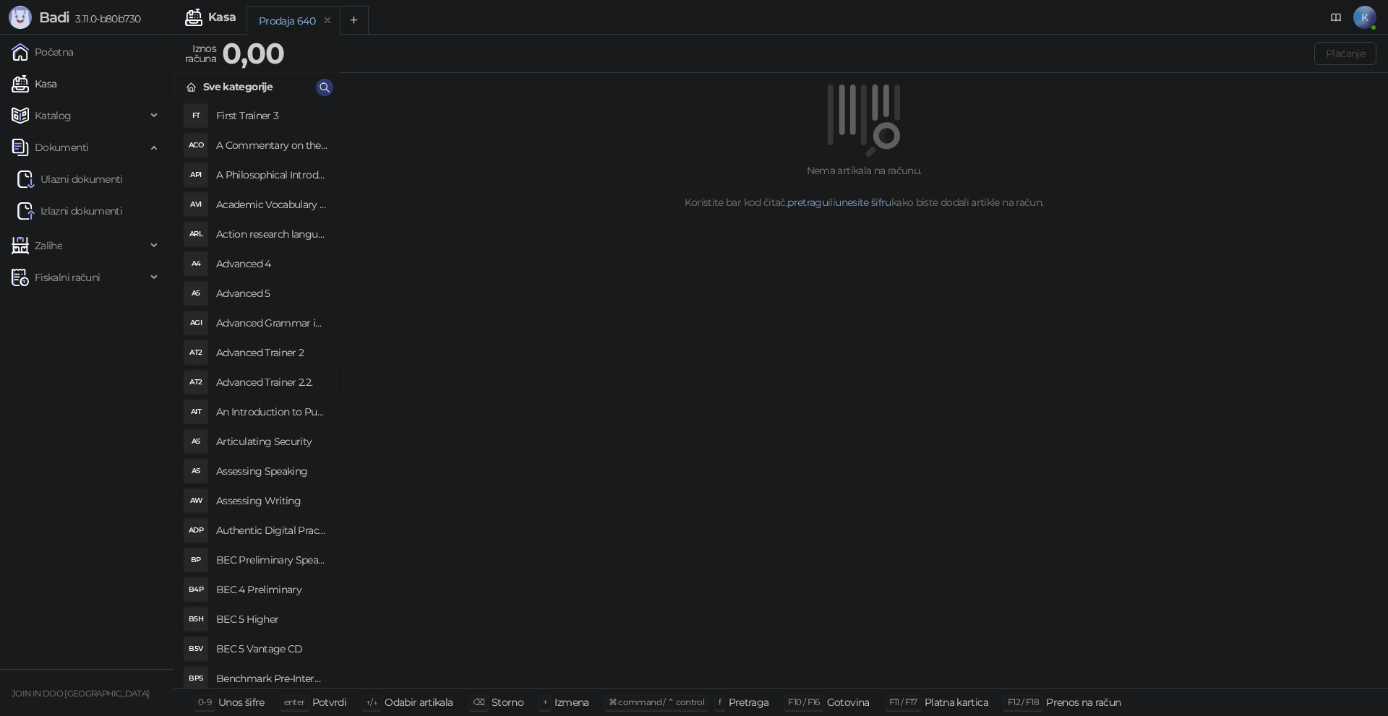
click at [261, 202] on h4 "Academic Vocabulary in Use" at bounding box center [271, 204] width 111 height 23
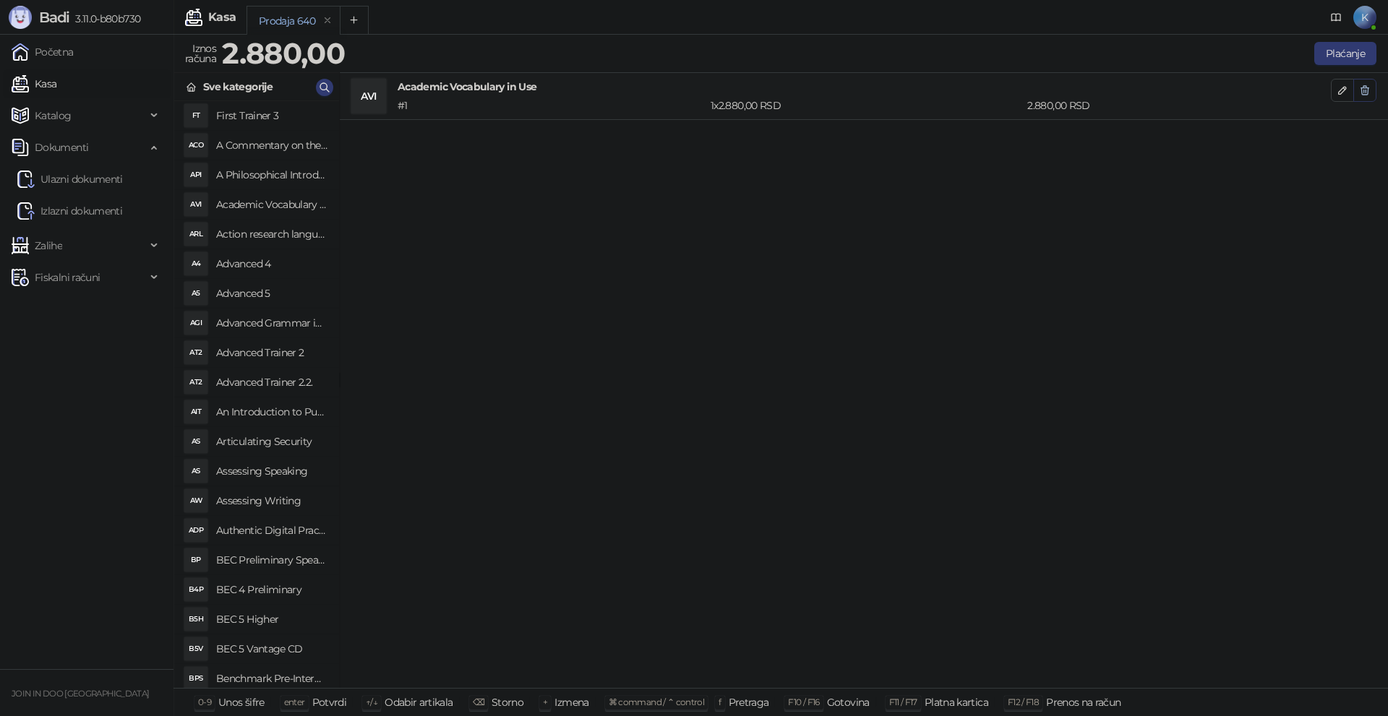
click at [1366, 92] on icon "button" at bounding box center [1365, 91] width 12 height 12
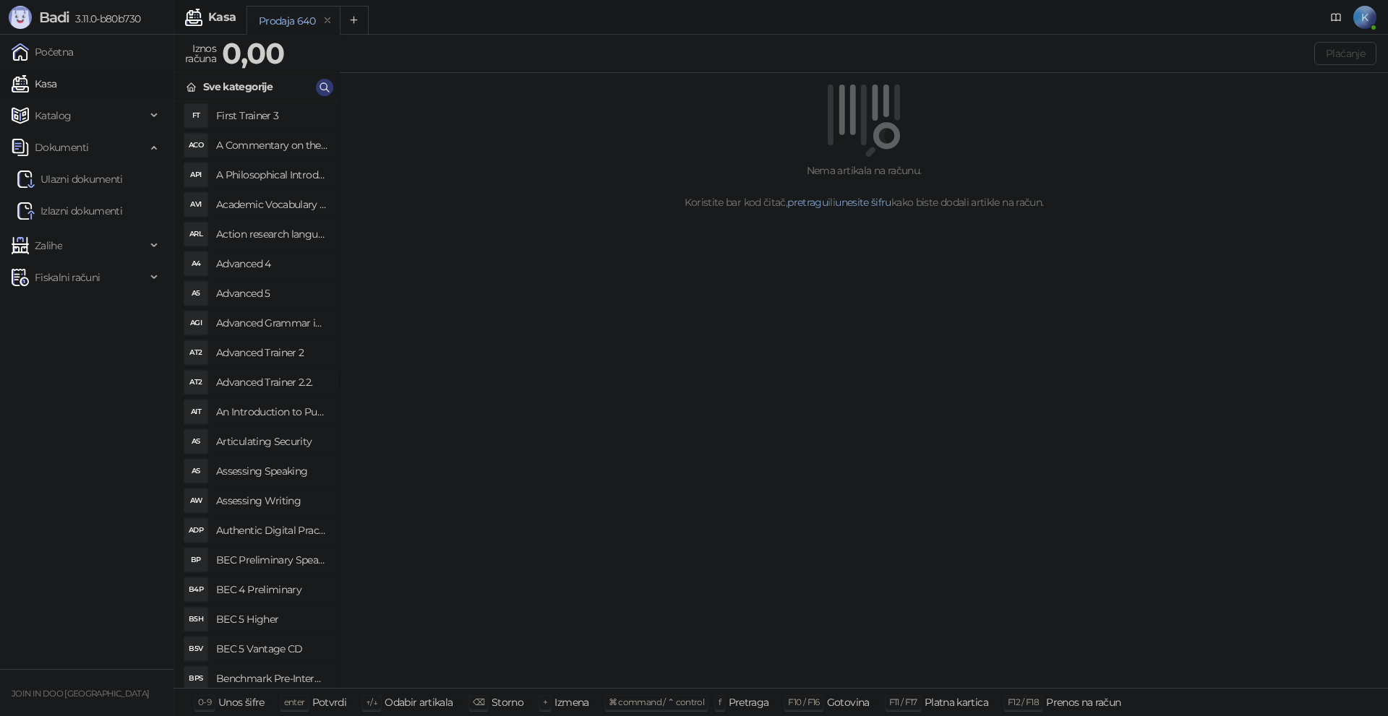
click at [278, 326] on h4 "Advanced Grammar in Use" at bounding box center [271, 323] width 111 height 23
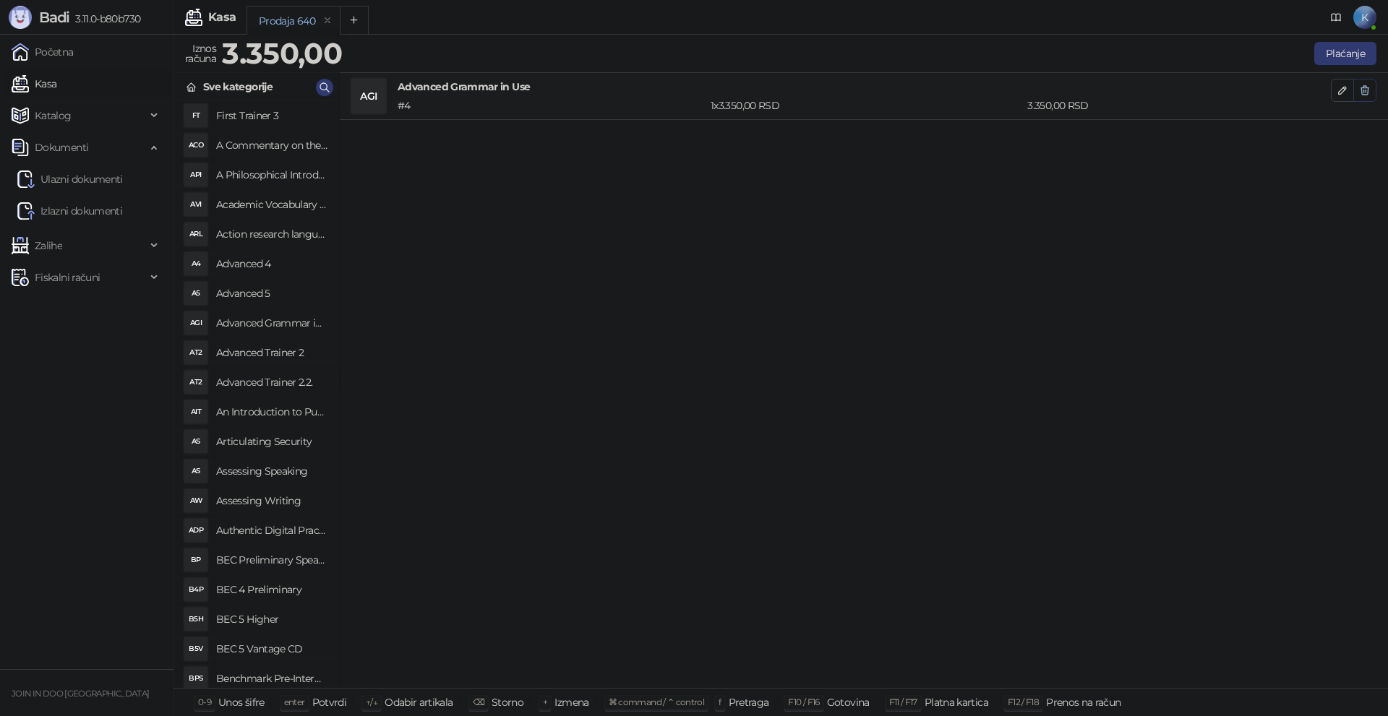
click at [1363, 93] on icon "button" at bounding box center [1365, 91] width 12 height 12
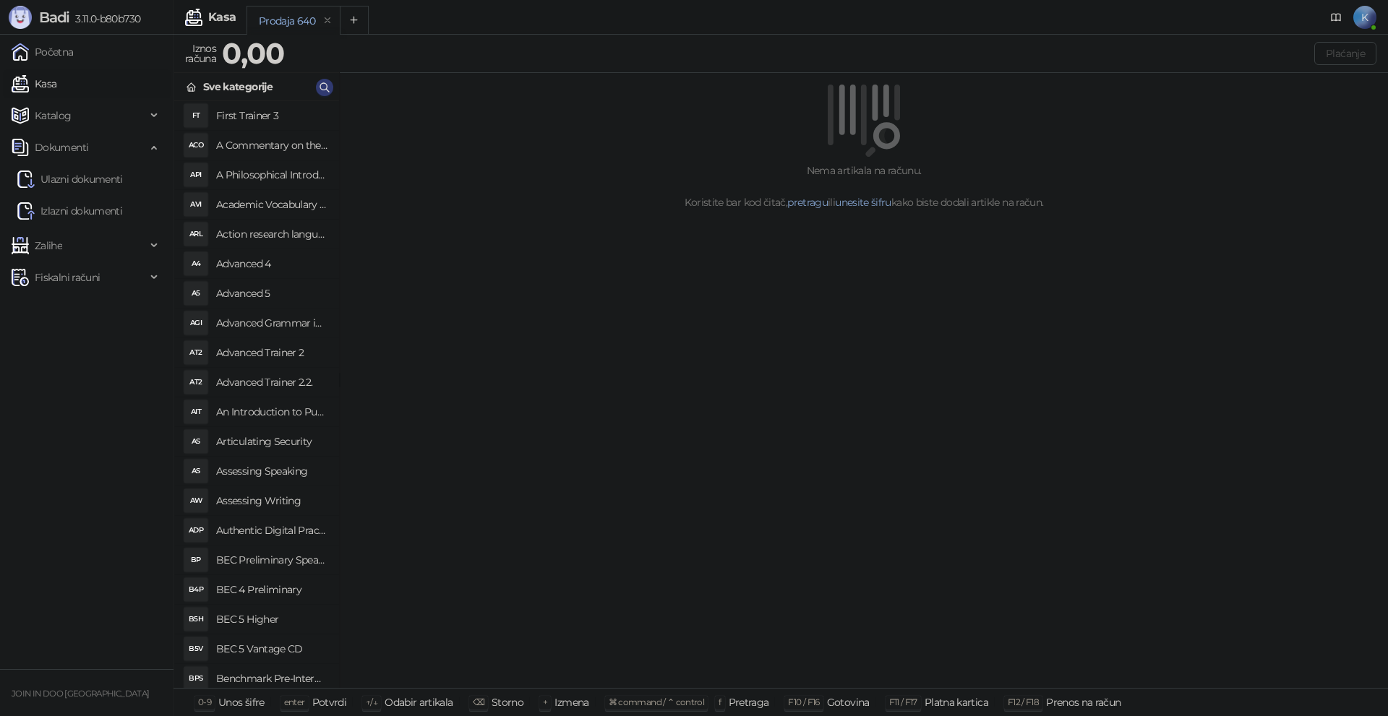
click at [291, 379] on h4 "Advanced Trainer 2.2." at bounding box center [271, 382] width 111 height 23
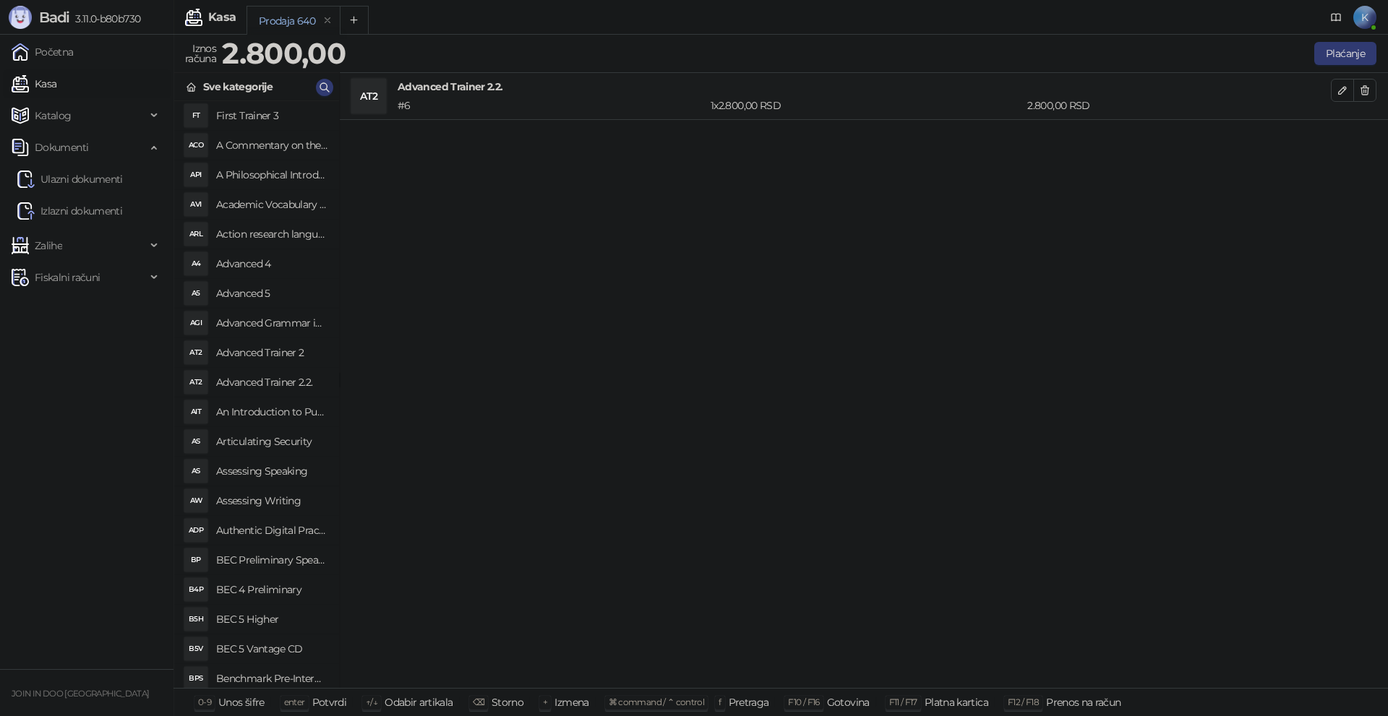
click at [280, 351] on h4 "Advanced Trainer 2" at bounding box center [271, 352] width 111 height 23
click at [1363, 130] on span "button" at bounding box center [1365, 137] width 12 height 14
click at [1367, 87] on icon "button" at bounding box center [1365, 91] width 12 height 12
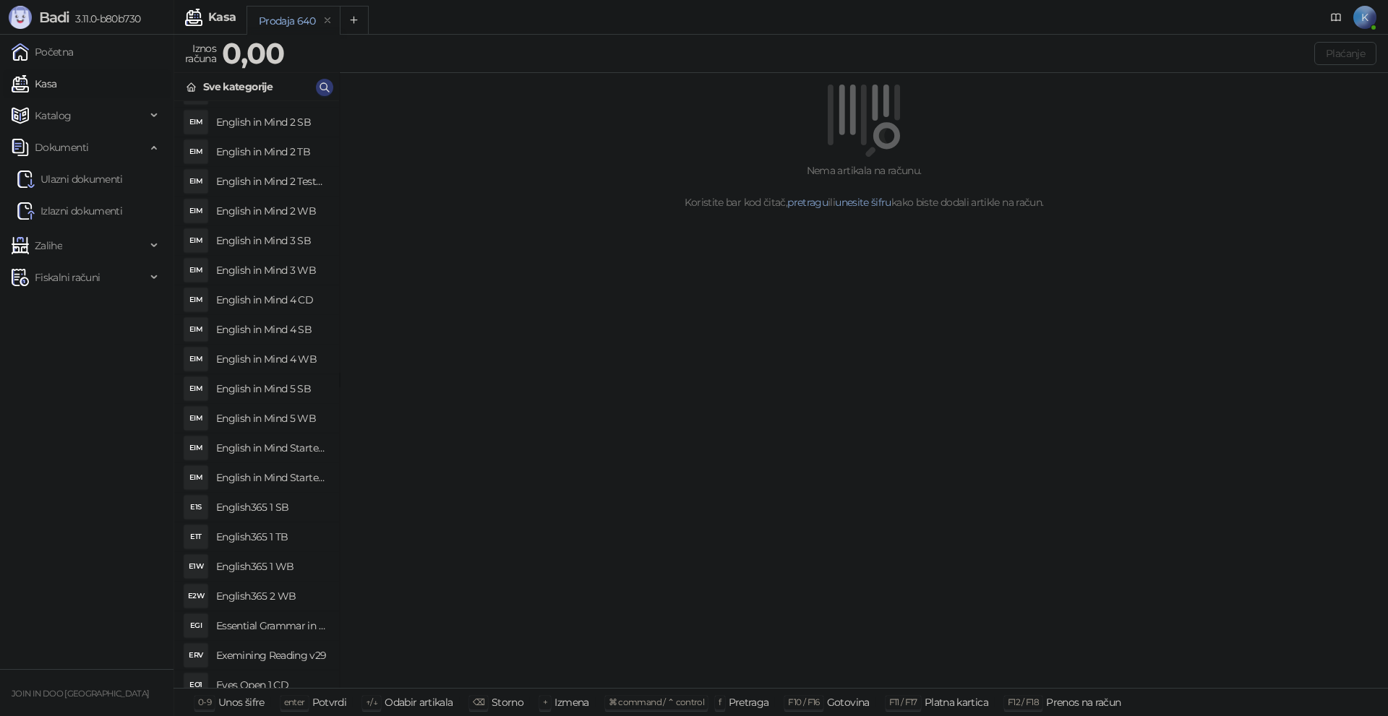
scroll to position [8169, 0]
click at [291, 593] on h4 "Essential Grammar in Use" at bounding box center [271, 601] width 111 height 23
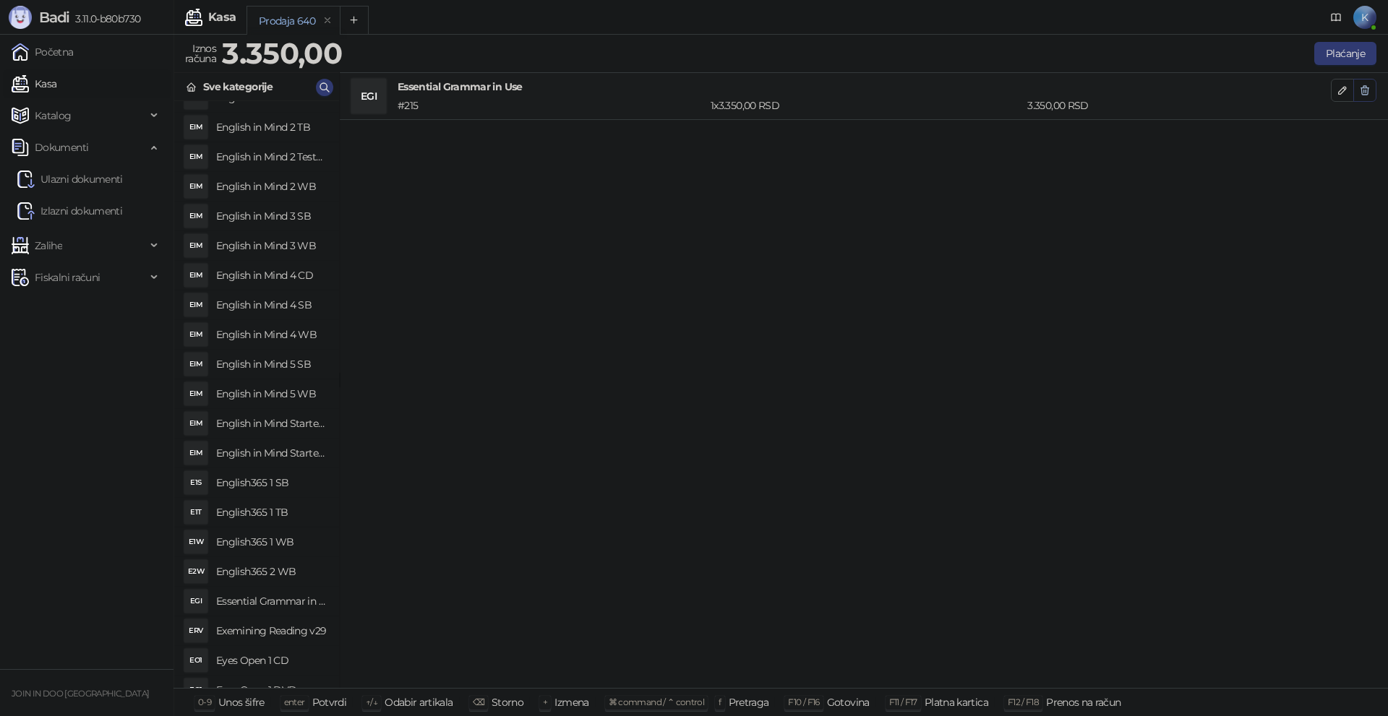
click at [1369, 93] on icon "button" at bounding box center [1365, 91] width 12 height 12
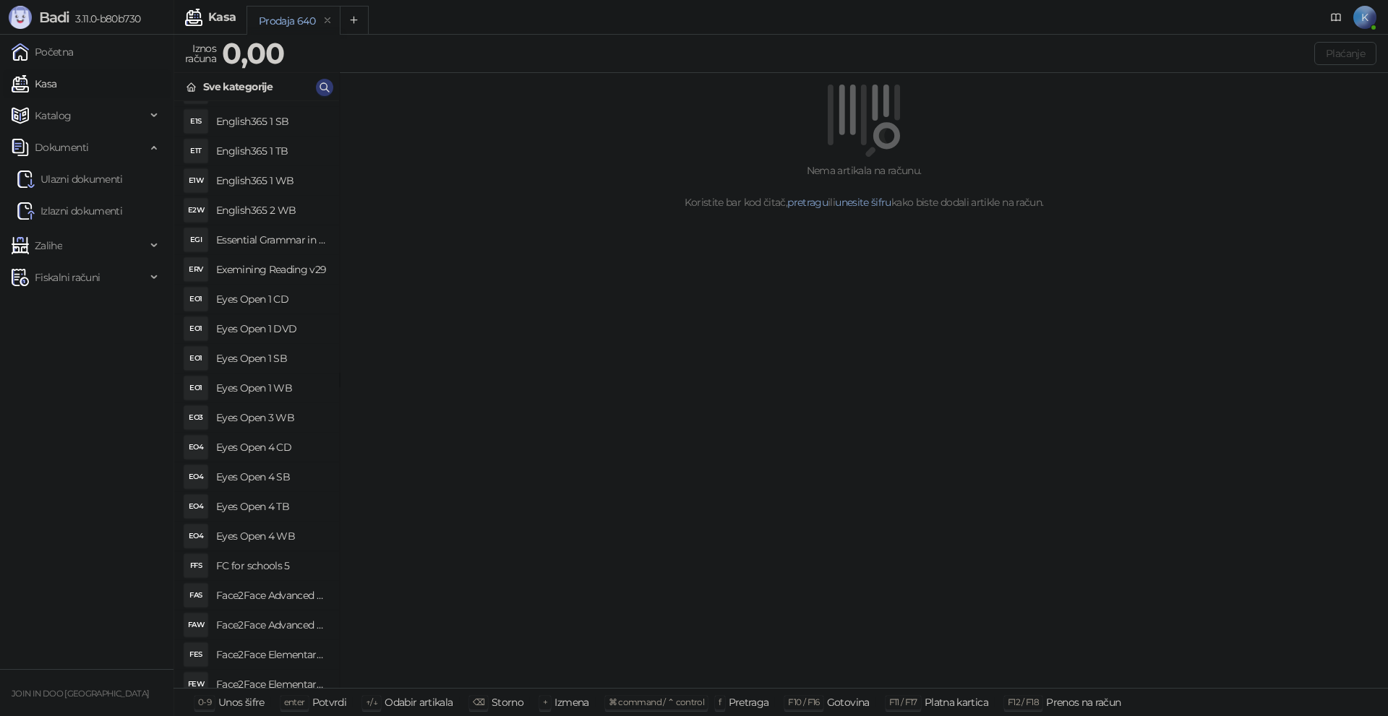
scroll to position [8602, 0]
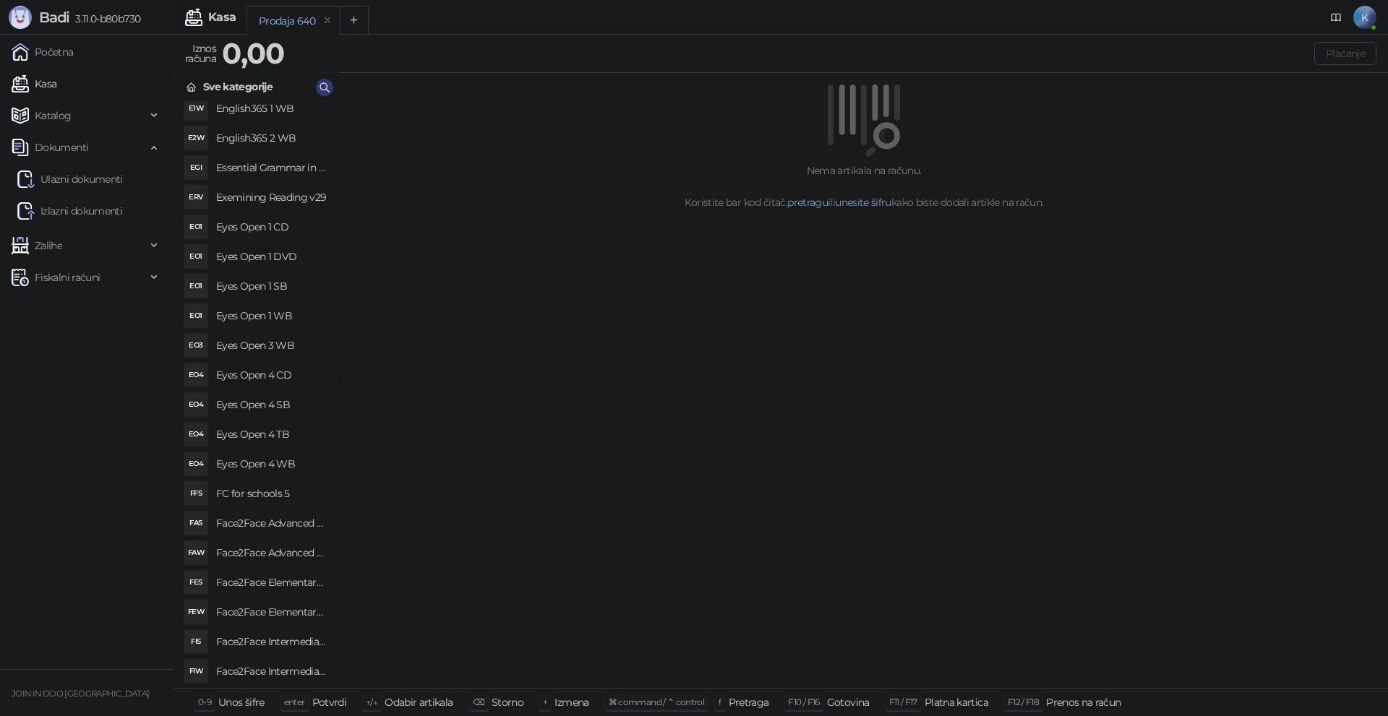
click at [261, 488] on h4 "FC for schools 5" at bounding box center [271, 493] width 111 height 23
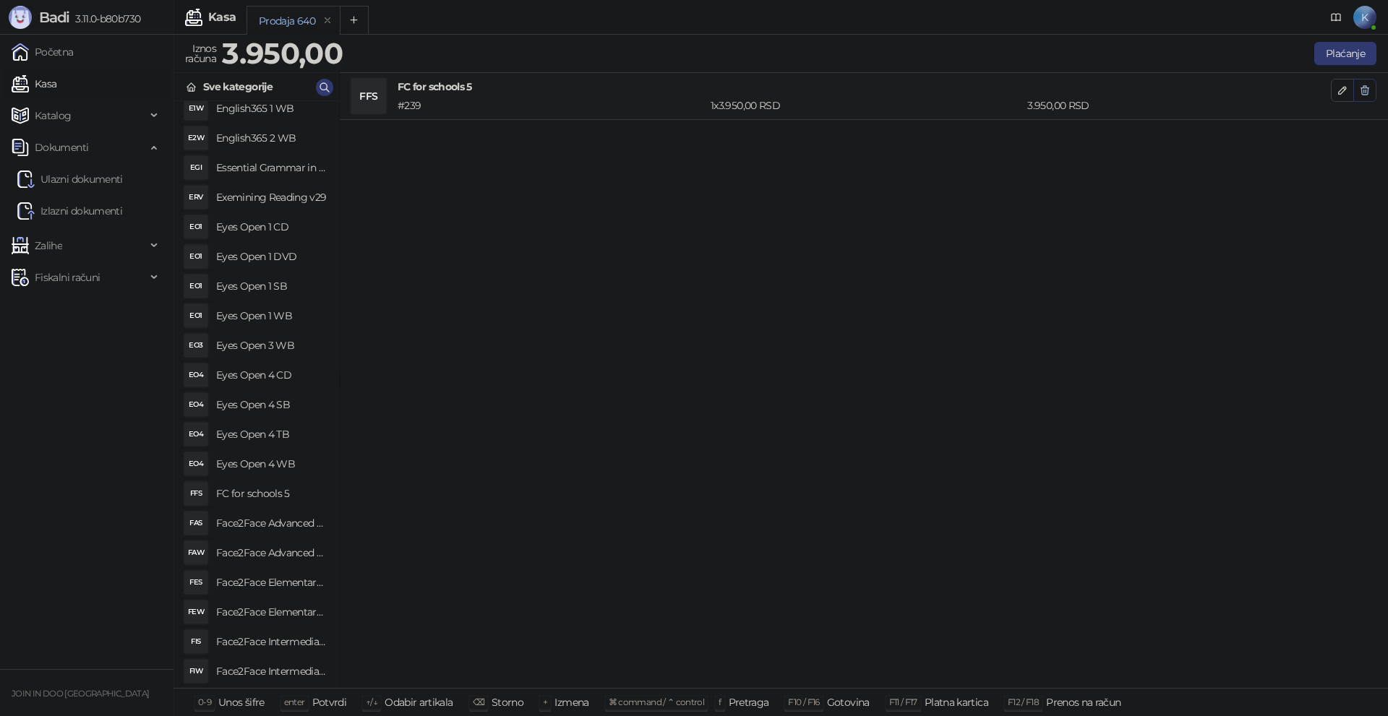
click at [1370, 90] on button "button" at bounding box center [1364, 90] width 23 height 23
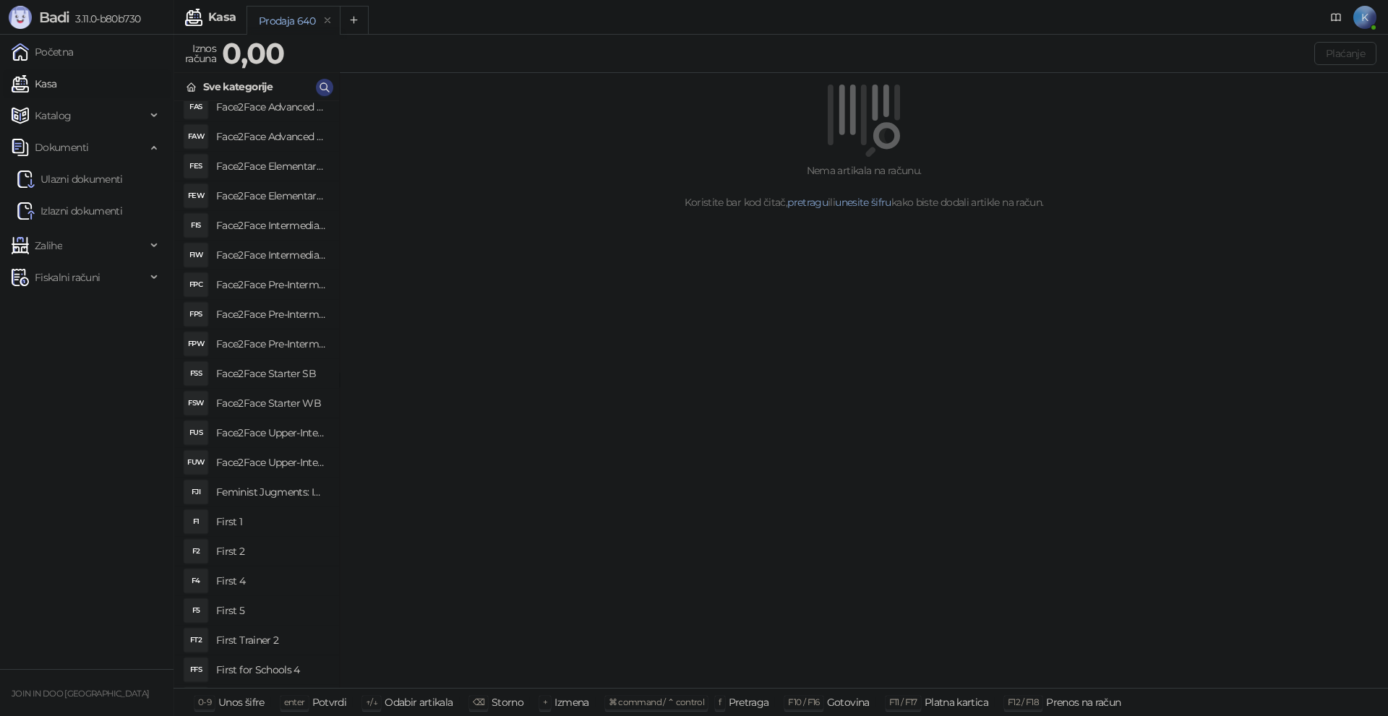
scroll to position [9036, 0]
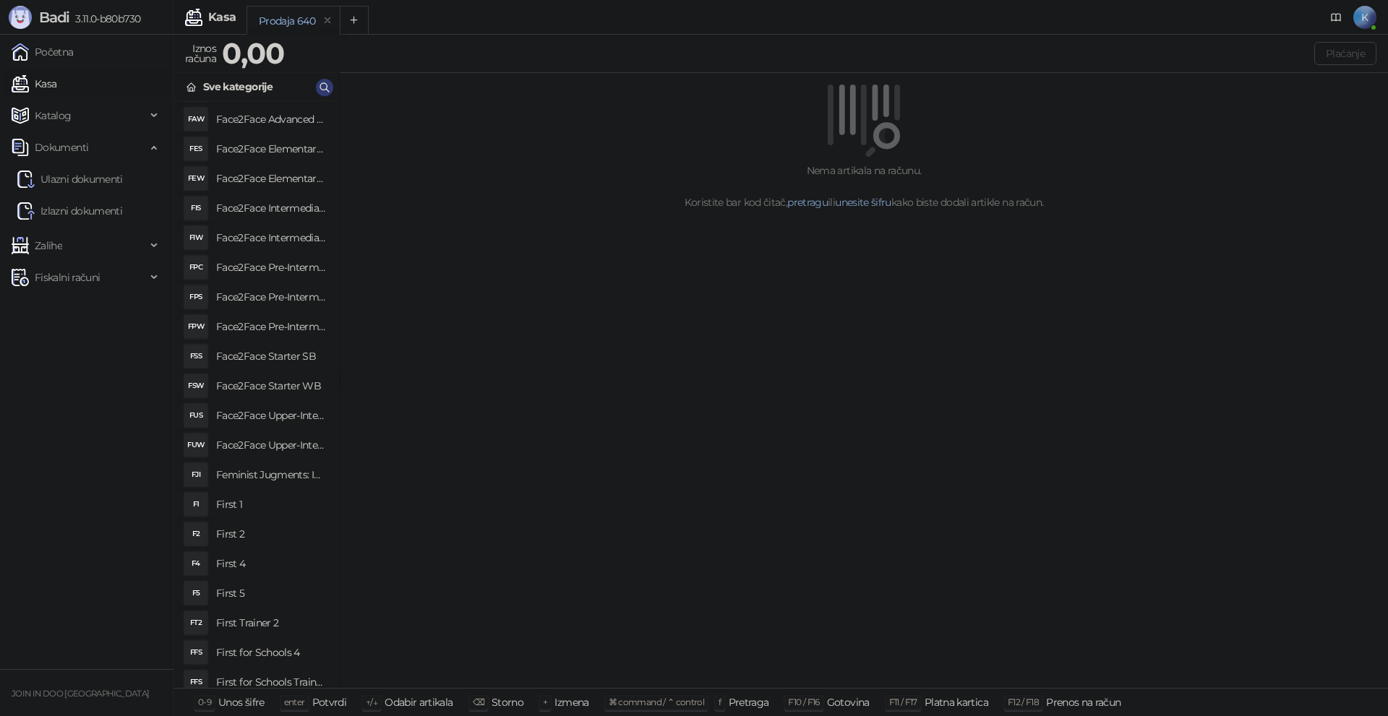
click at [249, 559] on h4 "First 4" at bounding box center [271, 563] width 111 height 23
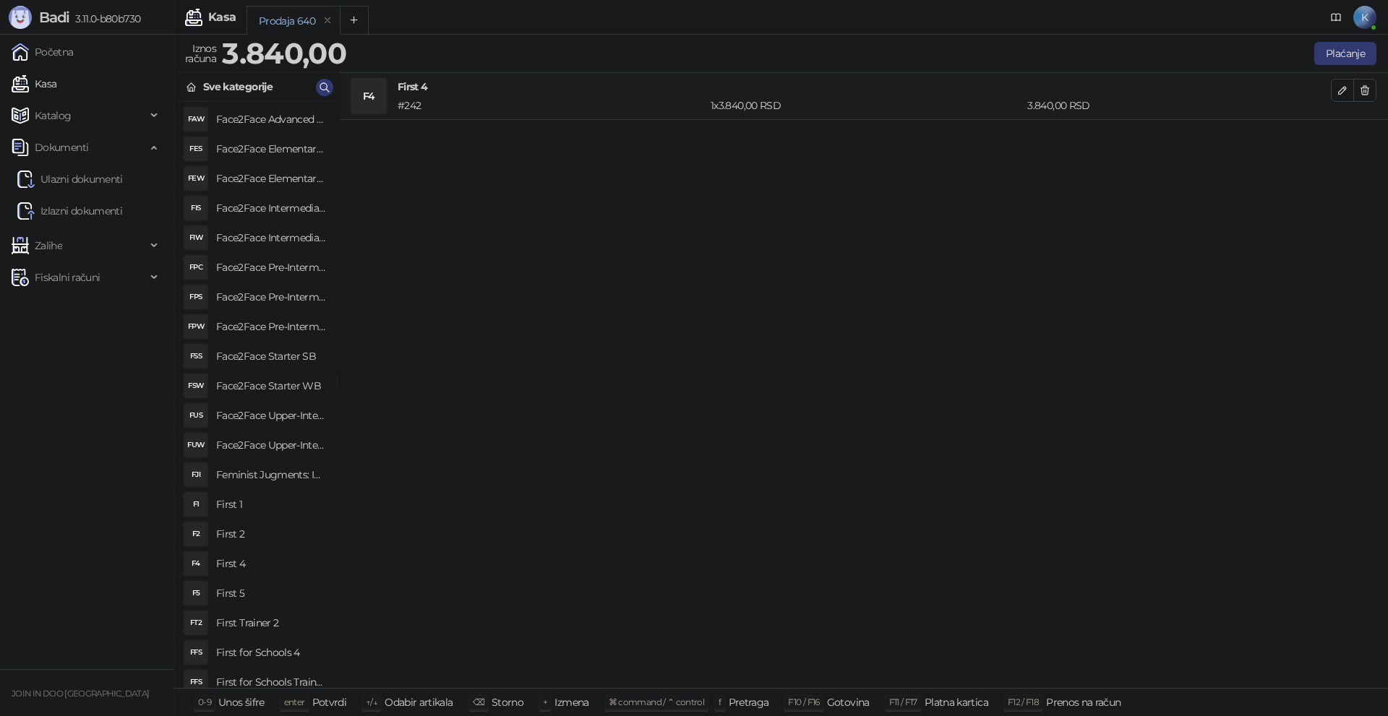
click at [249, 539] on h4 "First 2" at bounding box center [271, 534] width 111 height 23
click at [249, 513] on h4 "First 1" at bounding box center [271, 504] width 111 height 23
click at [246, 592] on h4 "First 5" at bounding box center [271, 593] width 111 height 23
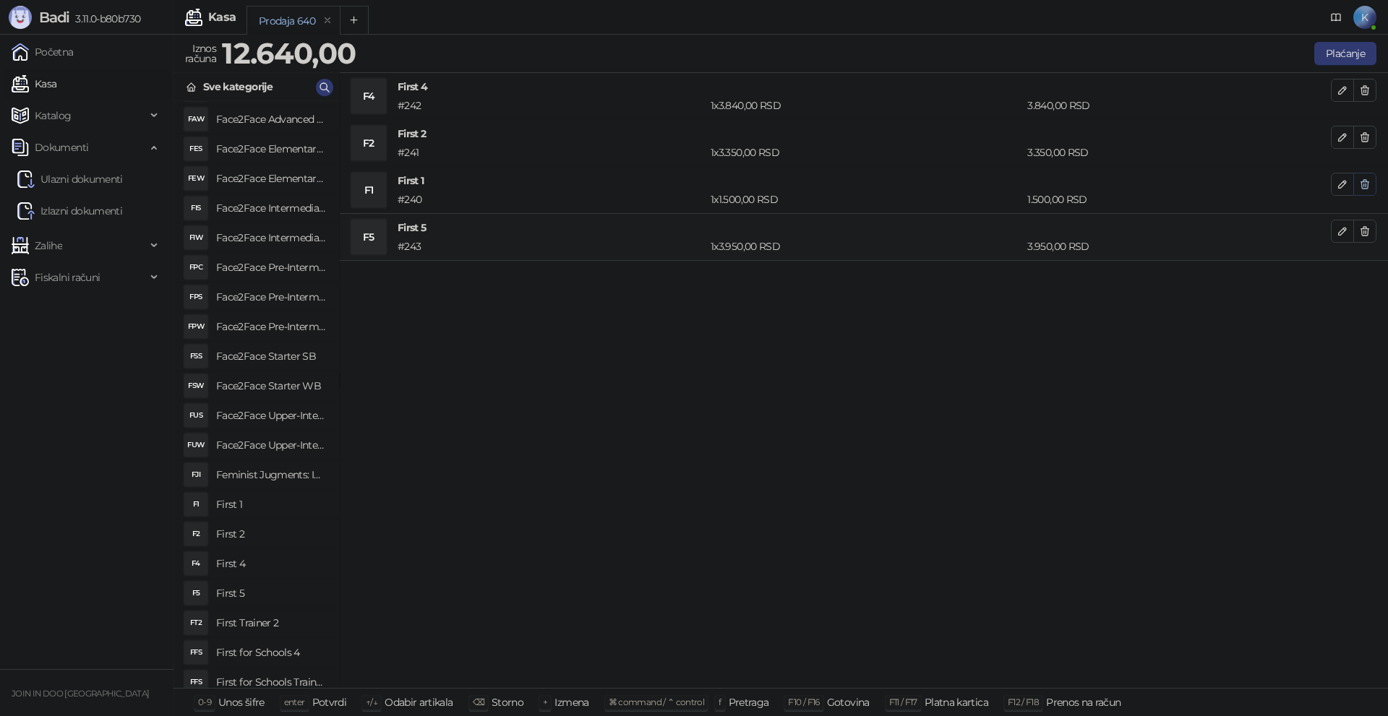
click at [1368, 184] on icon "button" at bounding box center [1365, 184] width 8 height 9
click at [321, 86] on icon "button" at bounding box center [325, 88] width 12 height 12
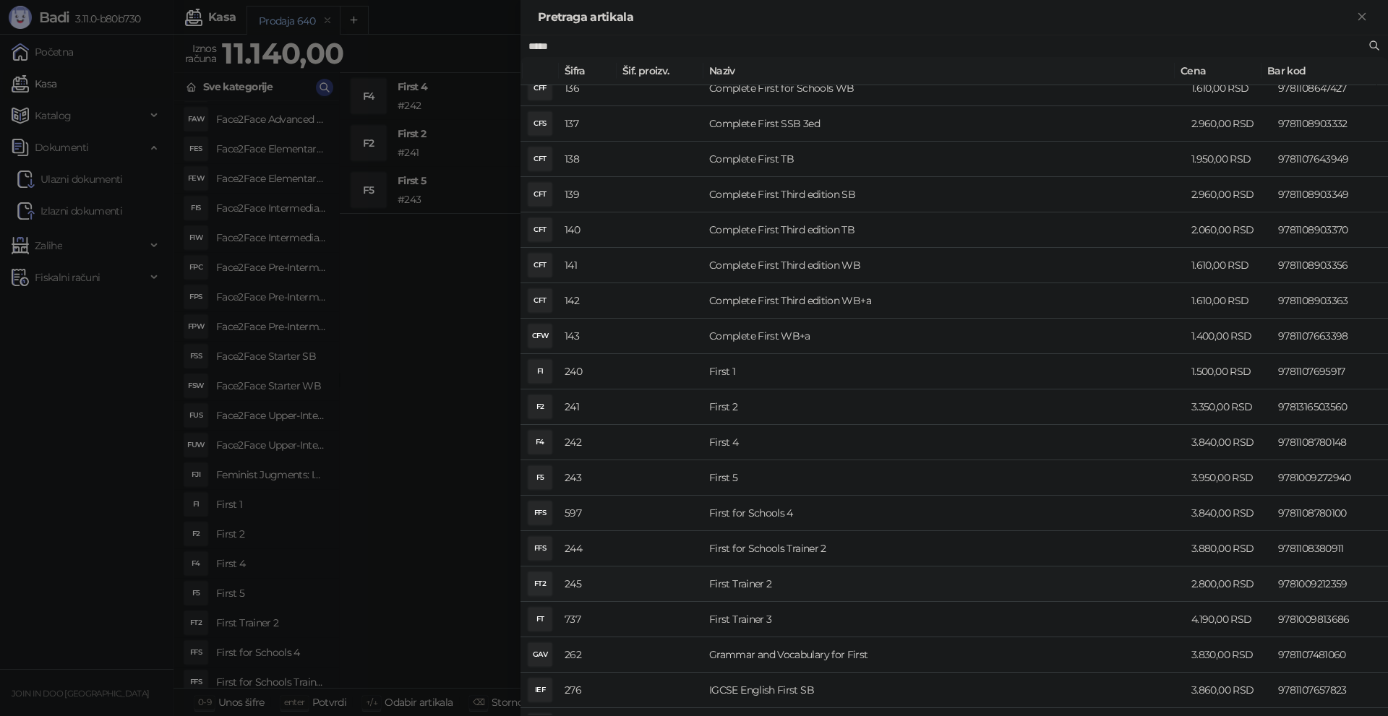
scroll to position [213, 0]
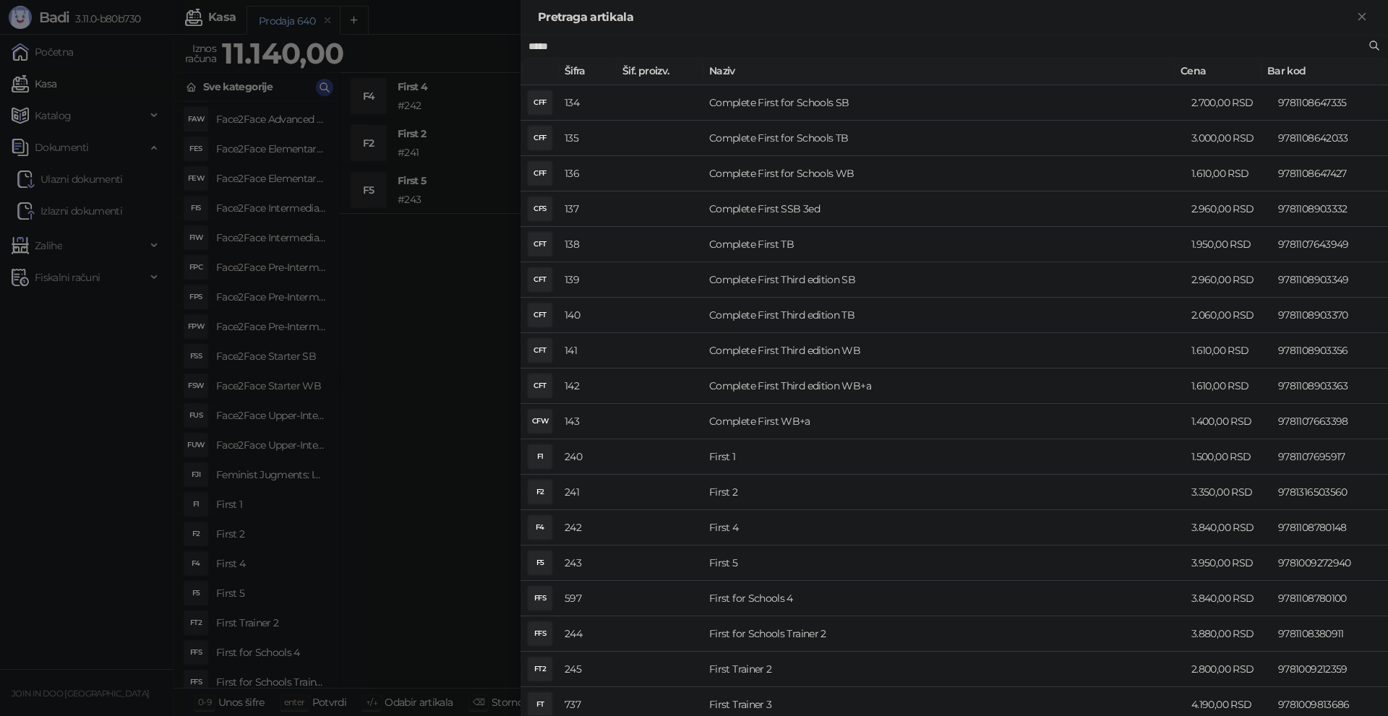
type input "*****"
click at [407, 474] on div at bounding box center [694, 358] width 1388 height 716
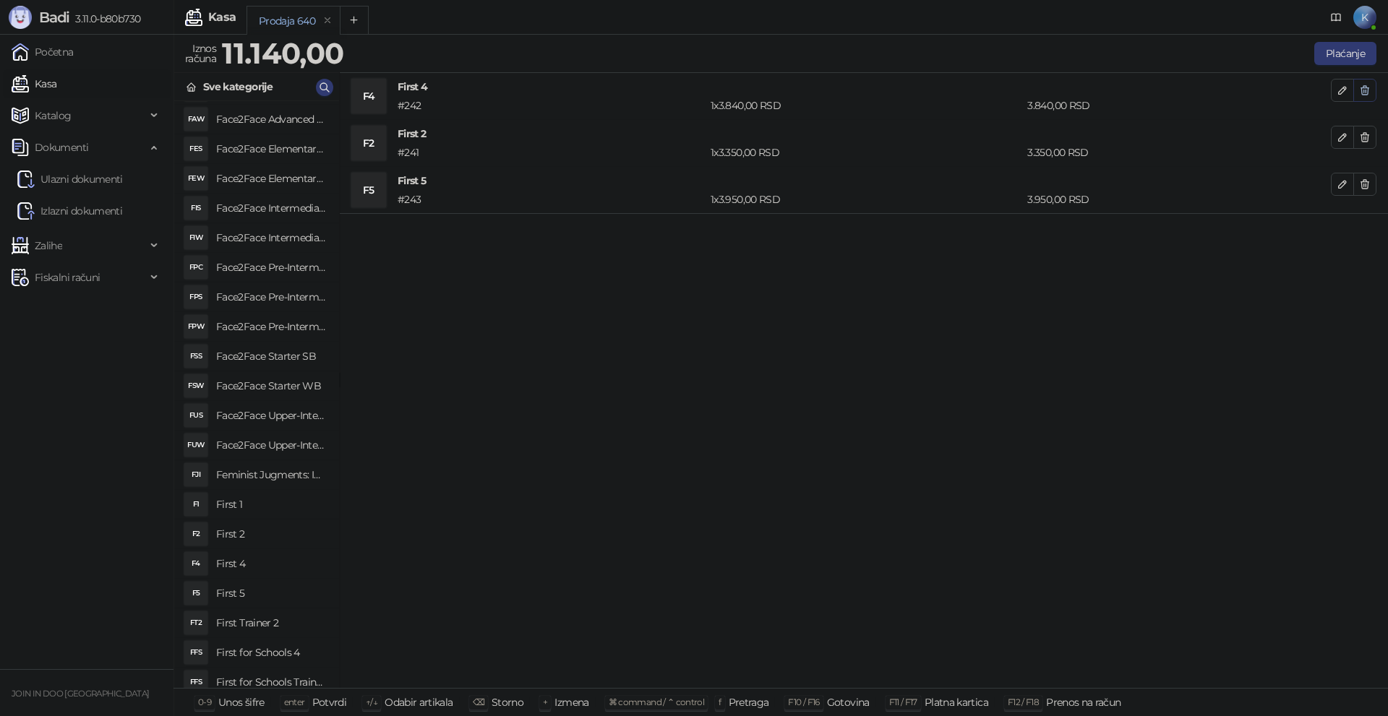
click at [1363, 93] on icon "button" at bounding box center [1365, 90] width 8 height 9
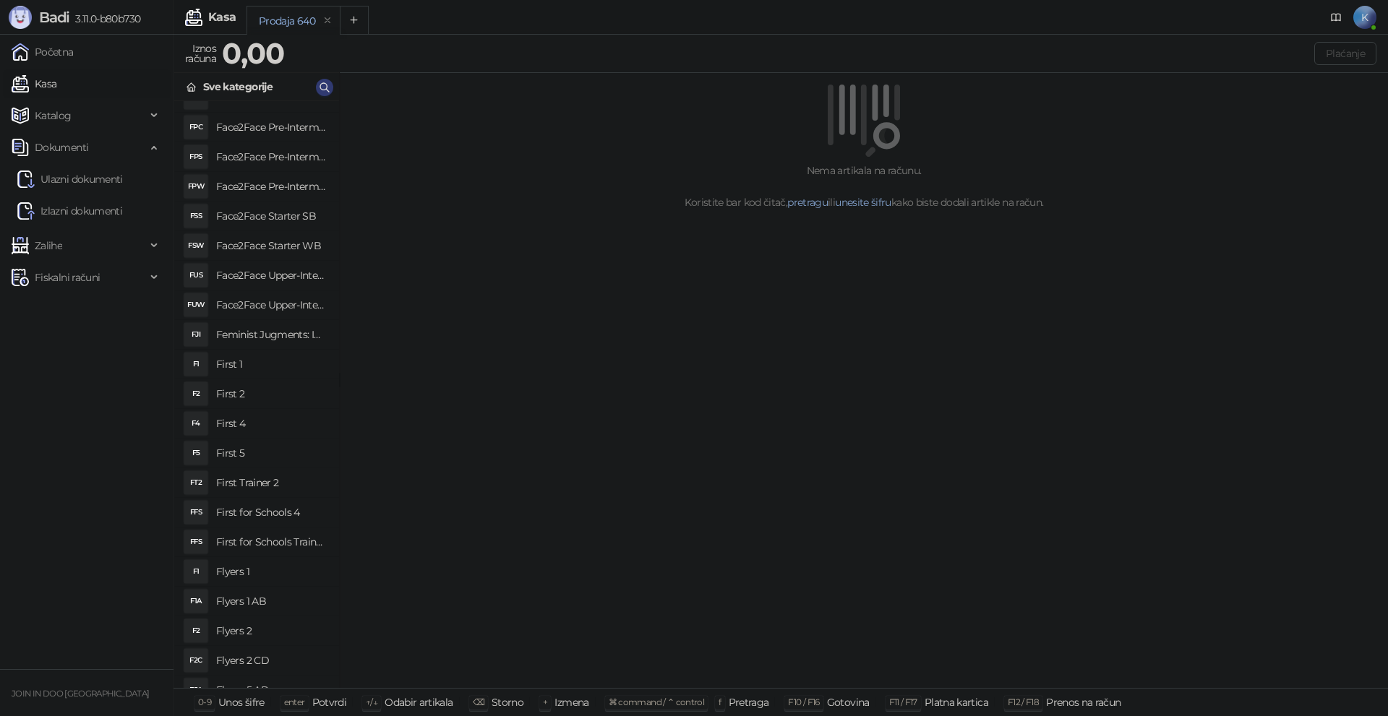
scroll to position [9181, 0]
click at [261, 476] on h4 "First Trainer 2" at bounding box center [271, 478] width 111 height 23
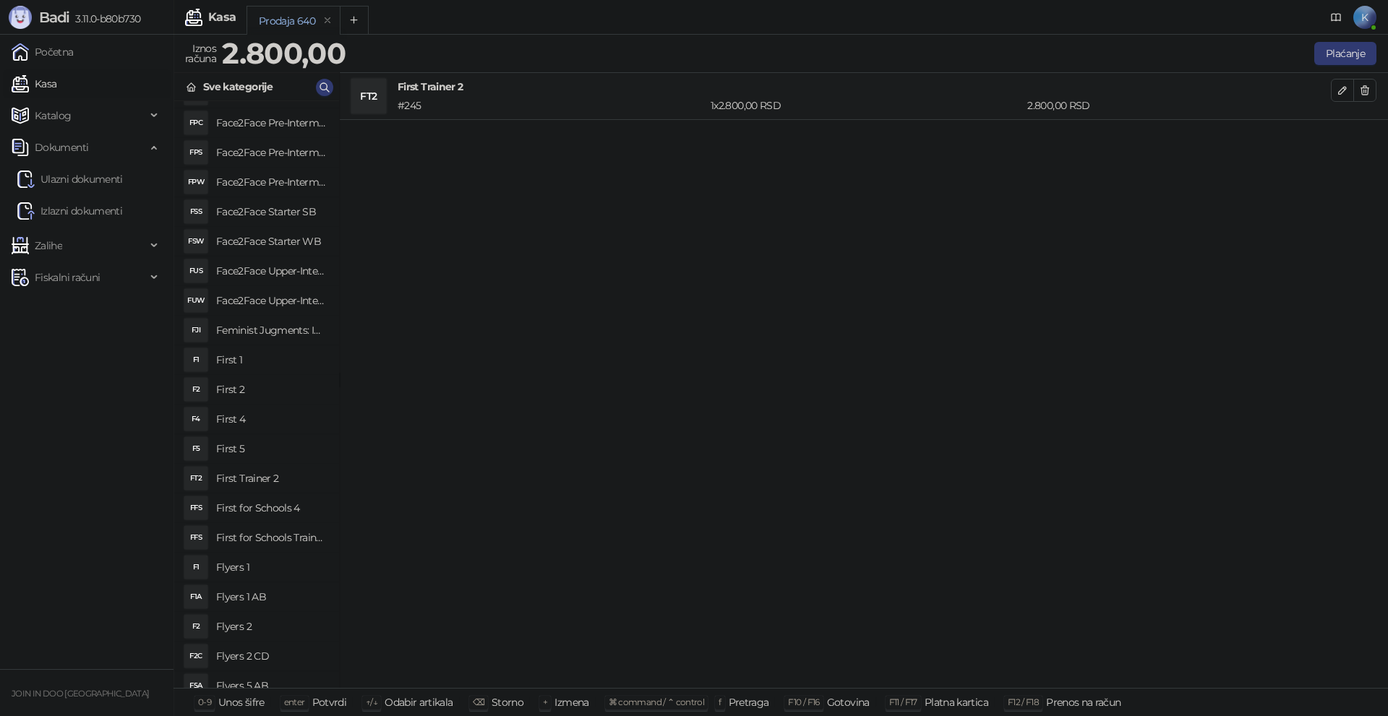
click at [280, 505] on h4 "First for Schools 4" at bounding box center [271, 508] width 111 height 23
click at [279, 539] on h4 "First for Schools Trainer 2" at bounding box center [271, 537] width 111 height 23
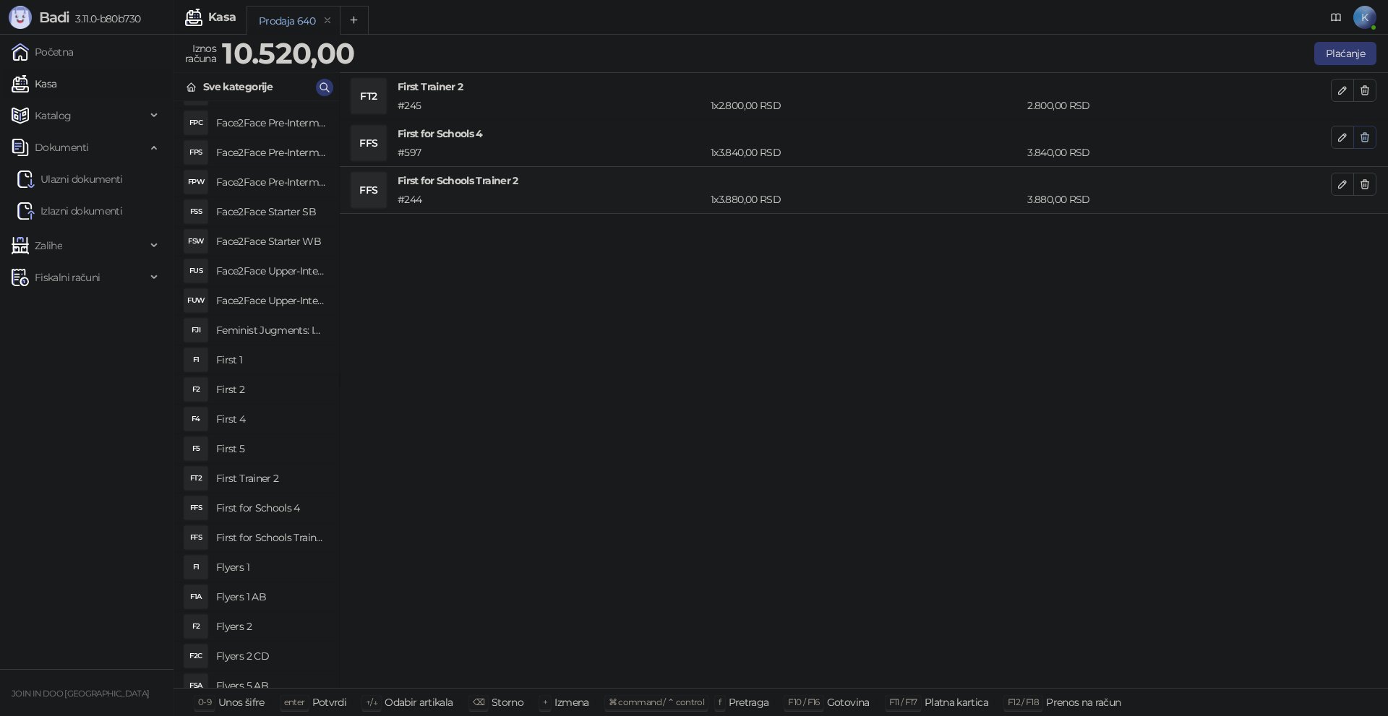
click at [1366, 134] on icon "button" at bounding box center [1365, 137] width 8 height 9
click at [1367, 87] on icon "button" at bounding box center [1365, 91] width 12 height 12
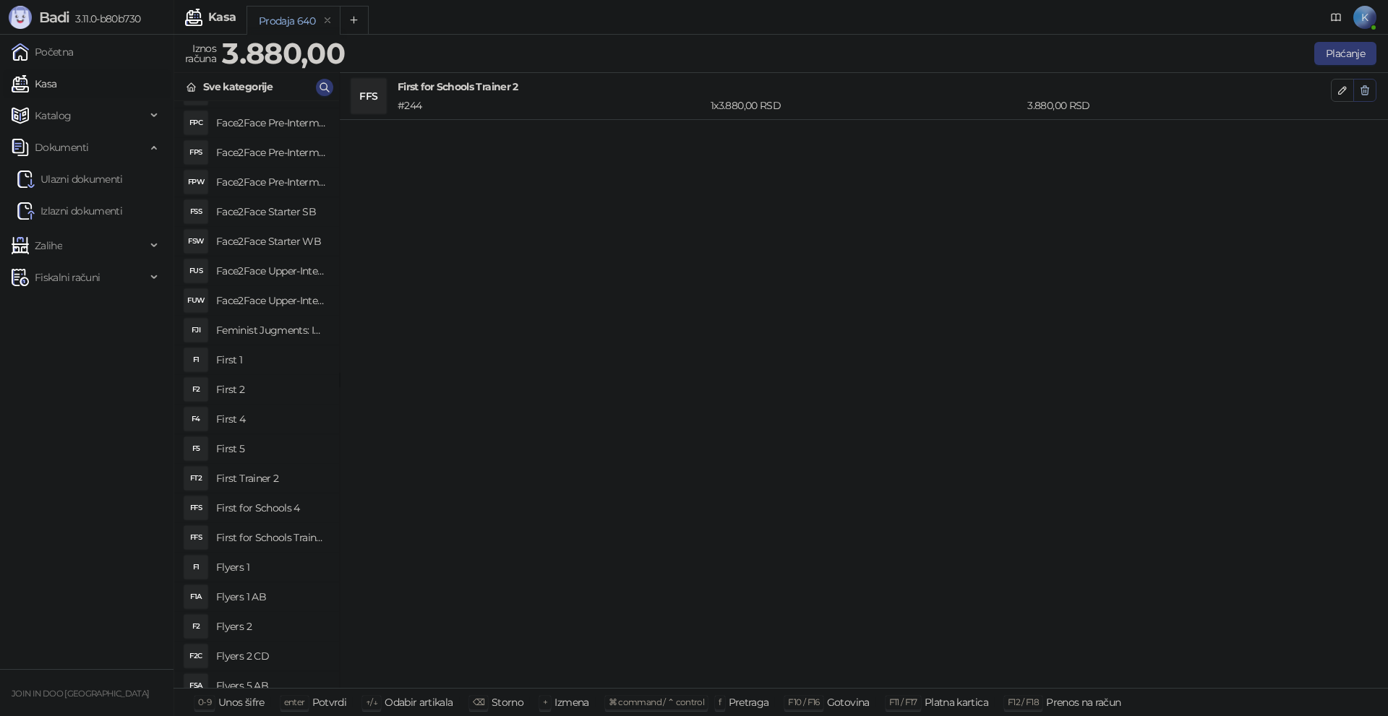
click at [1369, 82] on button "button" at bounding box center [1364, 90] width 23 height 23
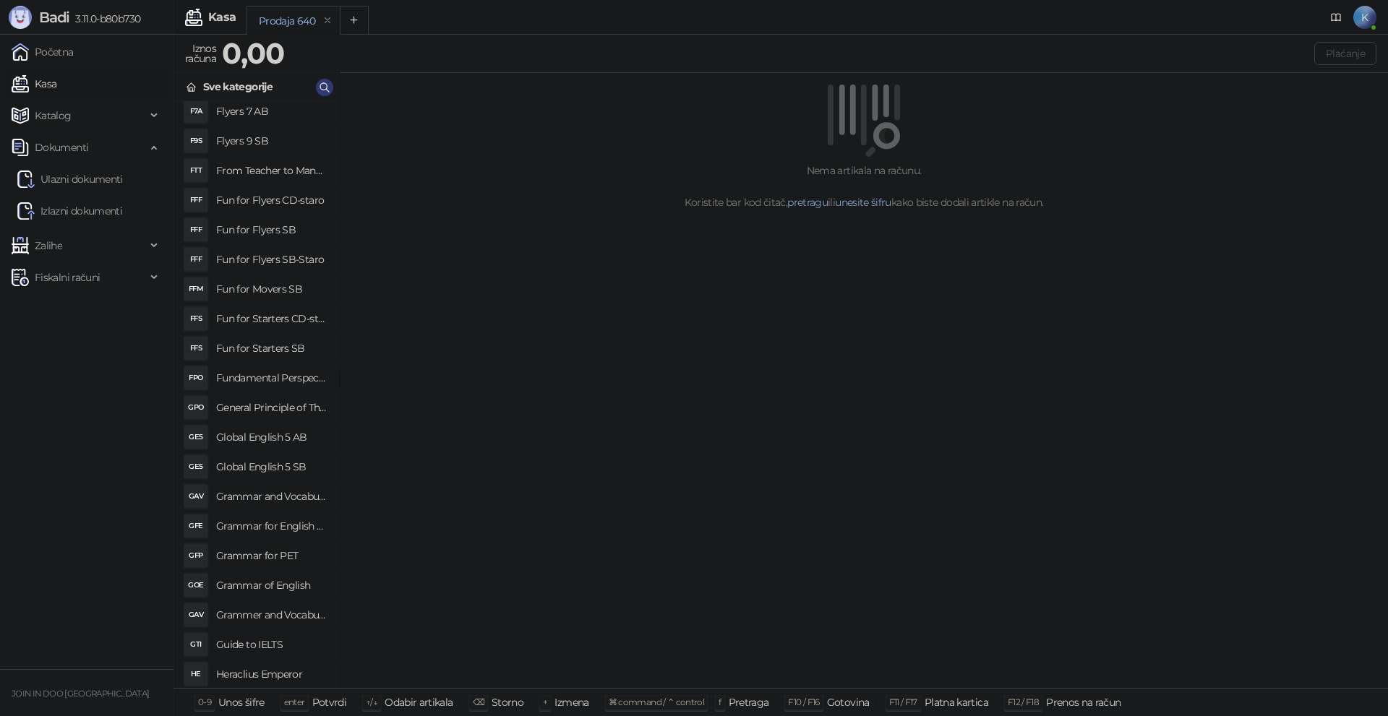
scroll to position [9831, 0]
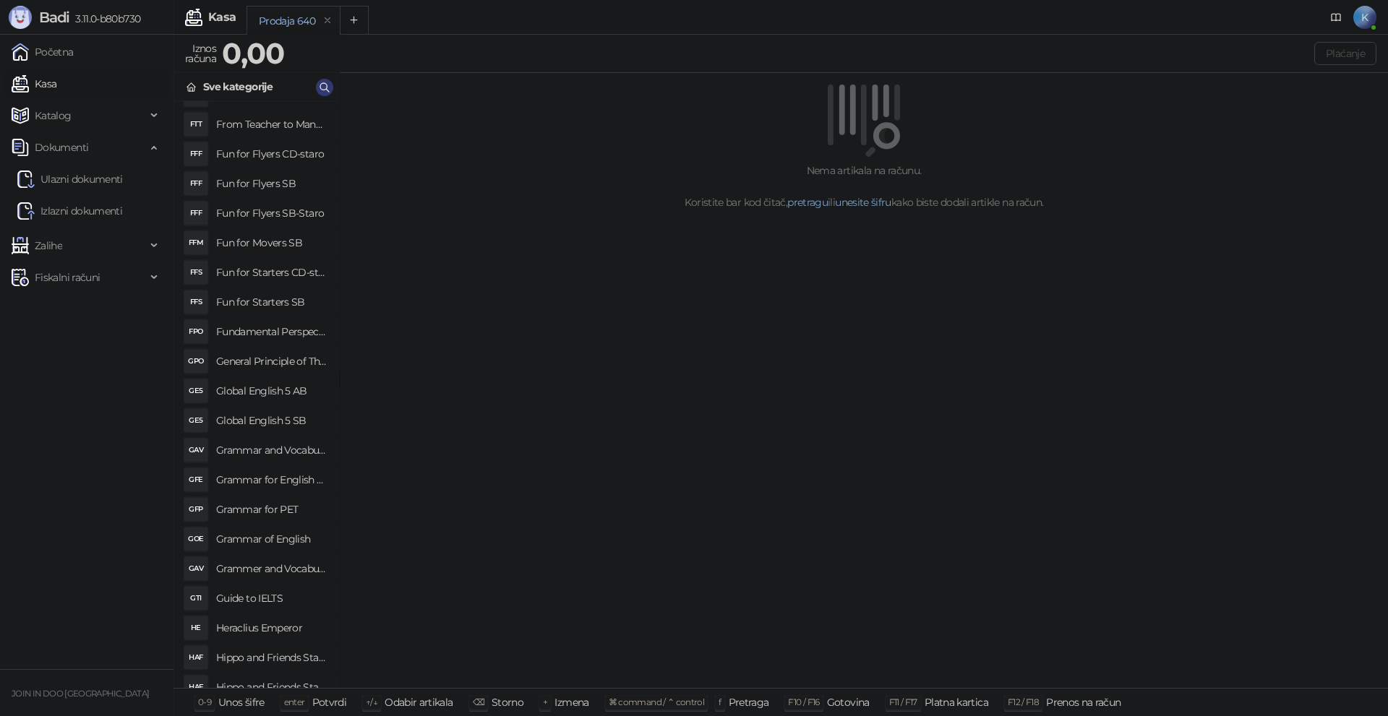
click at [280, 442] on h4 "Grammar and Vocabulary for First" at bounding box center [271, 450] width 111 height 23
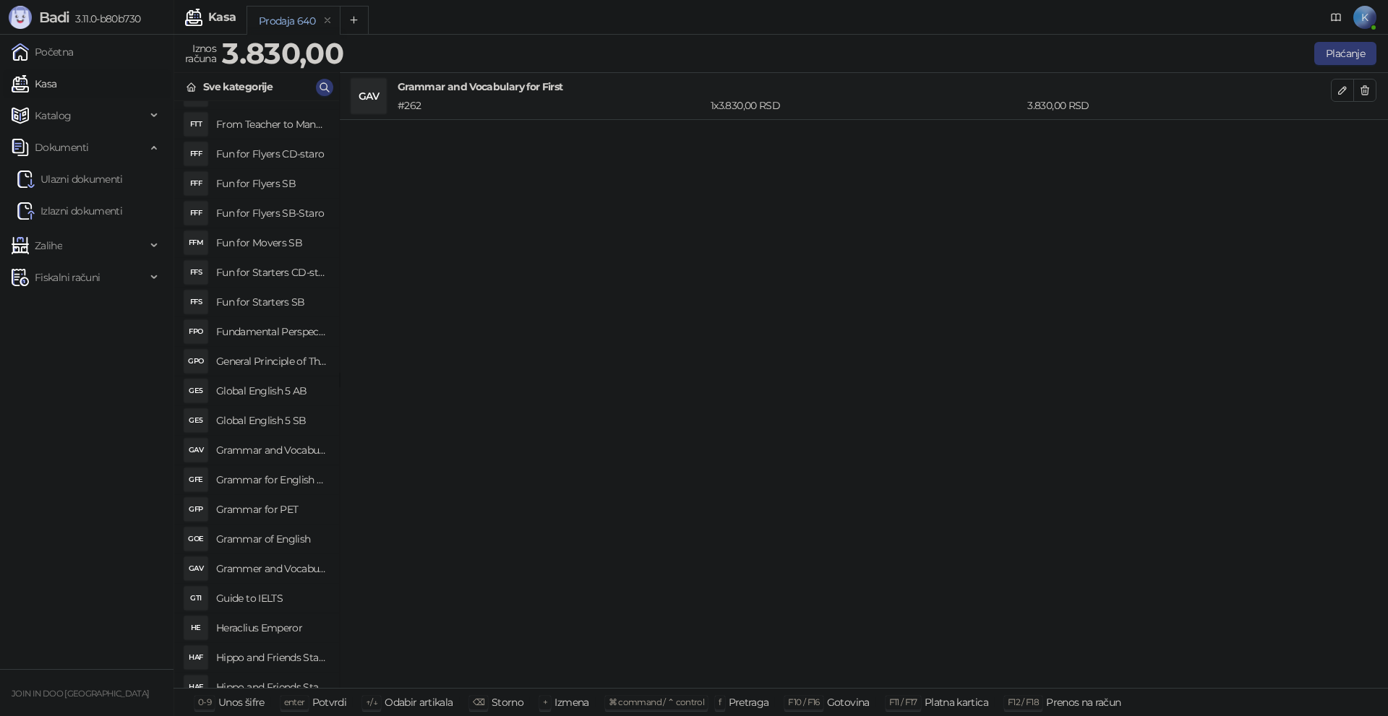
click at [253, 506] on h4 "Grammar for PET" at bounding box center [271, 509] width 111 height 23
click at [252, 569] on h4 "Grammer and Vocabulary for Advanced" at bounding box center [271, 568] width 111 height 23
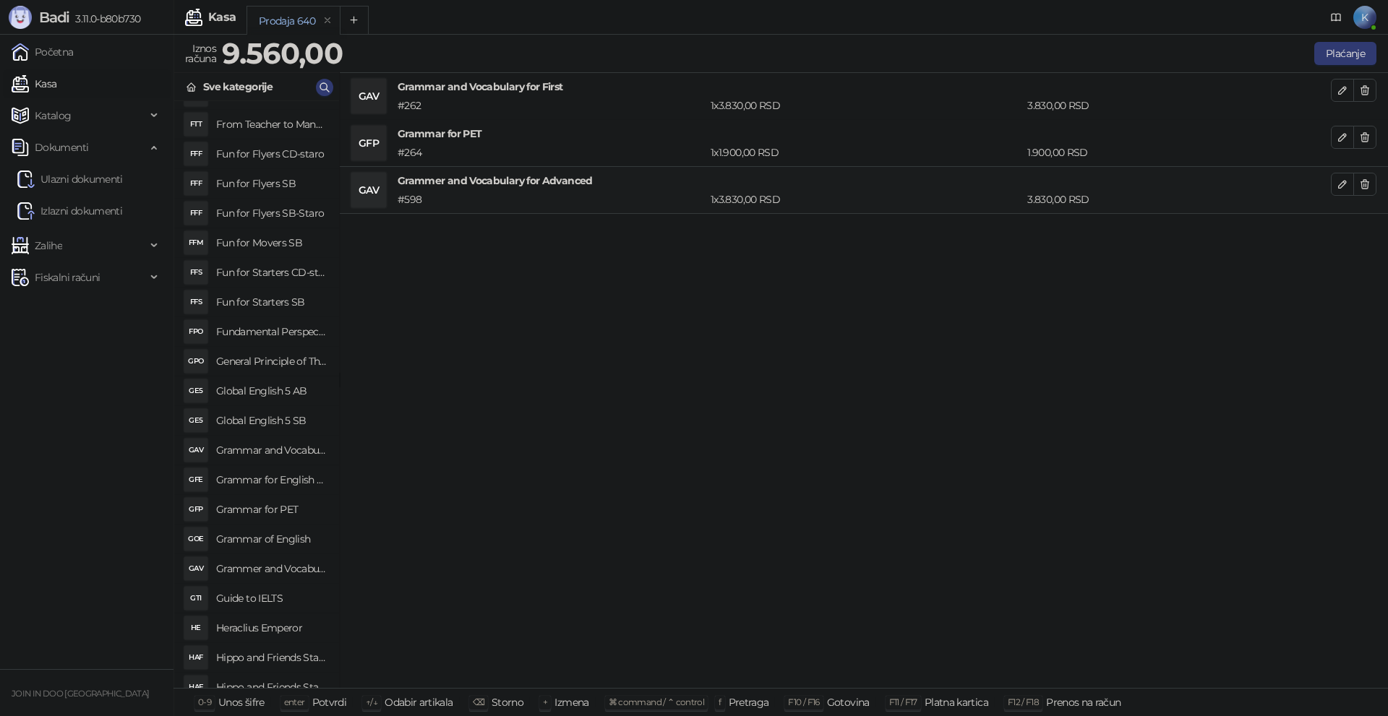
click at [261, 599] on h4 "Guide to IELTS" at bounding box center [271, 598] width 111 height 23
click at [1361, 226] on icon "button" at bounding box center [1365, 232] width 12 height 12
click at [1368, 188] on icon "button" at bounding box center [1365, 184] width 8 height 9
click at [1363, 129] on button "button" at bounding box center [1364, 137] width 23 height 23
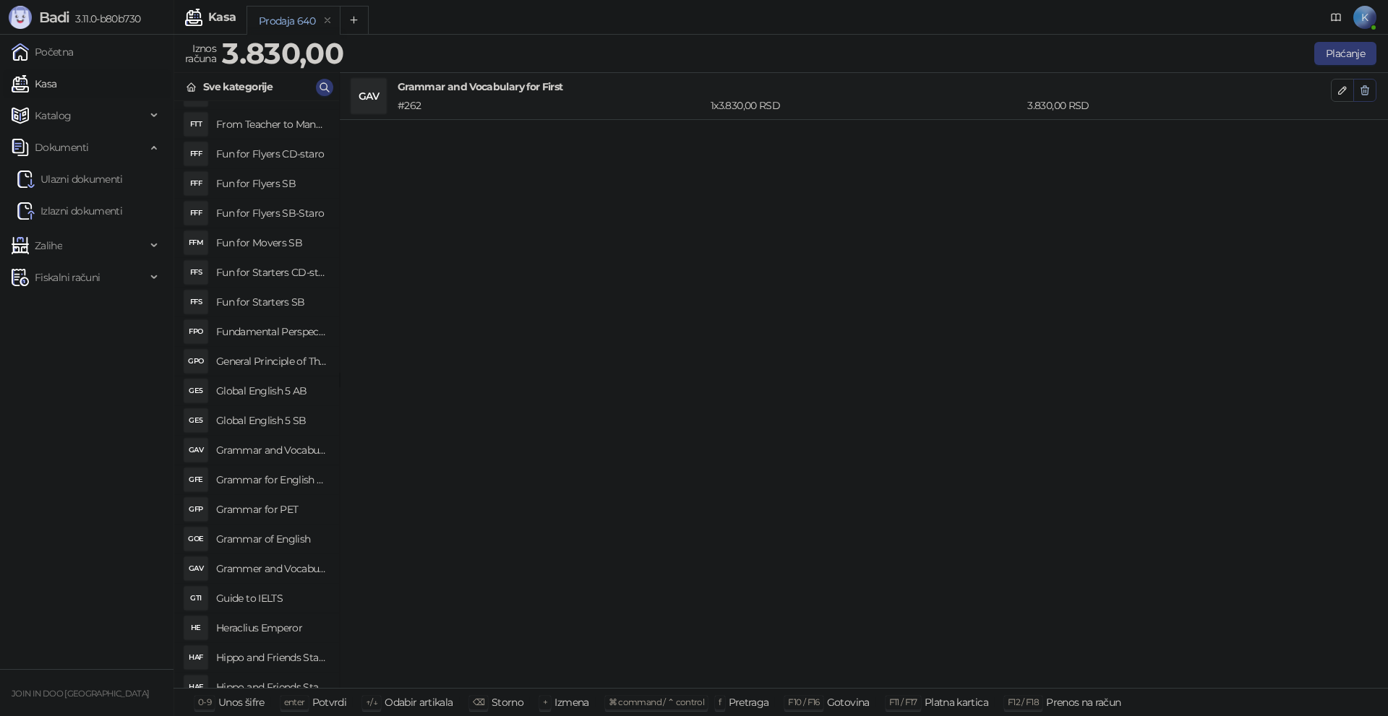
click at [1366, 89] on icon "button" at bounding box center [1365, 91] width 12 height 12
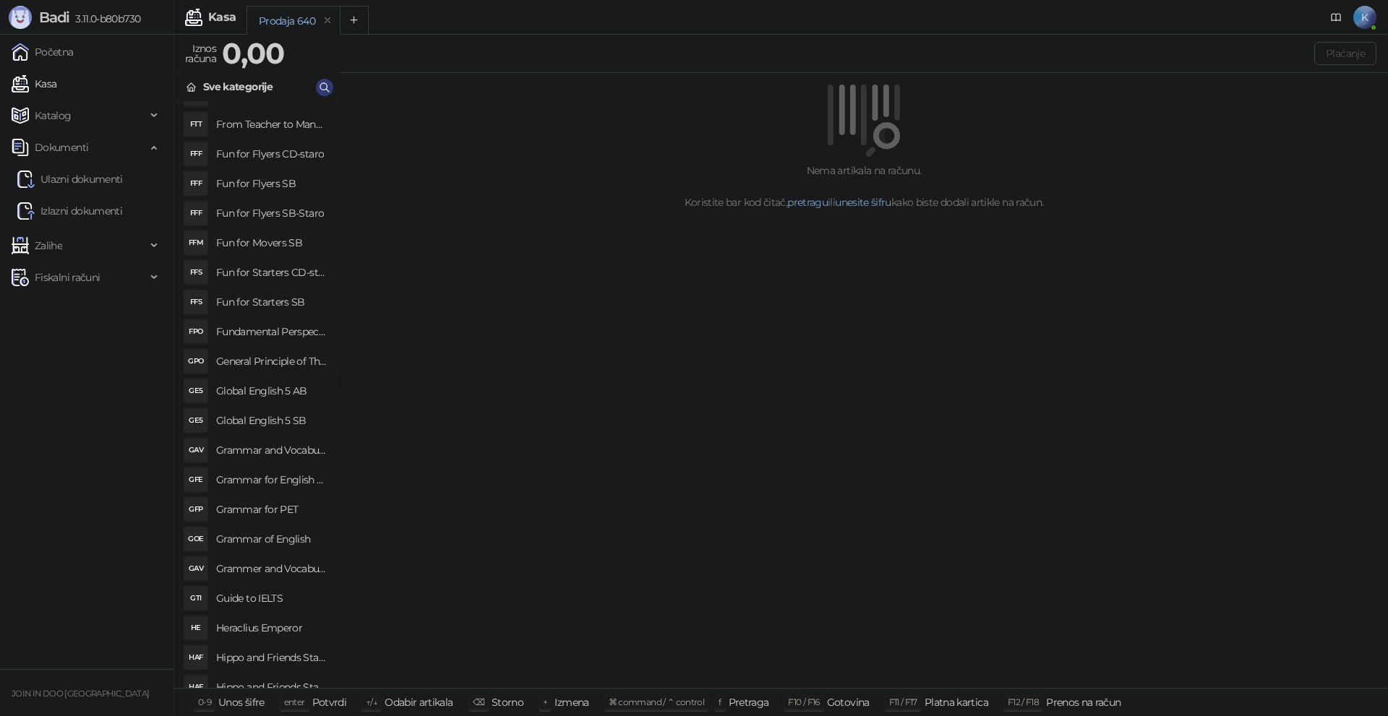
click at [238, 569] on h4 "Grammer and Vocabulary for Advanced" at bounding box center [271, 568] width 111 height 23
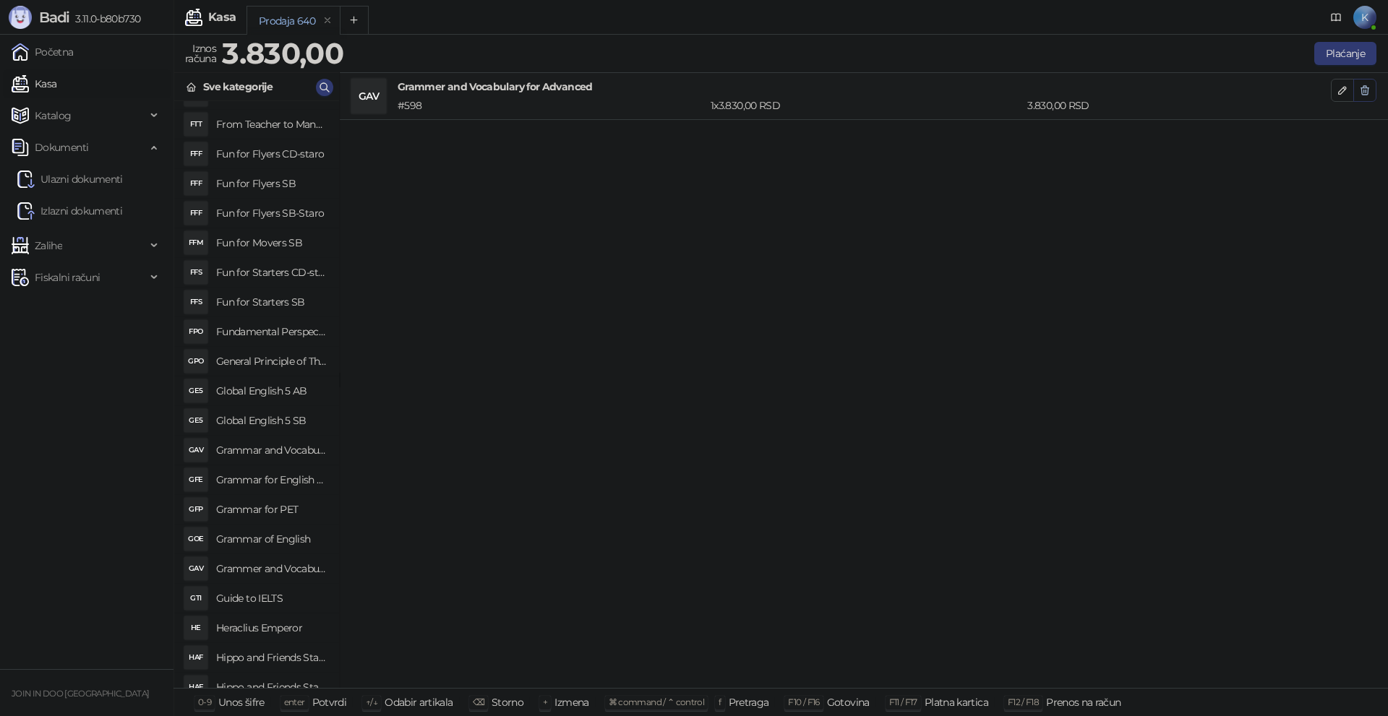
click at [1363, 86] on icon "button" at bounding box center [1365, 90] width 8 height 9
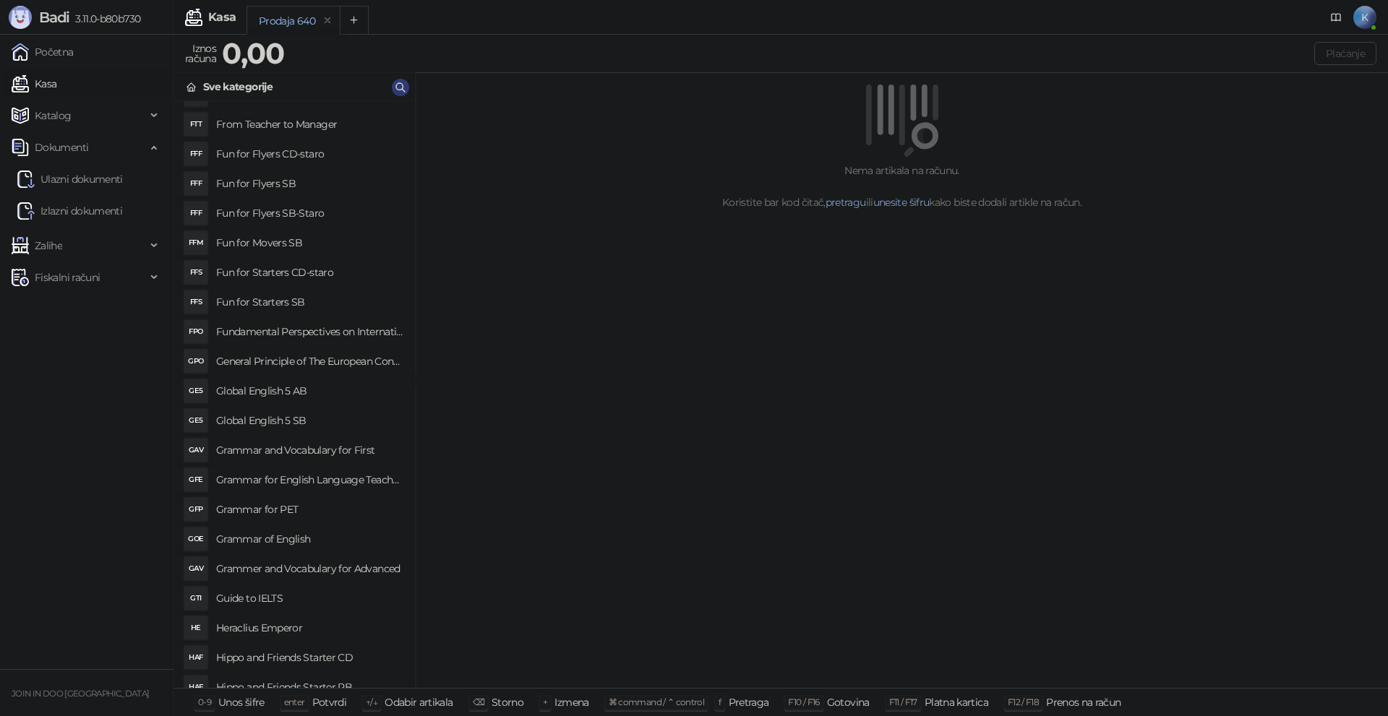
drag, startPoint x: 338, startPoint y: 127, endPoint x: 414, endPoint y: 126, distance: 75.9
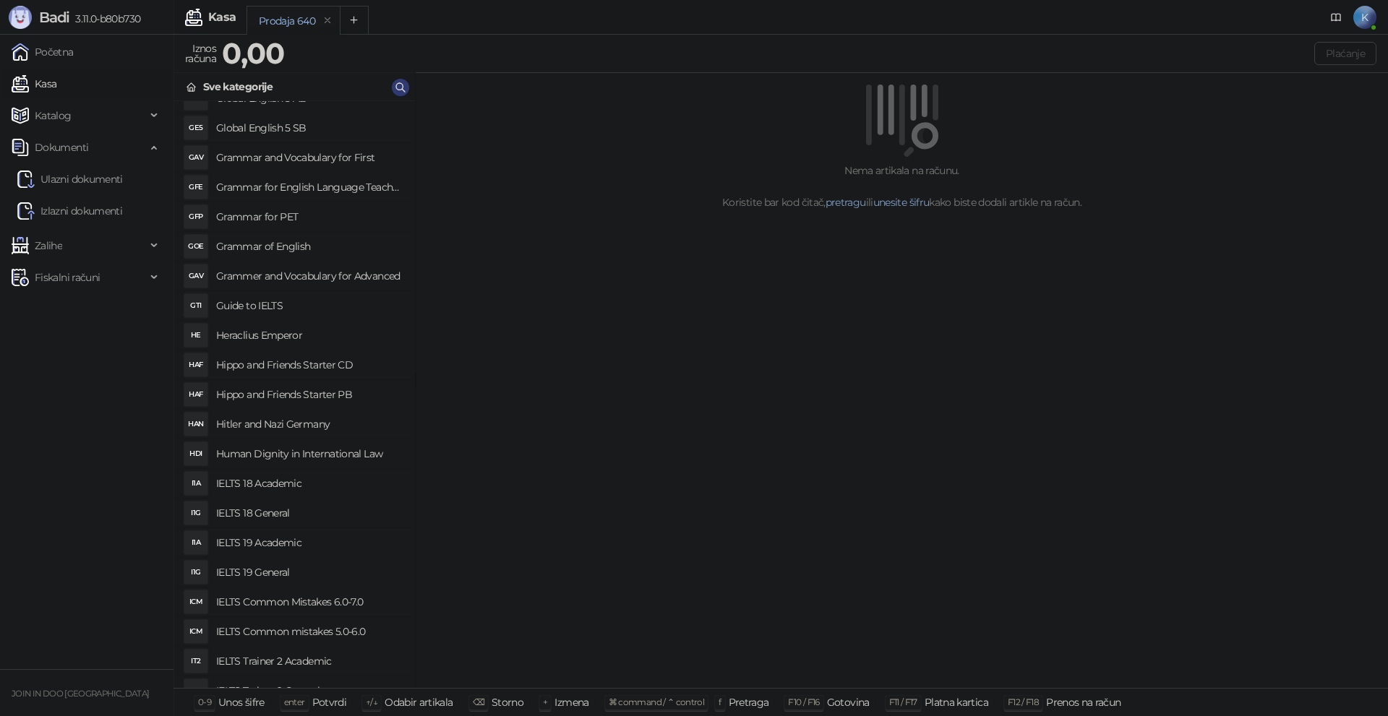
scroll to position [10193, 0]
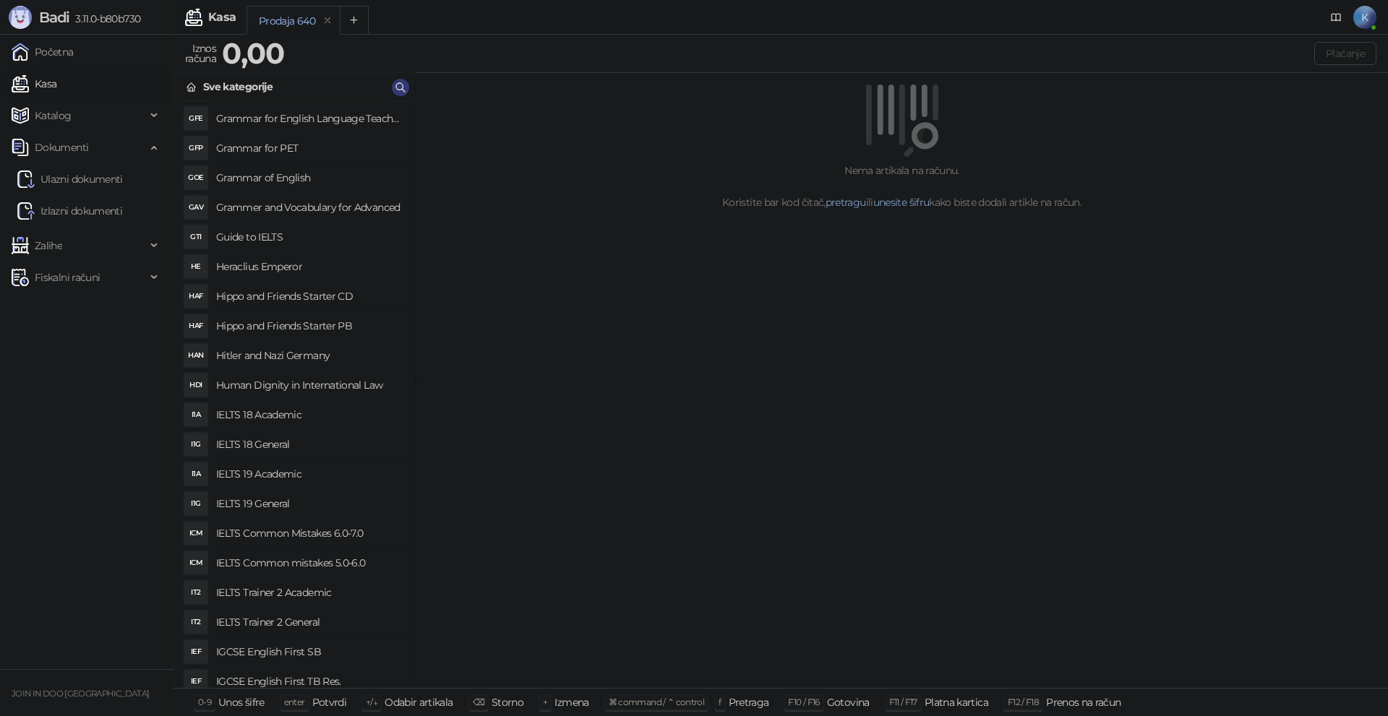
click at [287, 416] on h4 "IELTS 18 Academic" at bounding box center [309, 414] width 187 height 23
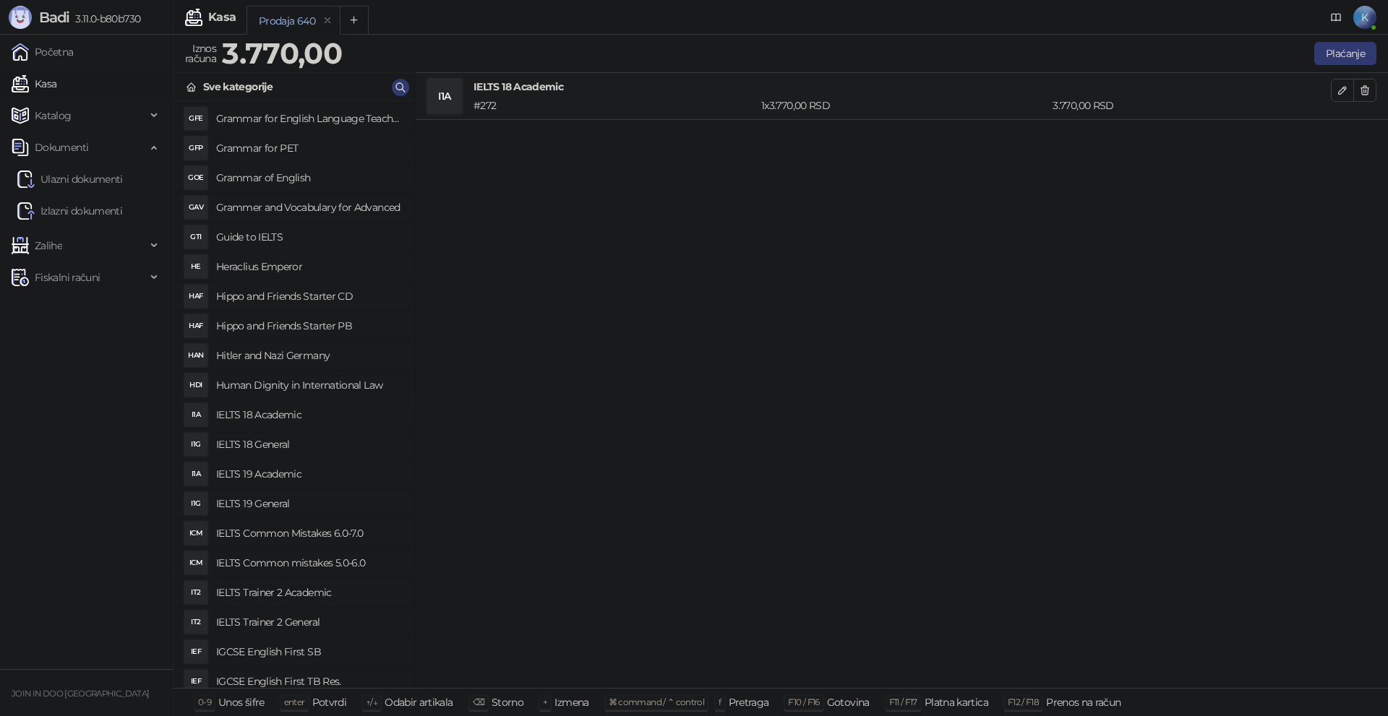
click at [278, 442] on h4 "IELTS 18 General" at bounding box center [309, 444] width 187 height 23
click at [277, 473] on h4 "IELTS 19 Academic" at bounding box center [309, 474] width 187 height 23
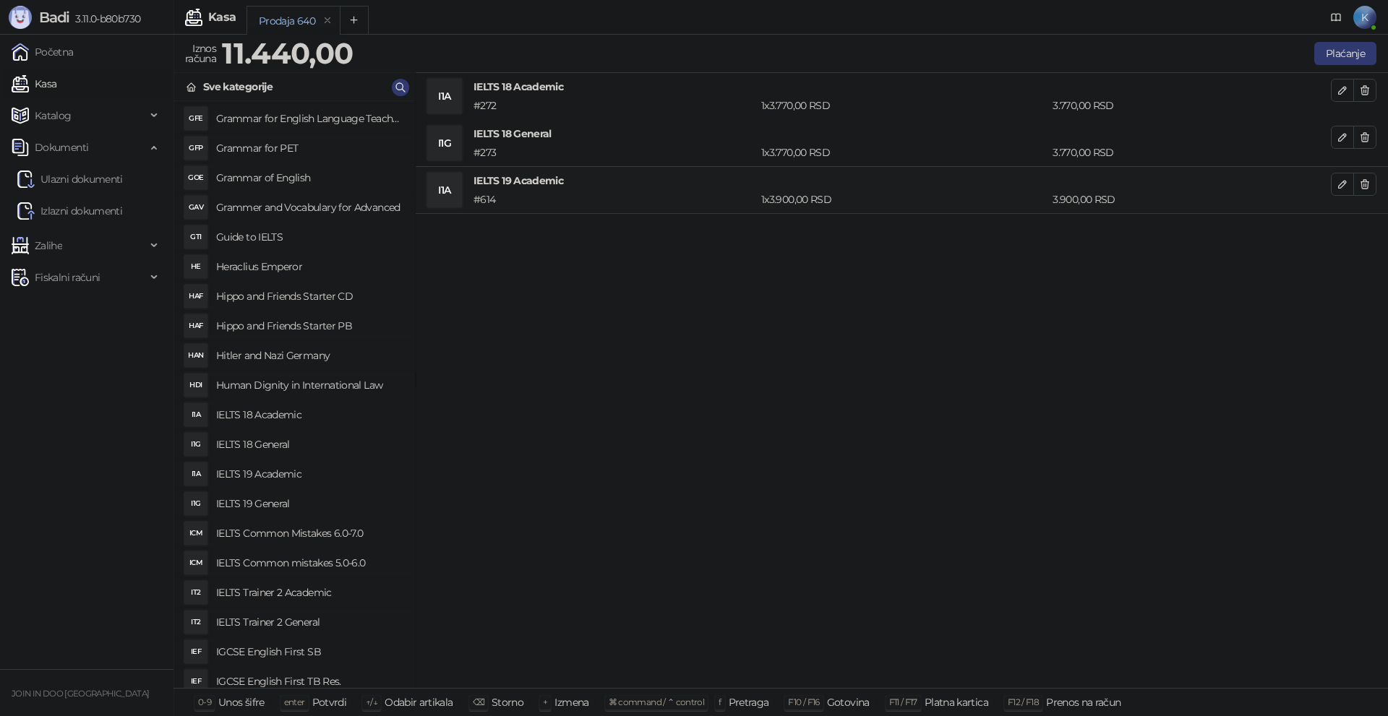
click at [274, 497] on h4 "IELTS 19 General" at bounding box center [309, 503] width 187 height 23
click at [1371, 229] on button "button" at bounding box center [1364, 231] width 23 height 23
click at [1366, 188] on icon "button" at bounding box center [1365, 185] width 12 height 12
click at [1366, 137] on icon "button" at bounding box center [1365, 138] width 12 height 12
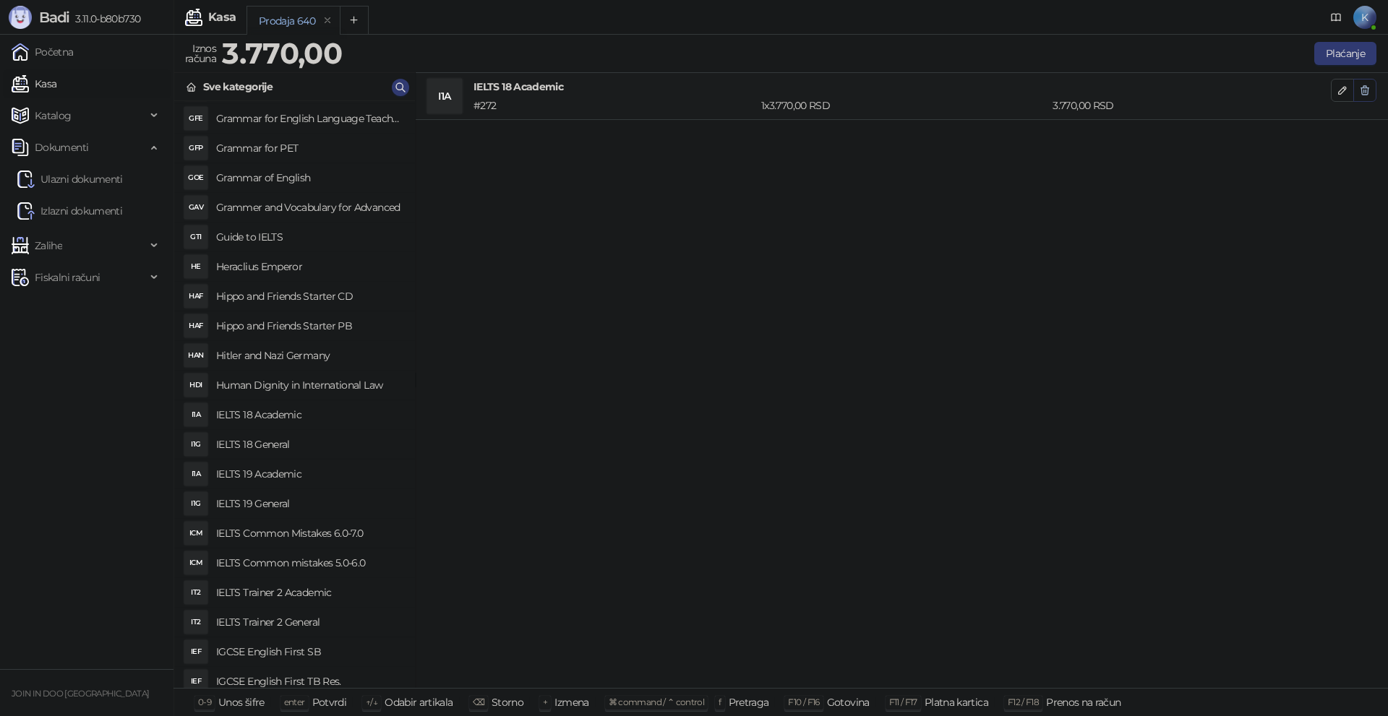
click at [1366, 90] on icon "button" at bounding box center [1365, 91] width 12 height 12
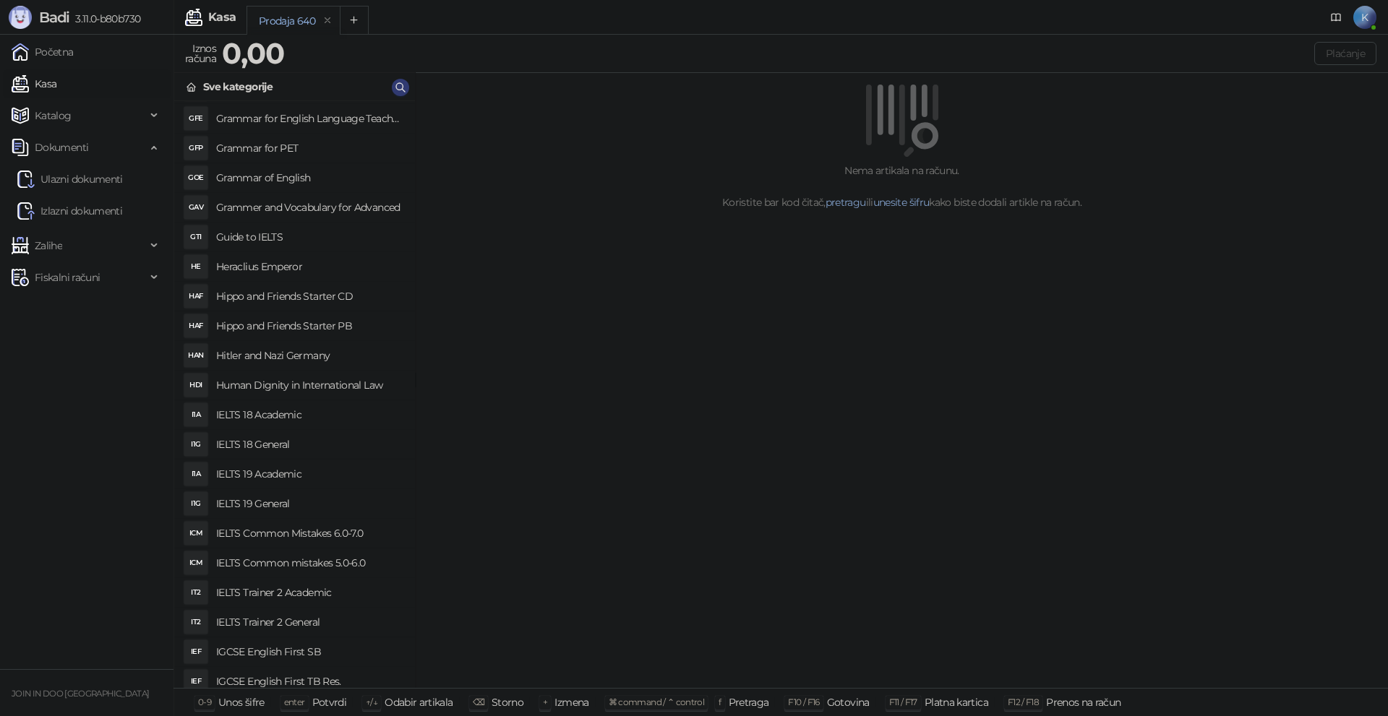
click at [313, 531] on h4 "IELTS Common Mistakes 6.0-7.0" at bounding box center [309, 533] width 187 height 23
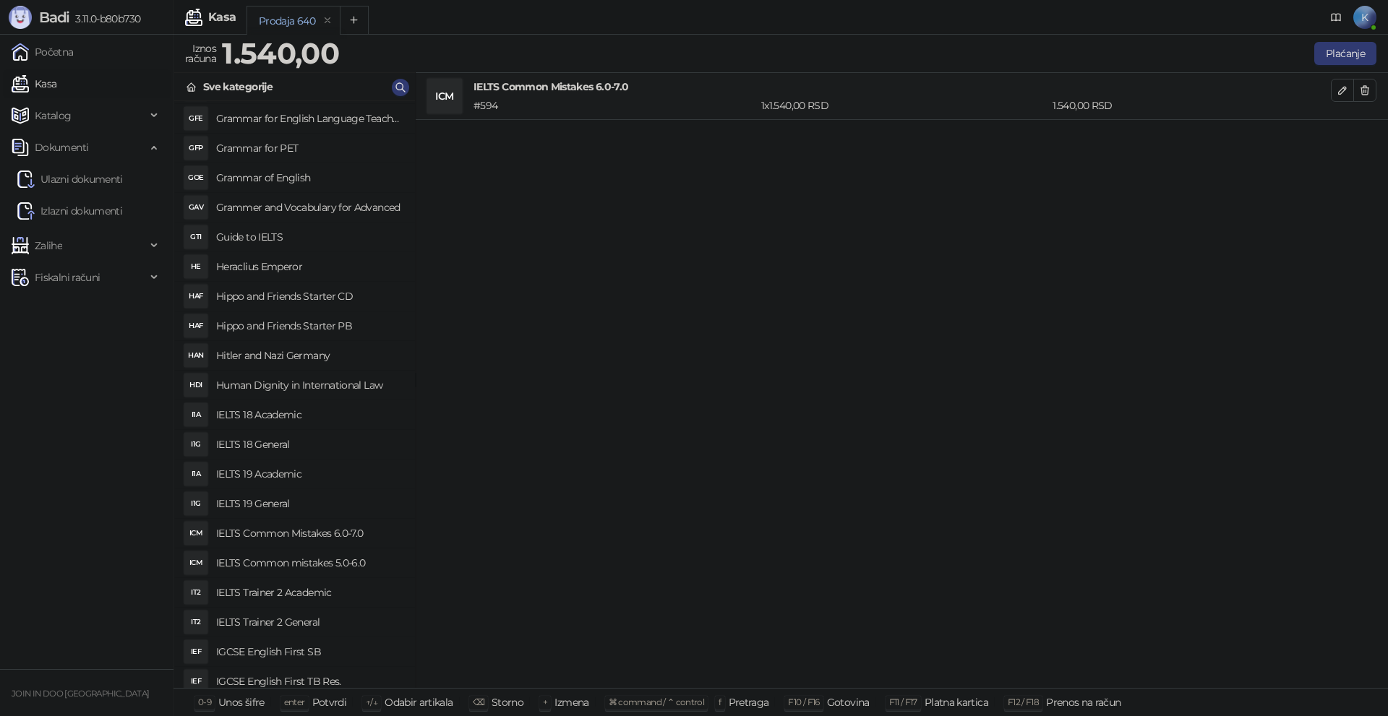
click at [315, 562] on h4 "IELTS Common mistakes 5.0-6.0" at bounding box center [309, 563] width 187 height 23
drag, startPoint x: 1371, startPoint y: 131, endPoint x: 1375, endPoint y: 116, distance: 15.8
click at [1370, 131] on button "button" at bounding box center [1364, 137] width 23 height 23
click at [1367, 89] on icon "button" at bounding box center [1365, 91] width 12 height 12
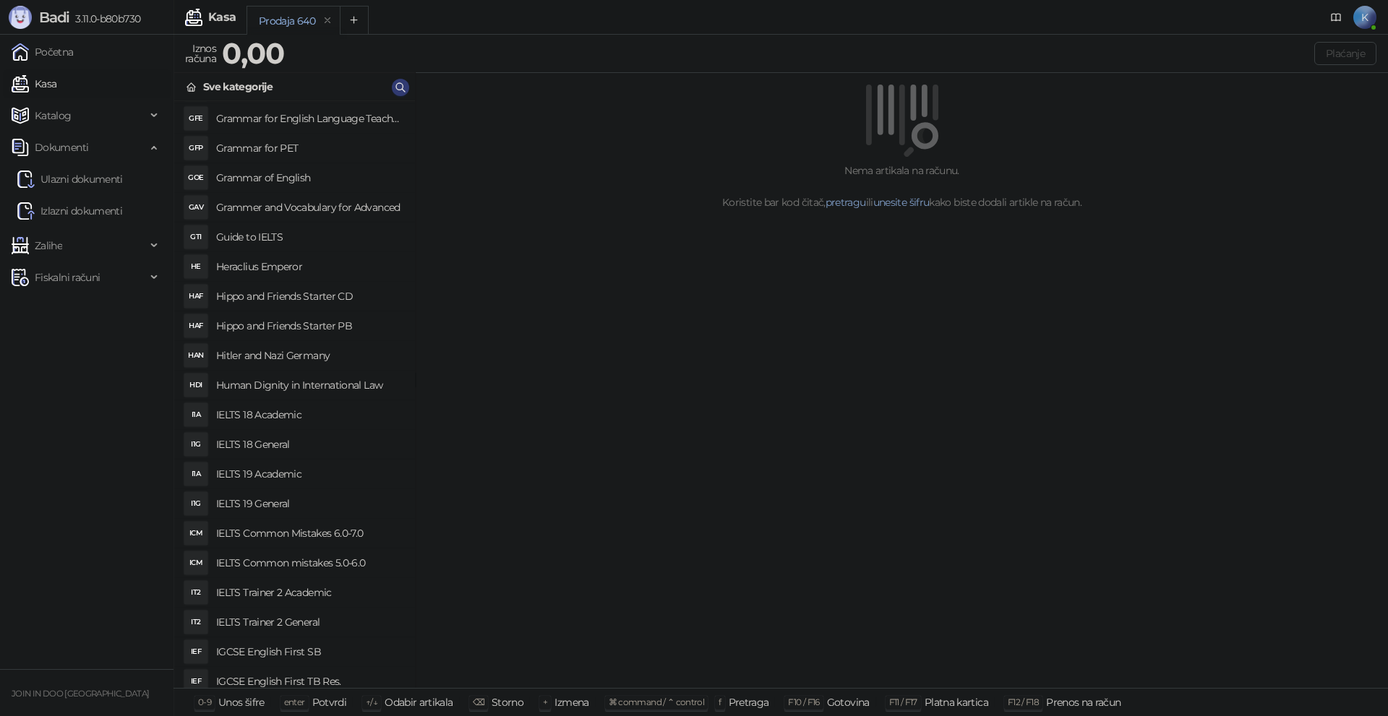
click at [262, 536] on h4 "IELTS Common Mistakes 6.0-7.0" at bounding box center [309, 533] width 187 height 23
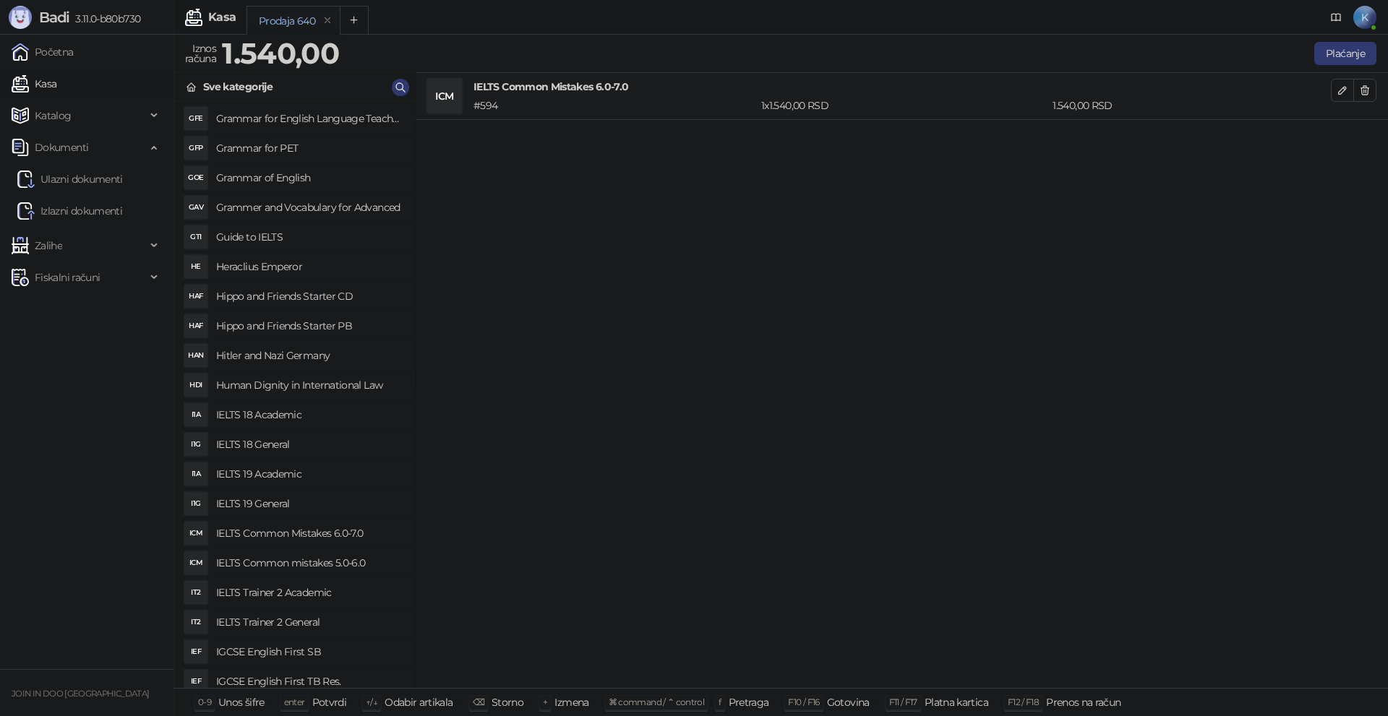
click at [330, 558] on h4 "IELTS Common mistakes 5.0-6.0" at bounding box center [309, 563] width 187 height 23
click at [1368, 95] on icon "button" at bounding box center [1365, 91] width 12 height 12
click at [1368, 132] on icon "button" at bounding box center [1365, 138] width 12 height 12
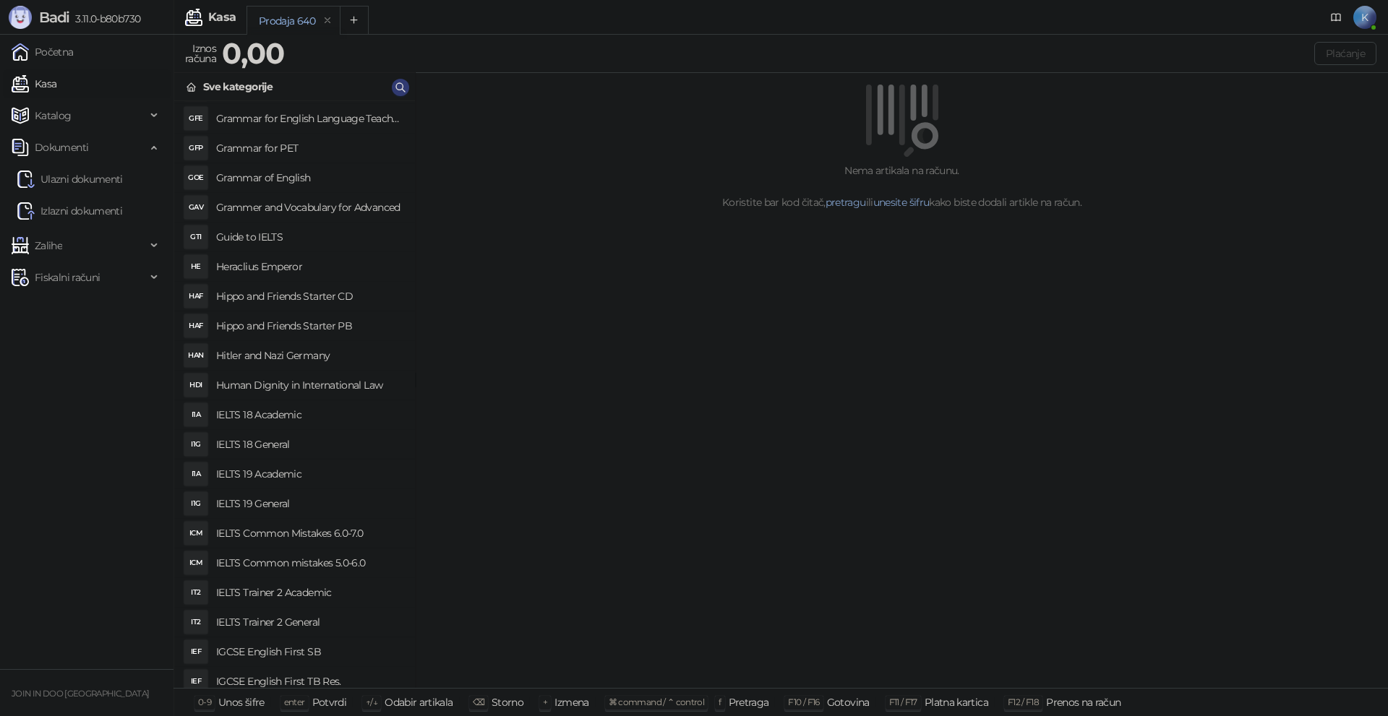
click at [278, 586] on h4 "IELTS Trainer 2 Academic" at bounding box center [309, 592] width 187 height 23
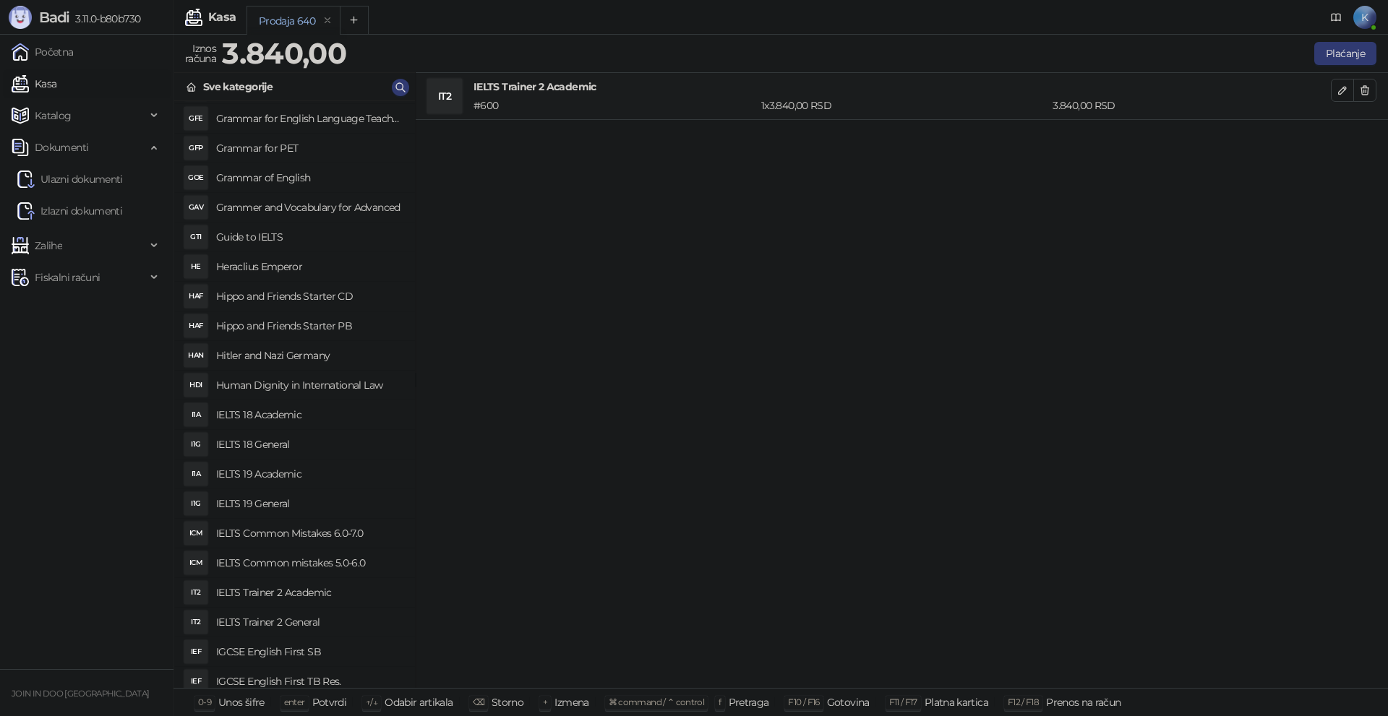
click at [278, 617] on h4 "IELTS Trainer 2 General" at bounding box center [309, 622] width 187 height 23
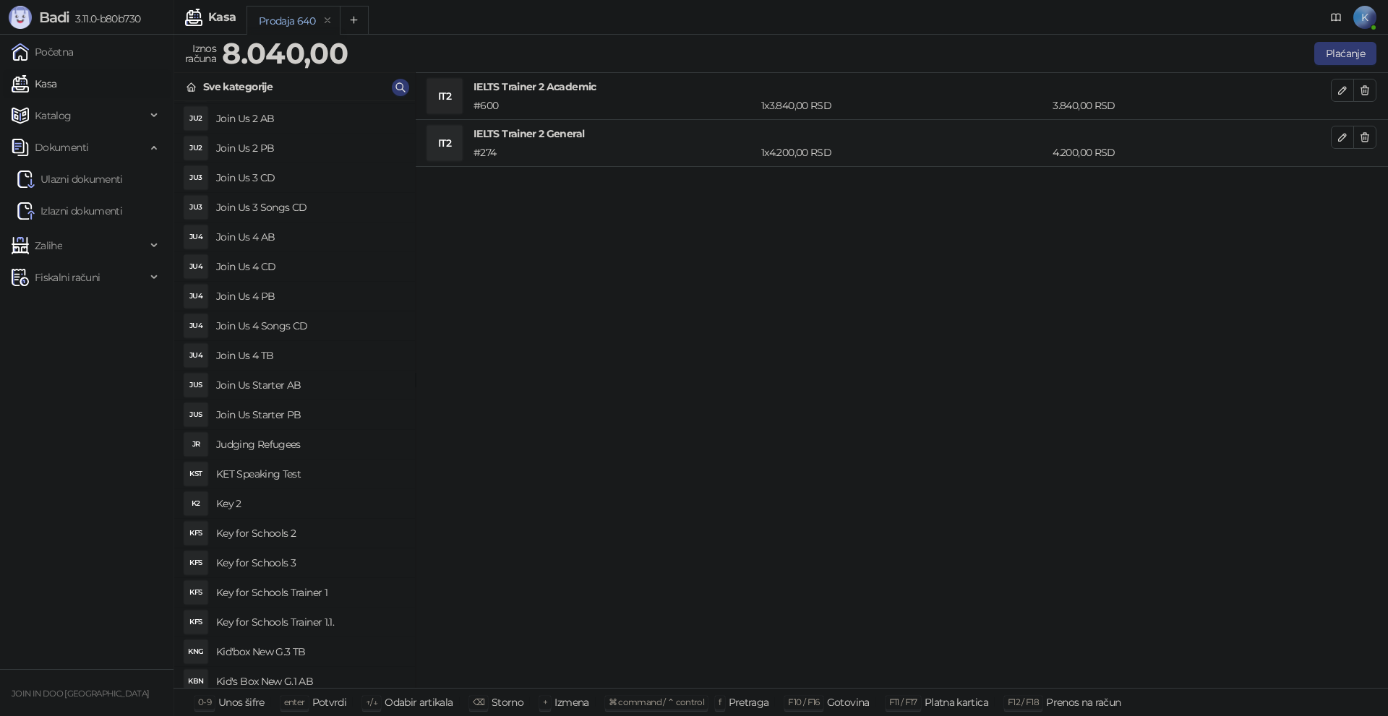
scroll to position [12072, 0]
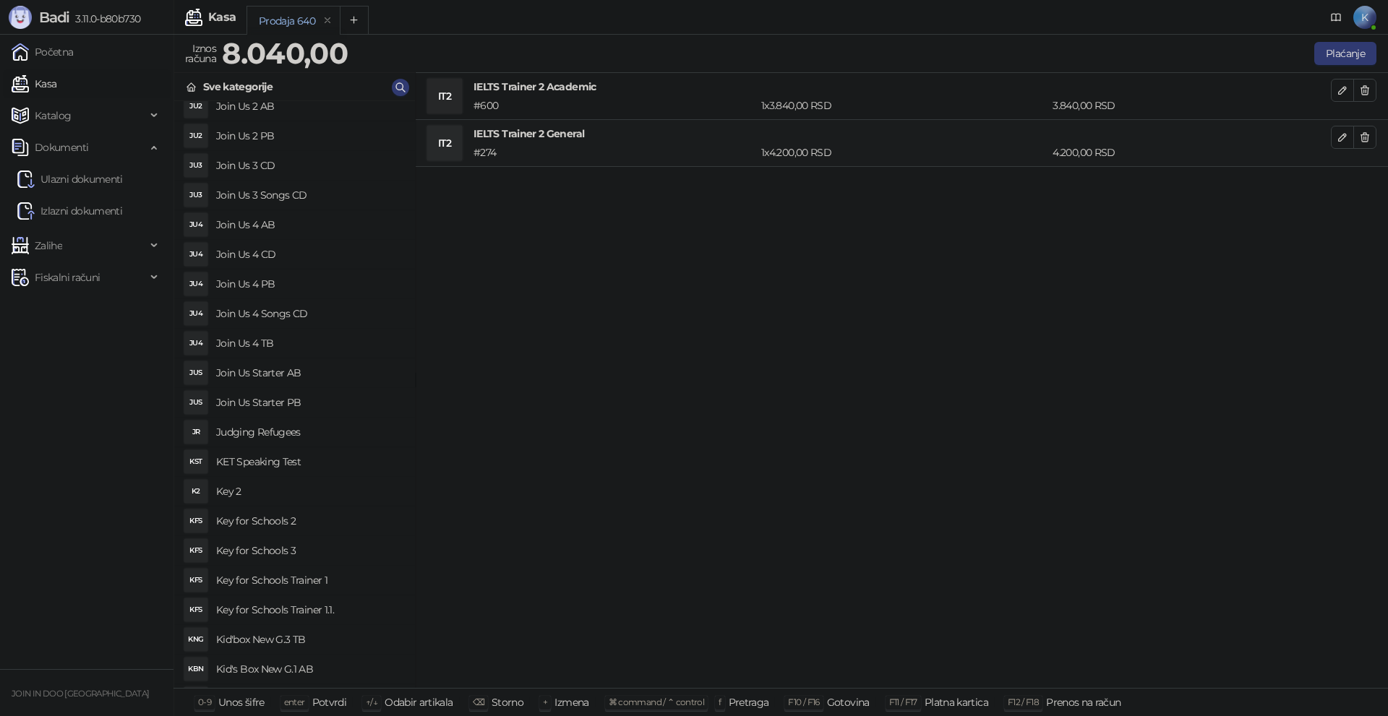
click at [253, 489] on h4 "Key 2" at bounding box center [309, 491] width 187 height 23
click at [274, 517] on h4 "Key for Schools 2" at bounding box center [309, 521] width 187 height 23
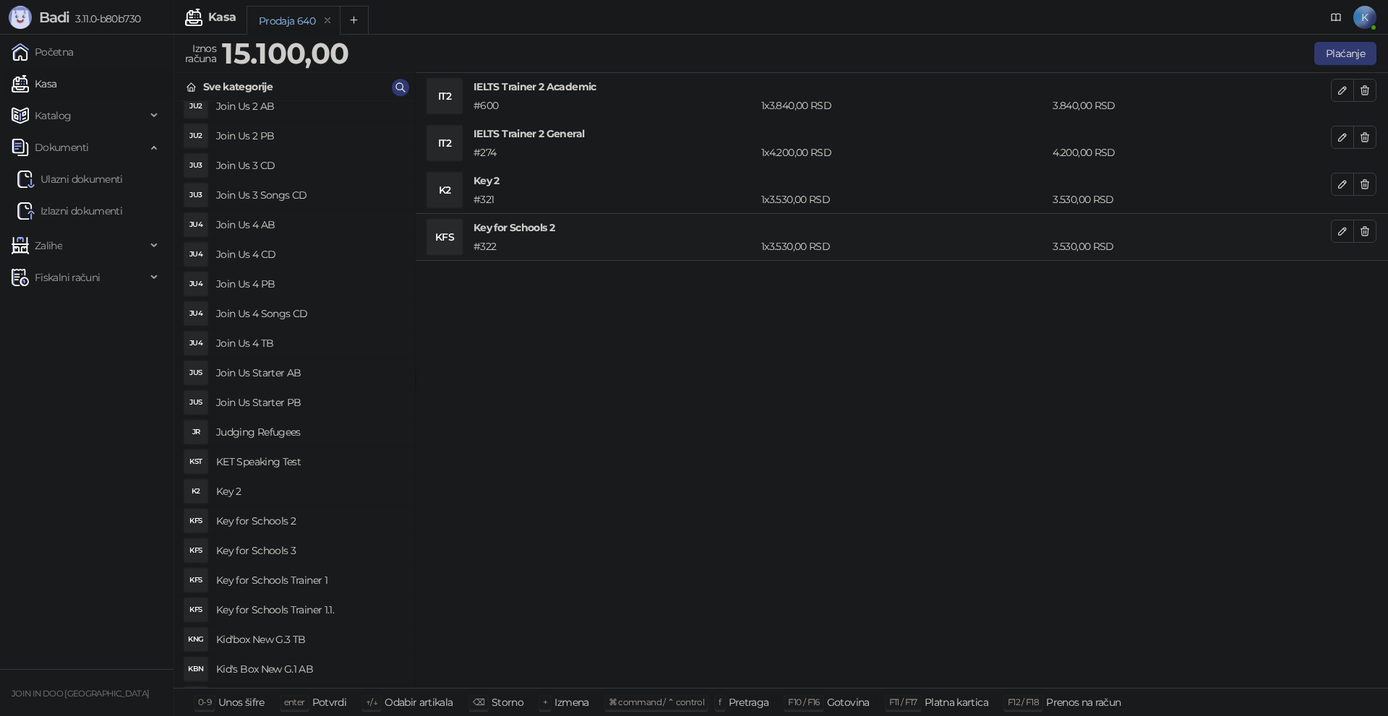
click at [274, 545] on h4 "Key for Schools 3" at bounding box center [309, 550] width 187 height 23
click at [284, 575] on h4 "Key for Schools Trainer 1" at bounding box center [309, 580] width 187 height 23
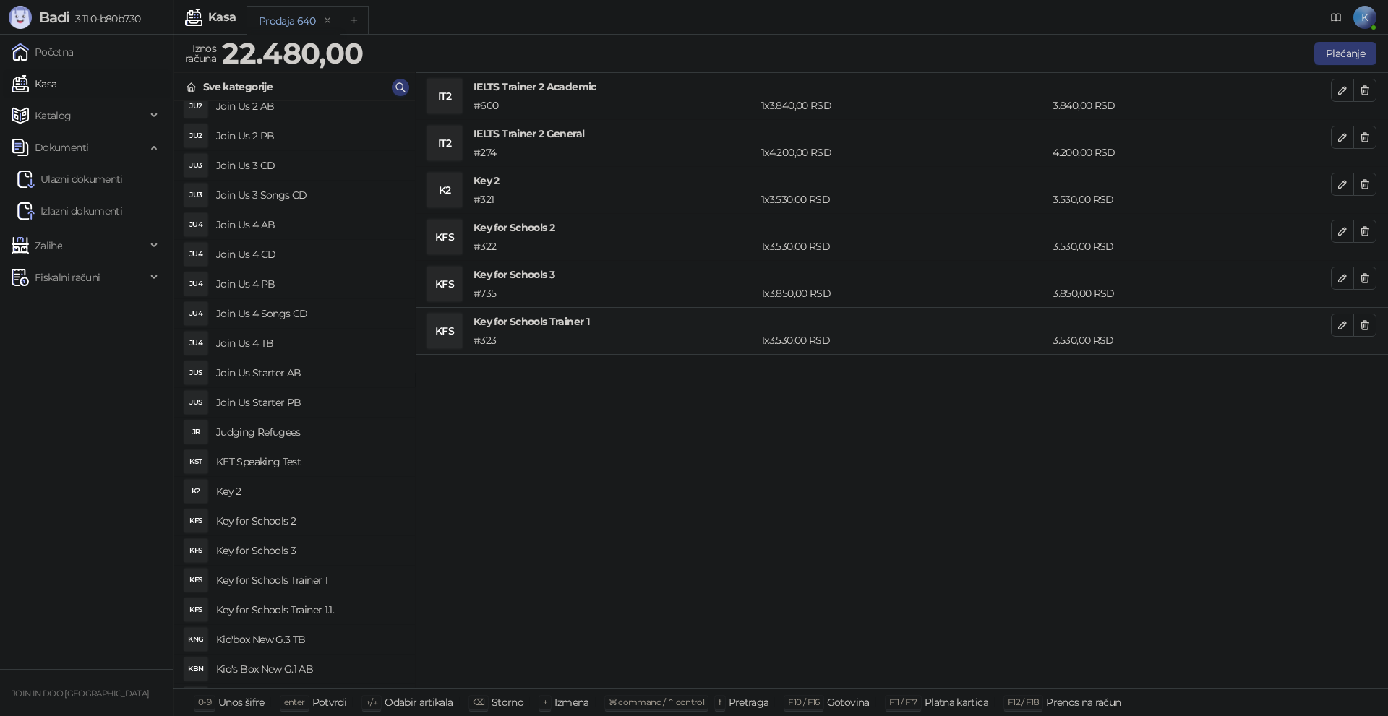
click at [281, 601] on h4 "Key for Schools Trainer 1.1." at bounding box center [309, 610] width 187 height 23
click at [1366, 83] on span "button" at bounding box center [1365, 90] width 12 height 14
click at [1368, 82] on button "button" at bounding box center [1364, 90] width 23 height 23
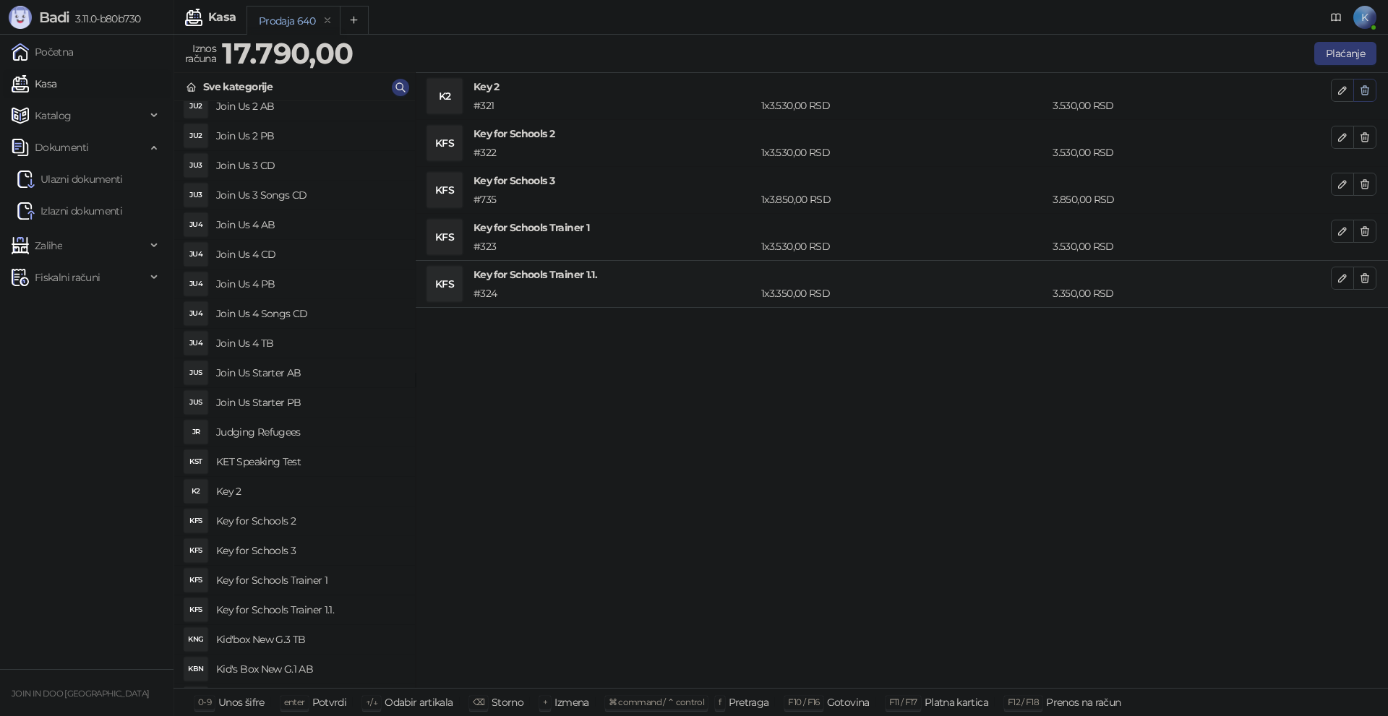
click at [1363, 87] on icon "button" at bounding box center [1365, 90] width 8 height 9
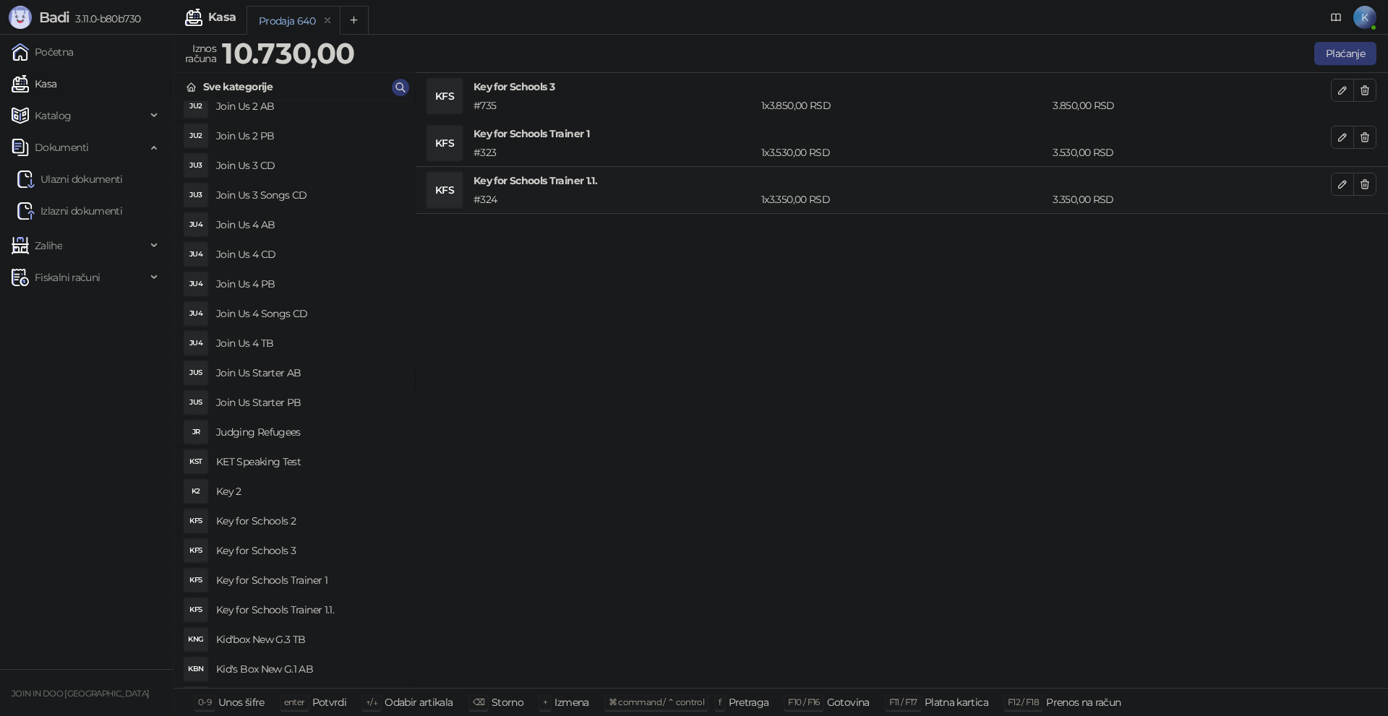
click at [1363, 87] on icon "button" at bounding box center [1365, 90] width 8 height 9
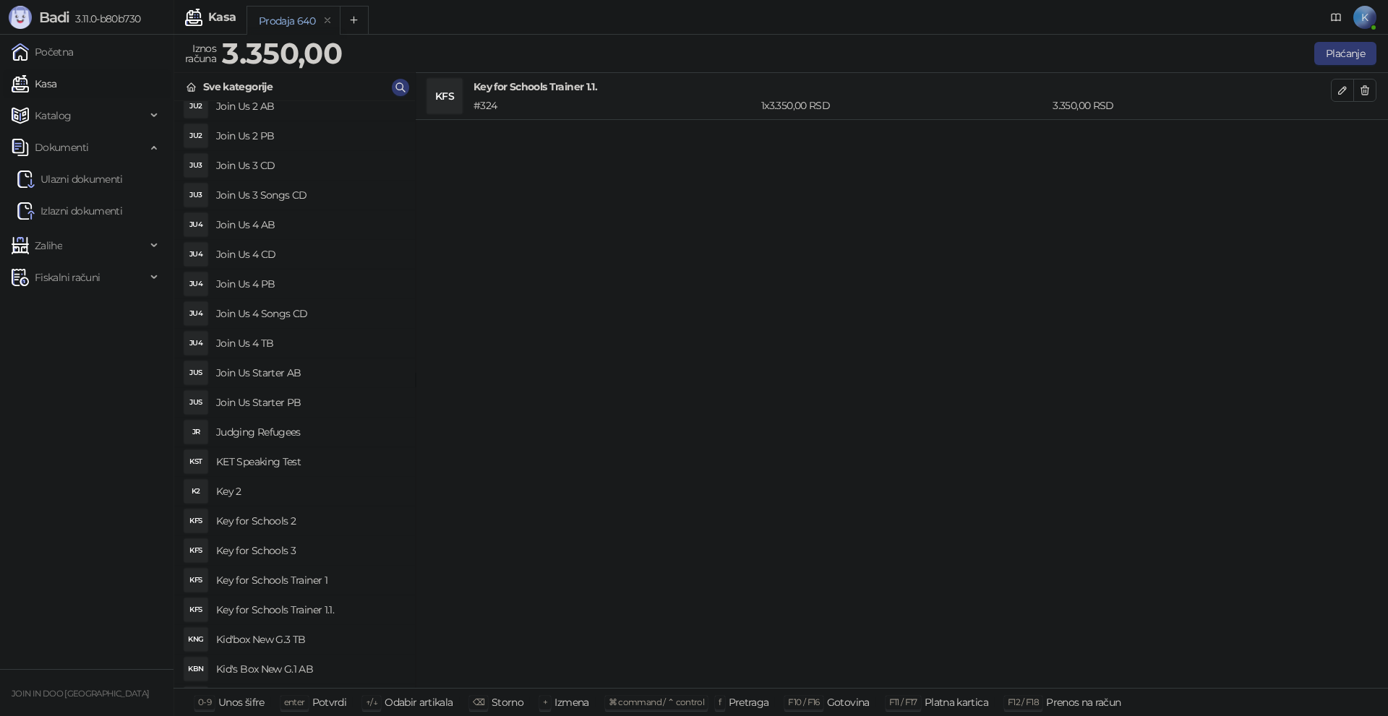
click at [1363, 87] on icon "button" at bounding box center [1365, 90] width 8 height 9
click at [1363, 43] on button "Plaćanje" at bounding box center [1345, 53] width 62 height 23
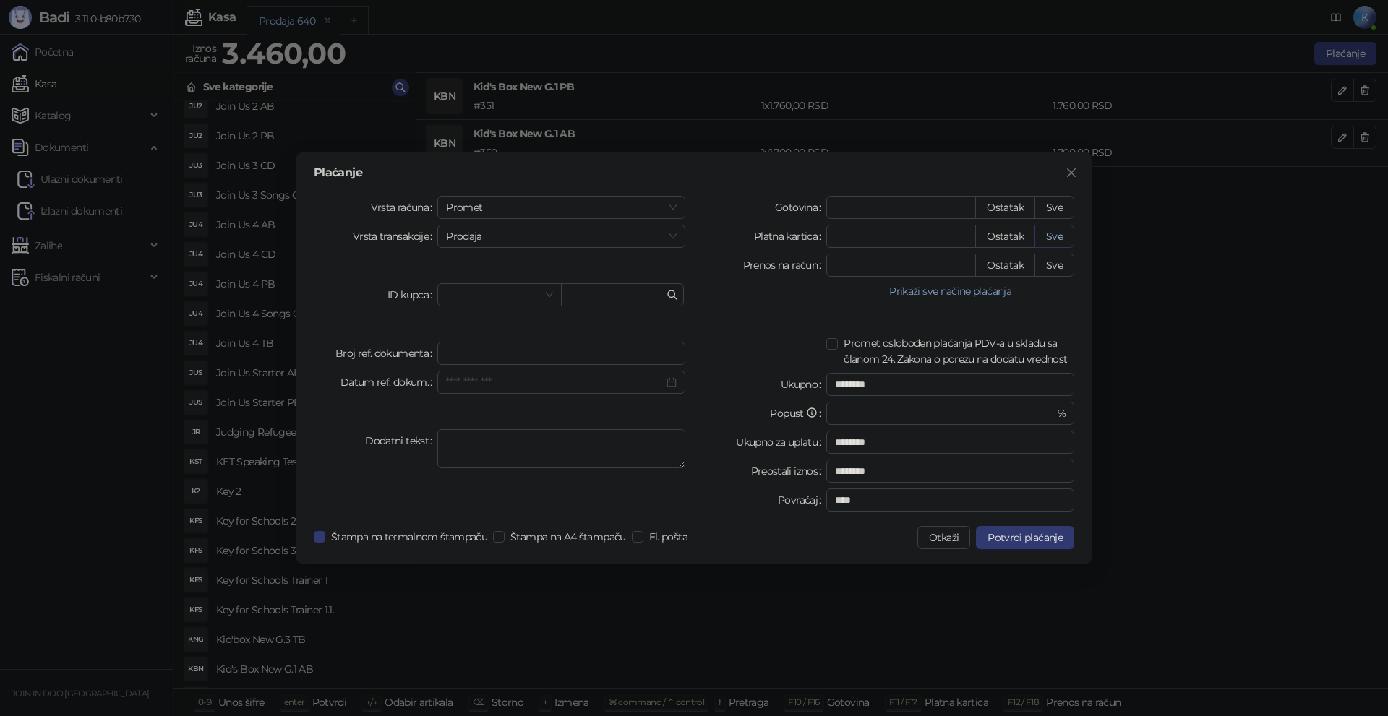
click at [1059, 234] on button "Sve" at bounding box center [1054, 236] width 40 height 23
type input "****"
click at [1058, 538] on span "Potvrdi plaćanje" at bounding box center [1024, 537] width 75 height 13
